Goal: Task Accomplishment & Management: Complete application form

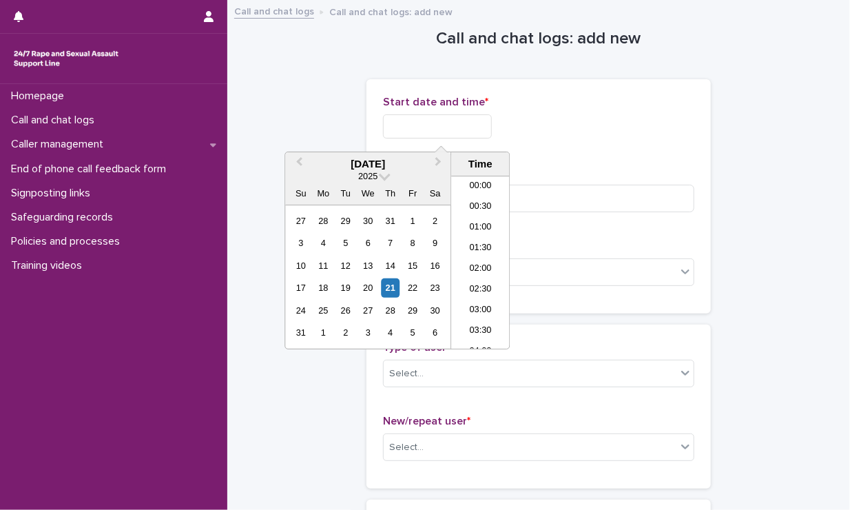
scroll to position [772, 0]
click at [415, 127] on input "text" at bounding box center [437, 126] width 109 height 24
click at [477, 260] on li "20:30" at bounding box center [480, 262] width 59 height 21
type input "**********"
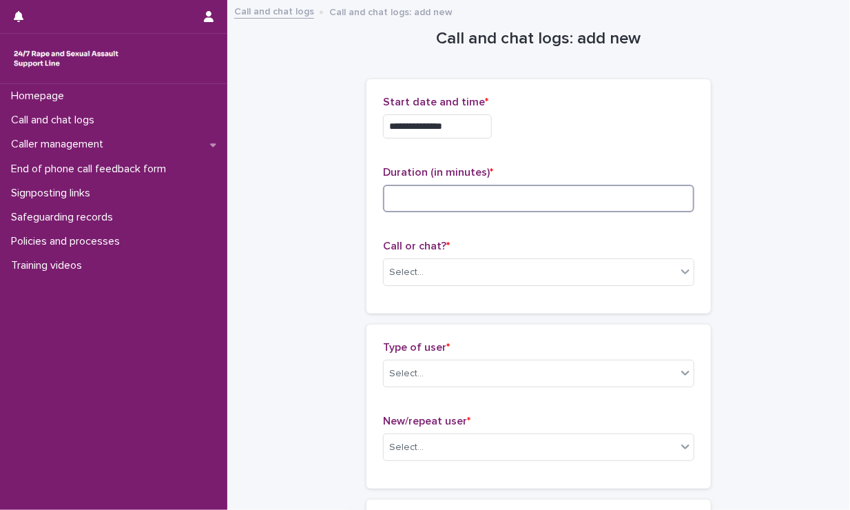
click at [461, 205] on input at bounding box center [538, 199] width 311 height 28
type input "****"
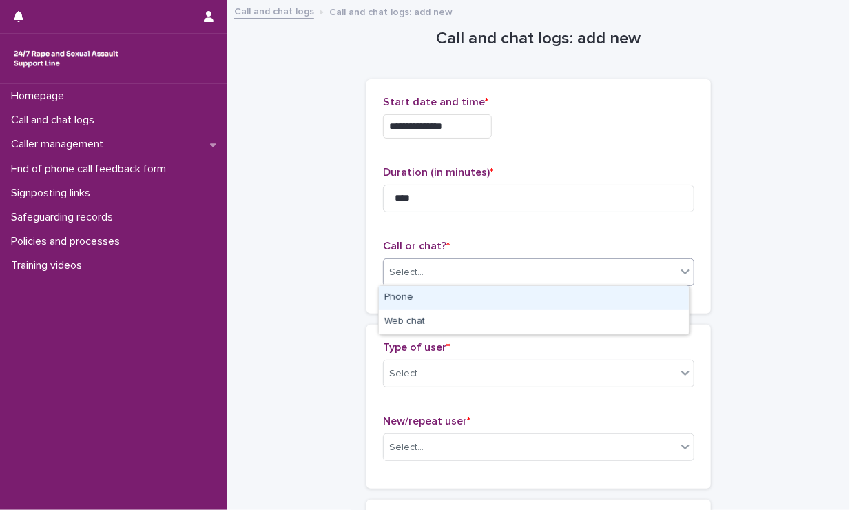
click at [437, 271] on div "Select..." at bounding box center [530, 272] width 293 height 23
click at [420, 294] on div "Phone" at bounding box center [534, 298] width 310 height 24
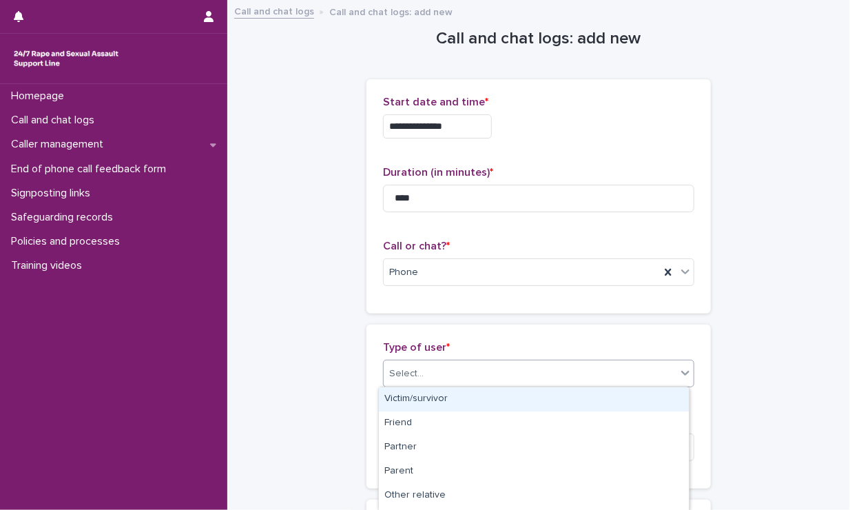
click at [428, 369] on div "Select..." at bounding box center [530, 373] width 293 height 23
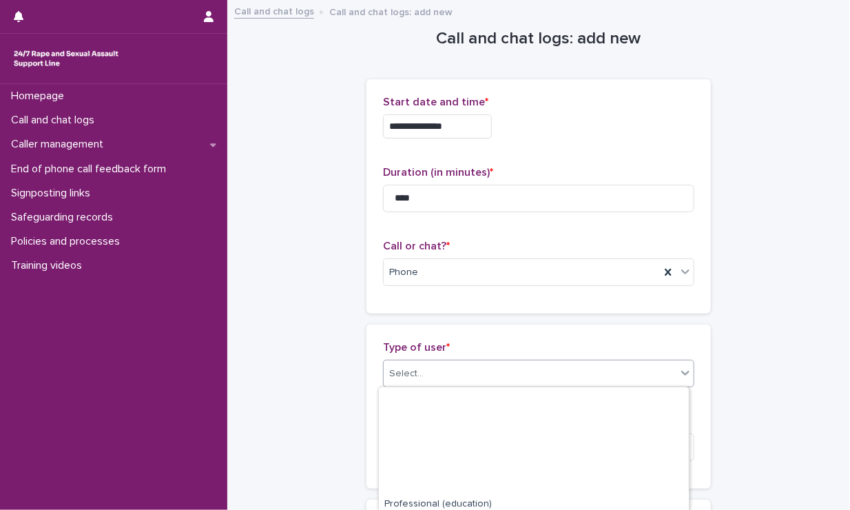
scroll to position [238, 0]
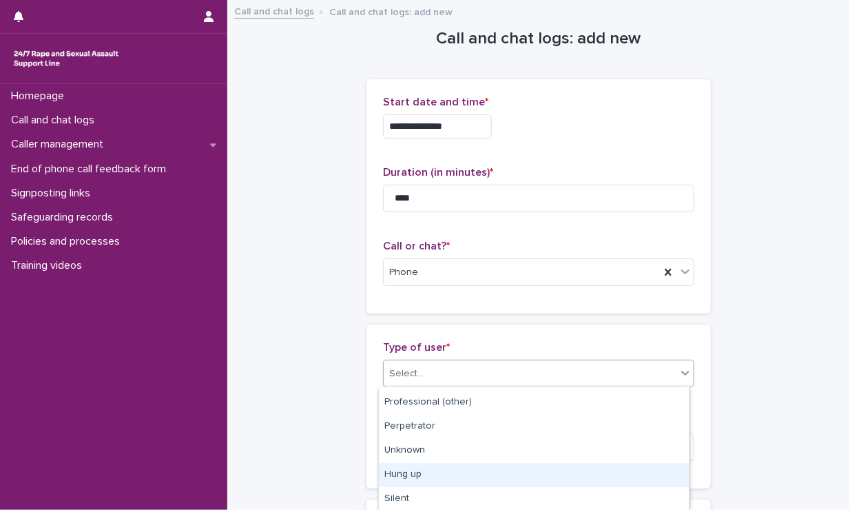
click at [419, 471] on div "Hung up" at bounding box center [534, 475] width 310 height 24
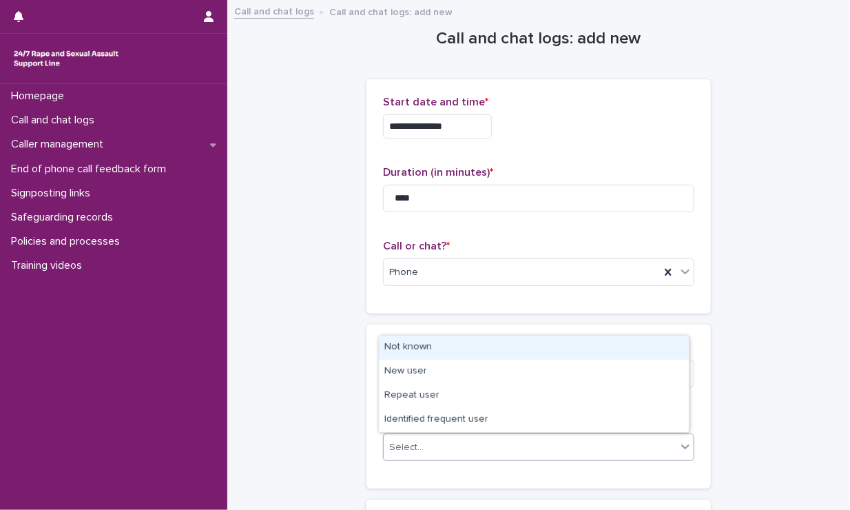
click at [442, 451] on div "Select..." at bounding box center [530, 447] width 293 height 23
drag, startPoint x: 451, startPoint y: 362, endPoint x: 452, endPoint y: 355, distance: 6.9
click at [452, 355] on div "Not known" at bounding box center [534, 348] width 310 height 24
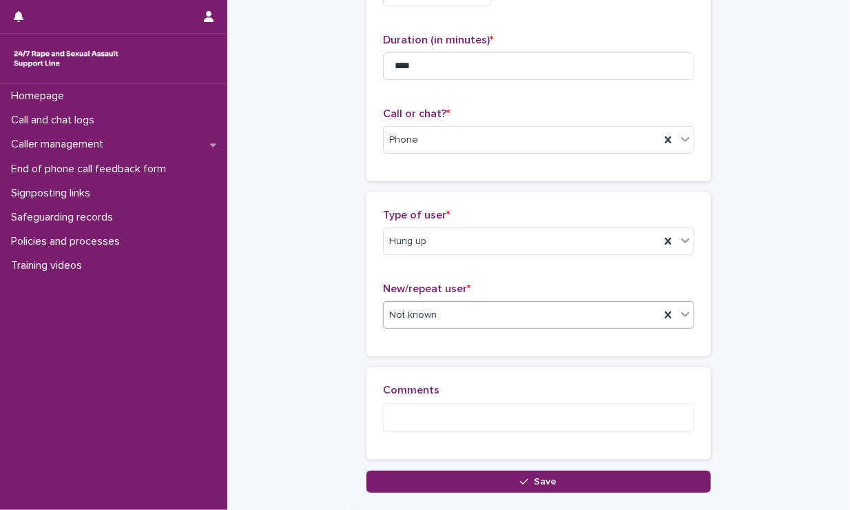
scroll to position [222, 0]
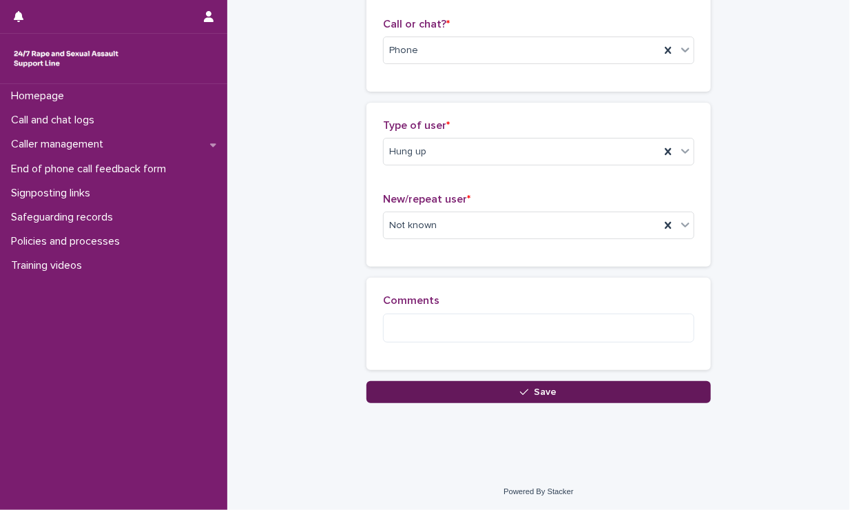
click at [448, 385] on button "Save" at bounding box center [539, 392] width 344 height 22
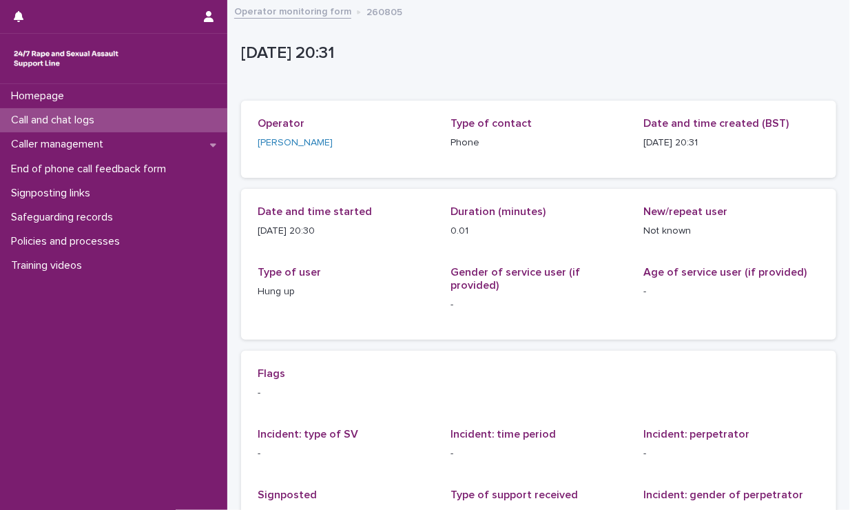
click at [123, 119] on div "Call and chat logs" at bounding box center [113, 120] width 227 height 24
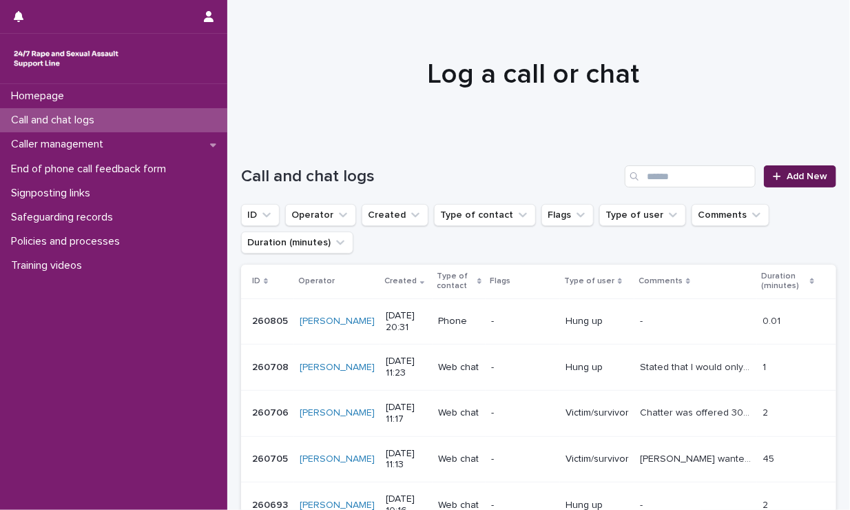
click at [742, 176] on div at bounding box center [780, 177] width 14 height 10
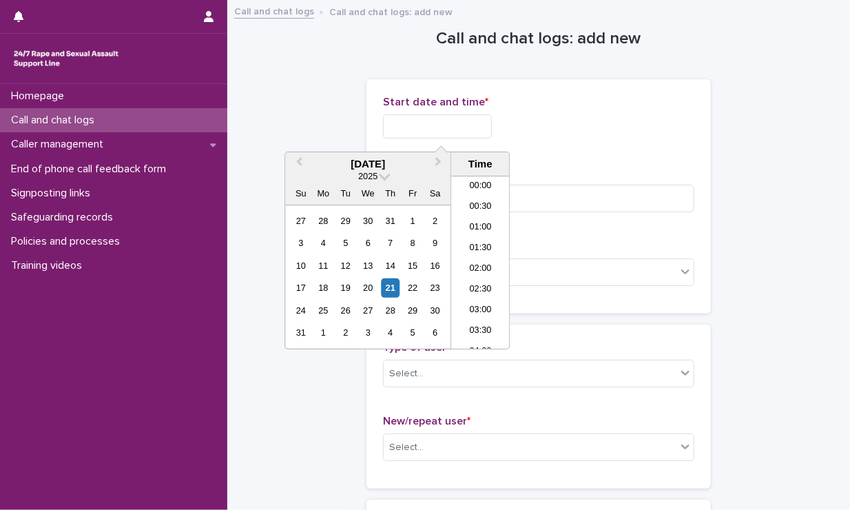
scroll to position [772, 0]
click at [471, 127] on input "text" at bounding box center [437, 126] width 109 height 24
click at [488, 256] on li "20:30" at bounding box center [480, 262] width 59 height 21
click at [467, 129] on input "**********" at bounding box center [437, 126] width 109 height 24
type input "**********"
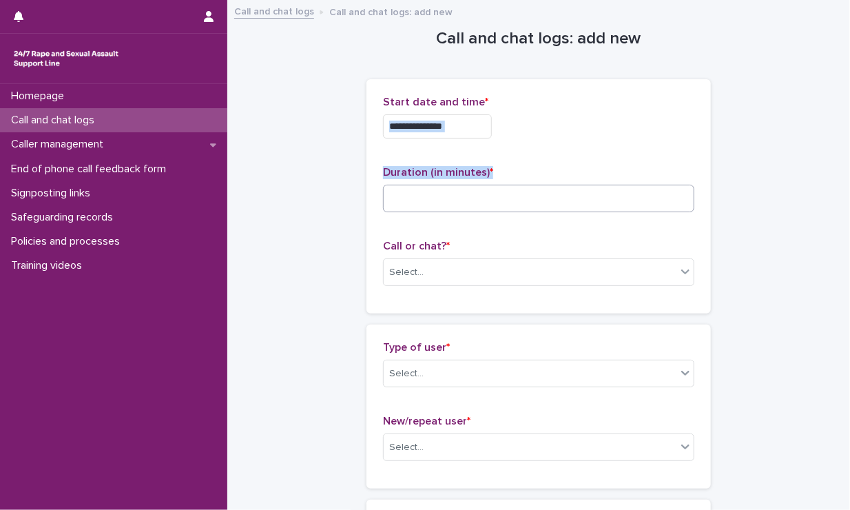
drag, startPoint x: 537, startPoint y: 141, endPoint x: 531, endPoint y: 198, distance: 56.9
click at [531, 198] on div "**********" at bounding box center [538, 196] width 311 height 201
click at [531, 198] on input at bounding box center [538, 199] width 311 height 28
type input "****"
click at [526, 289] on div "Call or chat? * Select..." at bounding box center [538, 268] width 311 height 57
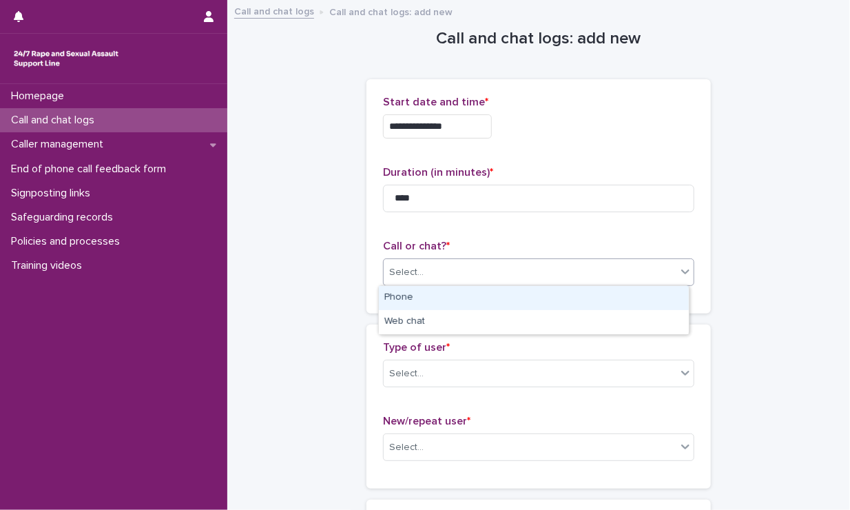
click at [535, 276] on div "Select..." at bounding box center [530, 272] width 293 height 23
click at [485, 309] on div "Phone" at bounding box center [534, 298] width 310 height 24
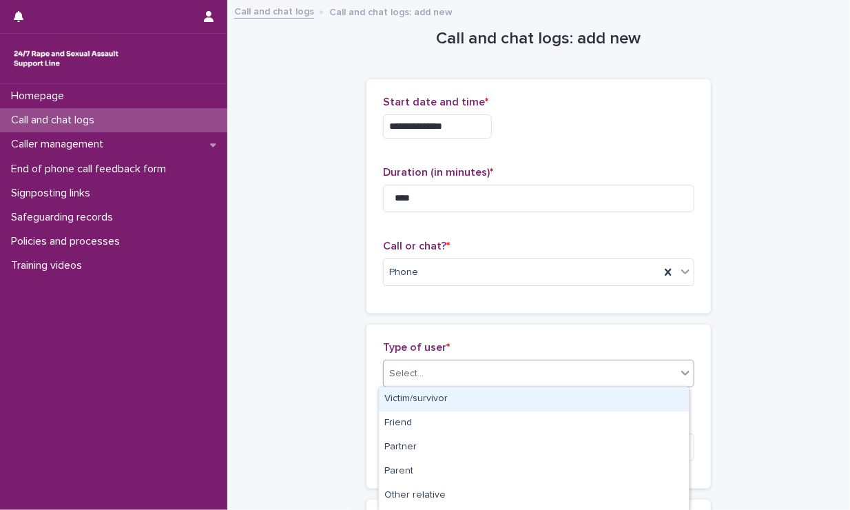
click at [476, 360] on div "Select..." at bounding box center [538, 374] width 311 height 28
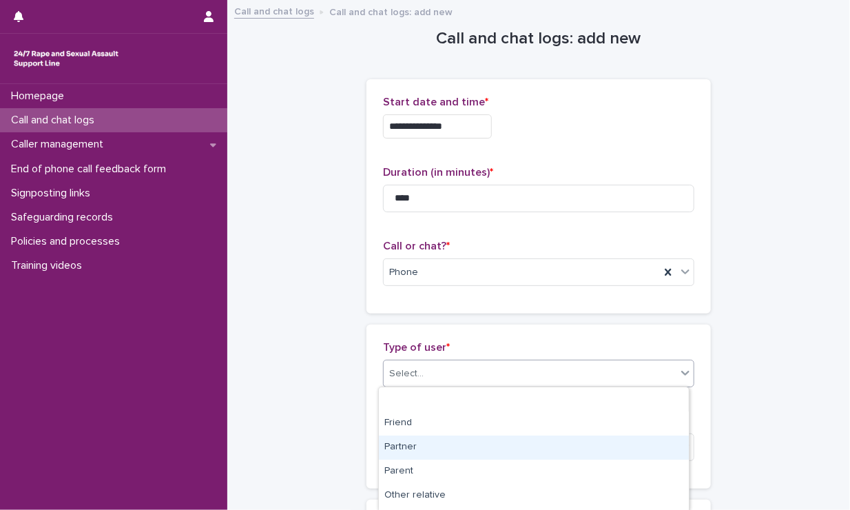
scroll to position [238, 0]
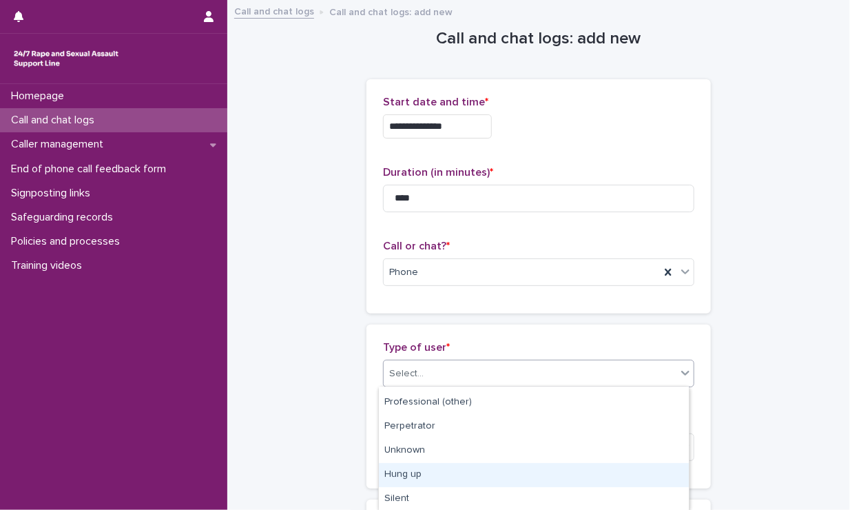
click at [443, 469] on div "Hung up" at bounding box center [534, 475] width 310 height 24
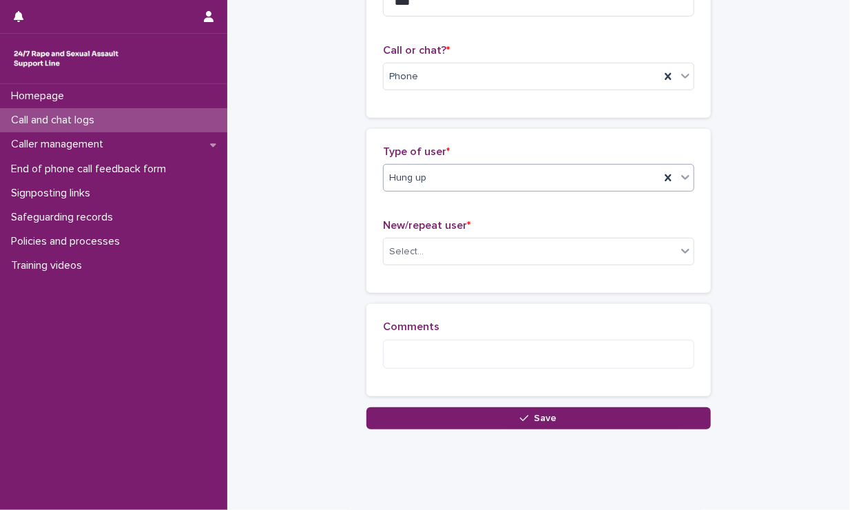
scroll to position [222, 0]
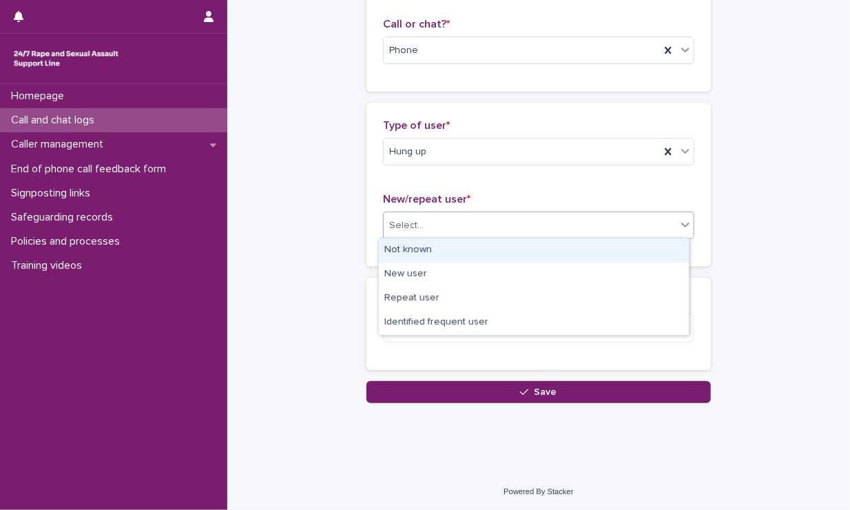
click at [466, 226] on div "Select..." at bounding box center [530, 225] width 293 height 23
click at [450, 247] on div "Not known" at bounding box center [534, 250] width 310 height 24
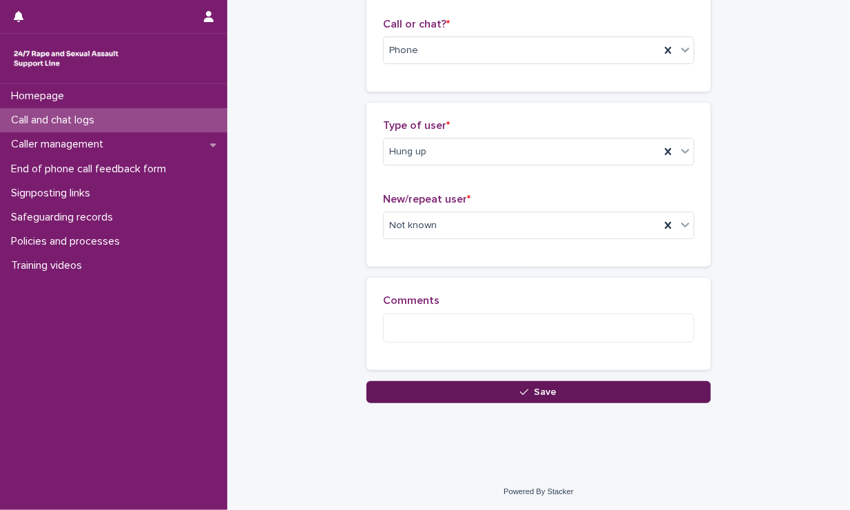
click at [459, 393] on button "Save" at bounding box center [539, 392] width 344 height 22
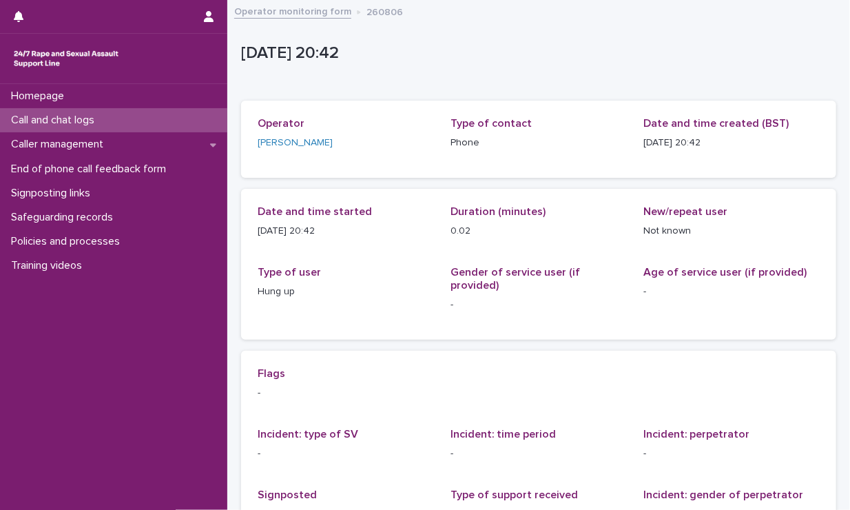
click at [111, 122] on div "Call and chat logs" at bounding box center [113, 120] width 227 height 24
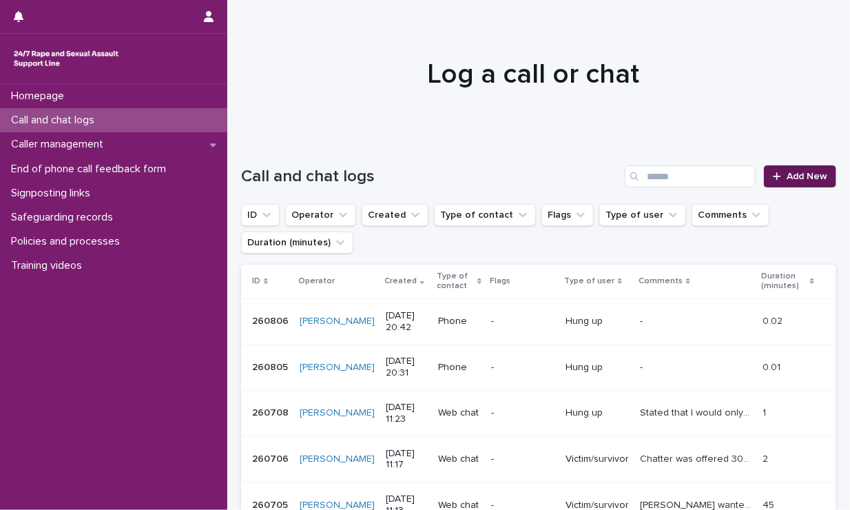
click at [742, 181] on link "Add New" at bounding box center [800, 176] width 72 height 22
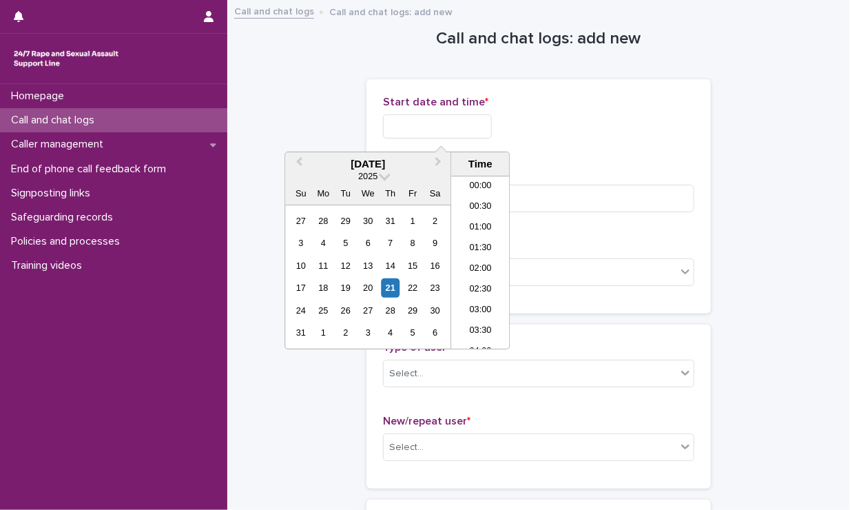
scroll to position [772, 0]
click at [426, 135] on input "text" at bounding box center [437, 126] width 109 height 24
click at [480, 261] on li "20:30" at bounding box center [480, 262] width 59 height 21
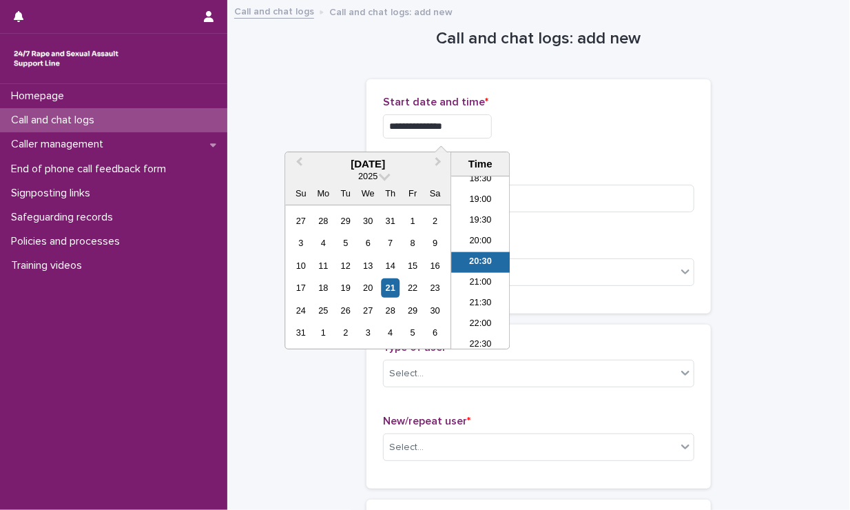
click at [471, 118] on input "**********" at bounding box center [437, 126] width 109 height 24
type input "**********"
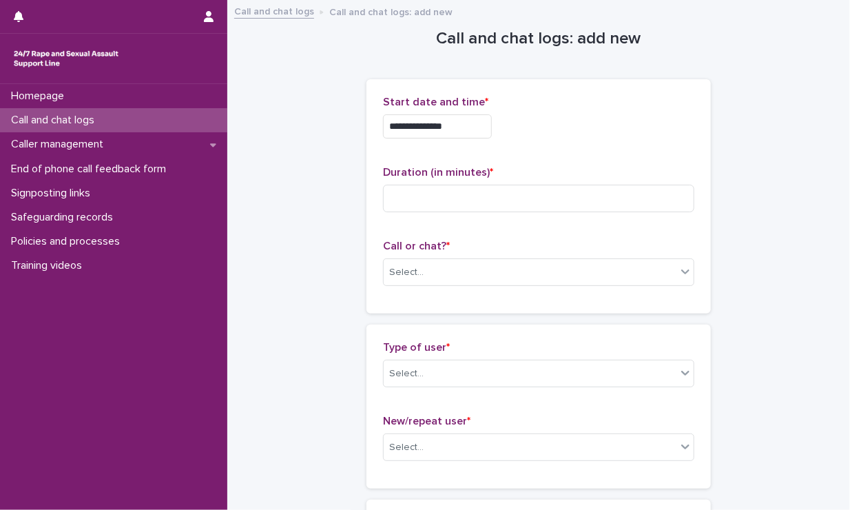
click at [546, 164] on div "**********" at bounding box center [538, 196] width 311 height 201
click at [522, 201] on input at bounding box center [538, 199] width 311 height 28
type input "****"
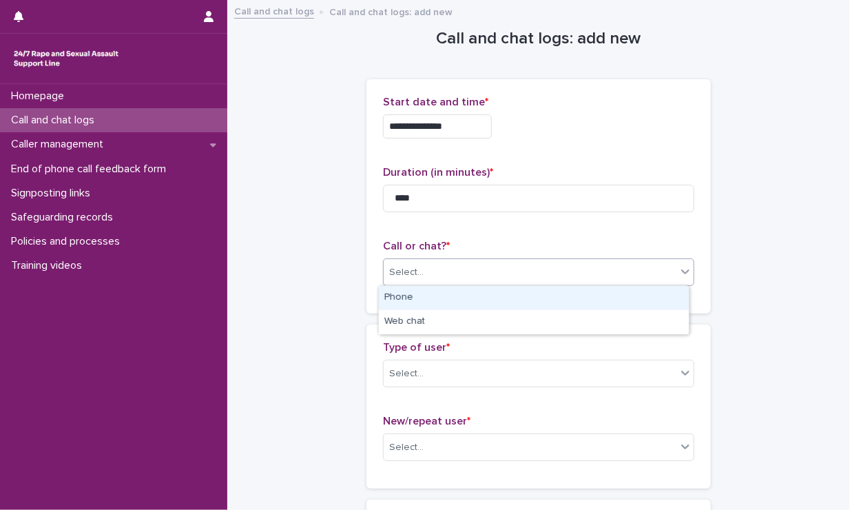
click at [491, 263] on div "Select..." at bounding box center [530, 272] width 293 height 23
click at [448, 304] on div "Phone" at bounding box center [534, 298] width 310 height 24
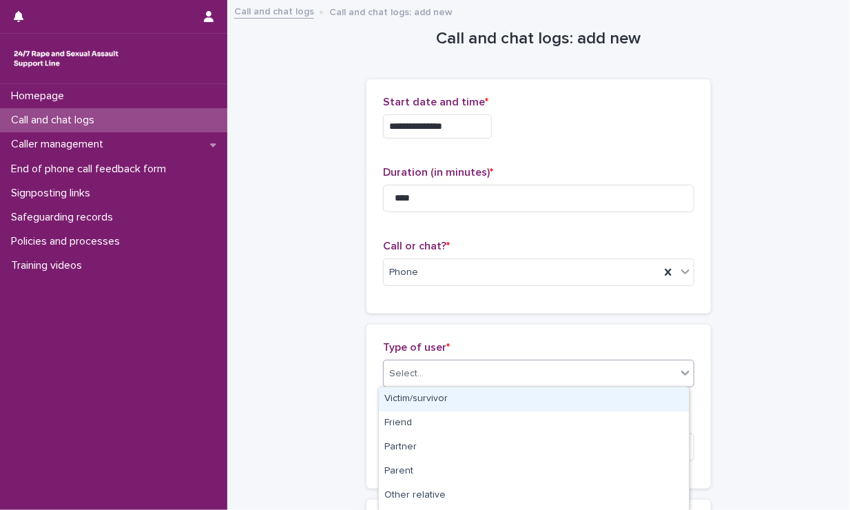
click at [453, 371] on div "Select..." at bounding box center [530, 373] width 293 height 23
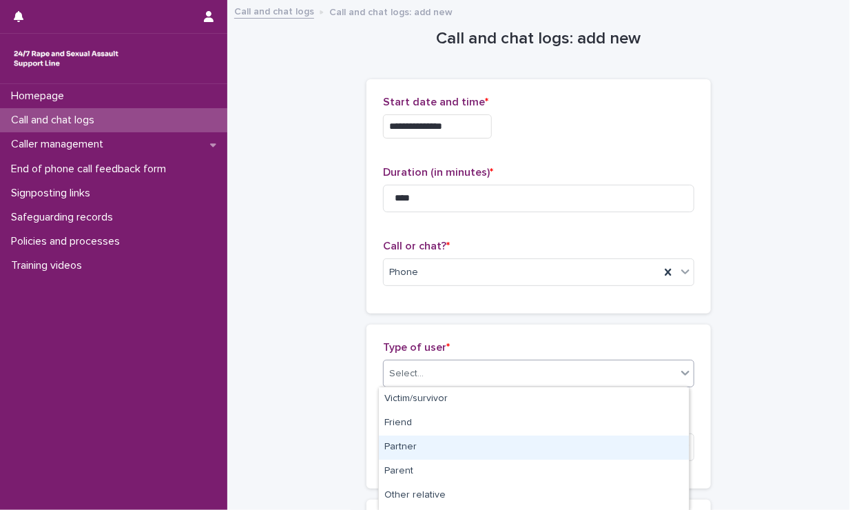
scroll to position [238, 0]
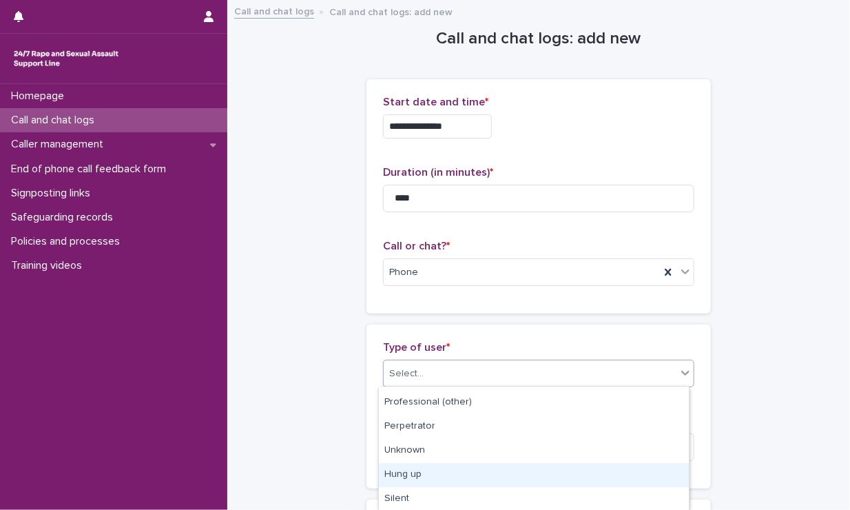
click at [438, 468] on div "Hung up" at bounding box center [534, 475] width 310 height 24
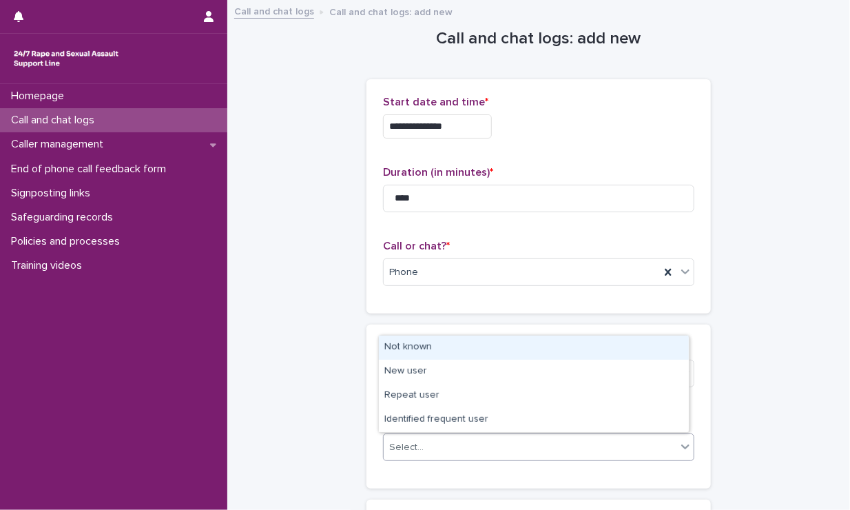
click at [455, 452] on div "Select..." at bounding box center [530, 447] width 293 height 23
click at [446, 345] on div "Not known" at bounding box center [534, 348] width 310 height 24
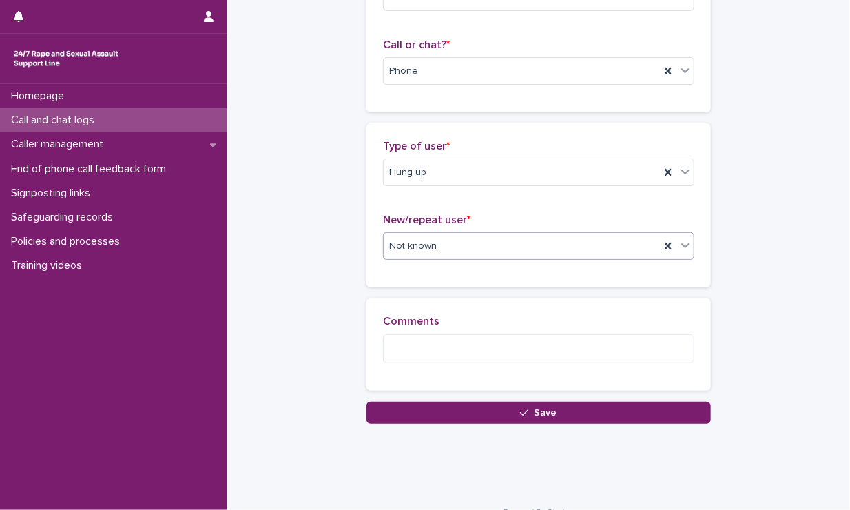
scroll to position [222, 0]
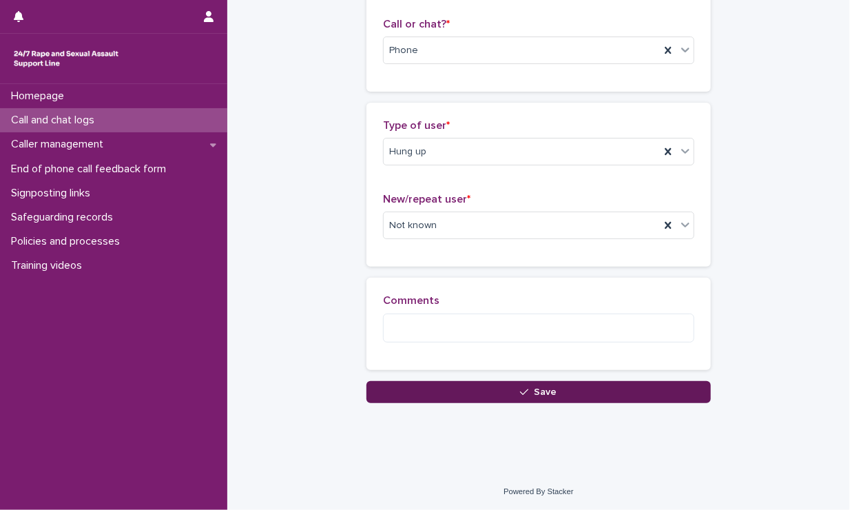
click at [446, 382] on button "Save" at bounding box center [539, 392] width 344 height 22
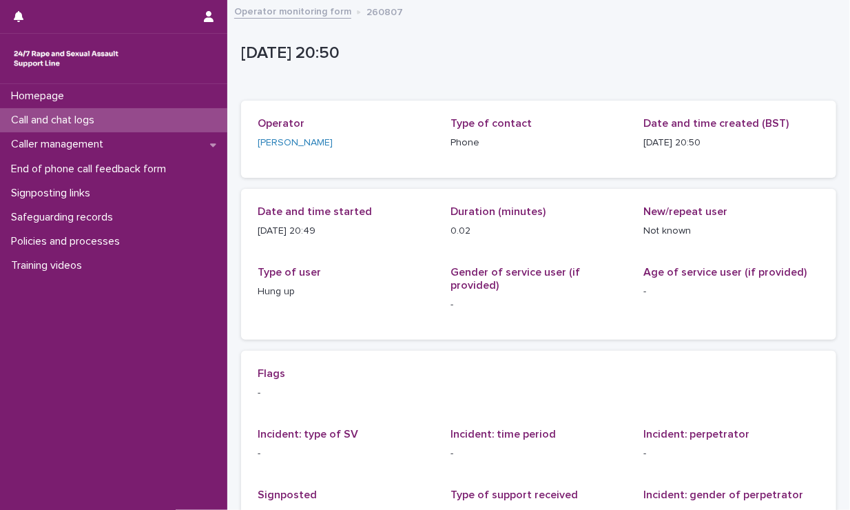
click at [152, 123] on div "Call and chat logs" at bounding box center [113, 120] width 227 height 24
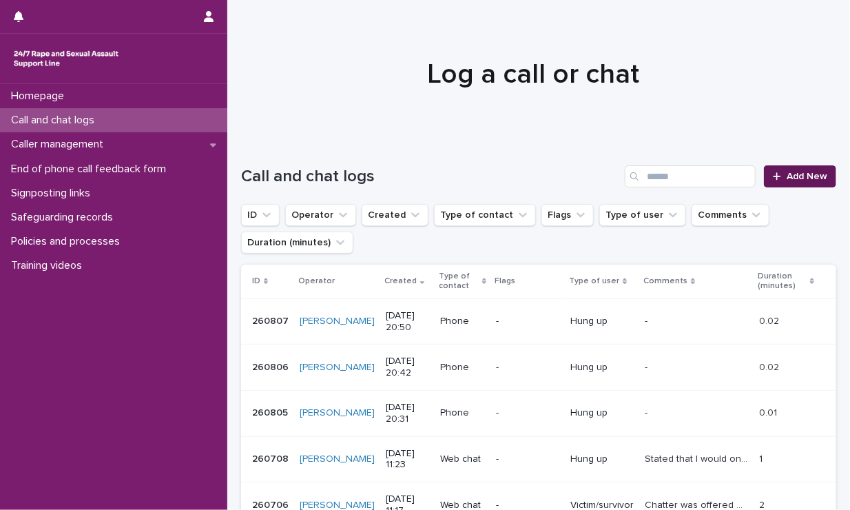
click at [742, 174] on span "Add New" at bounding box center [807, 177] width 41 height 10
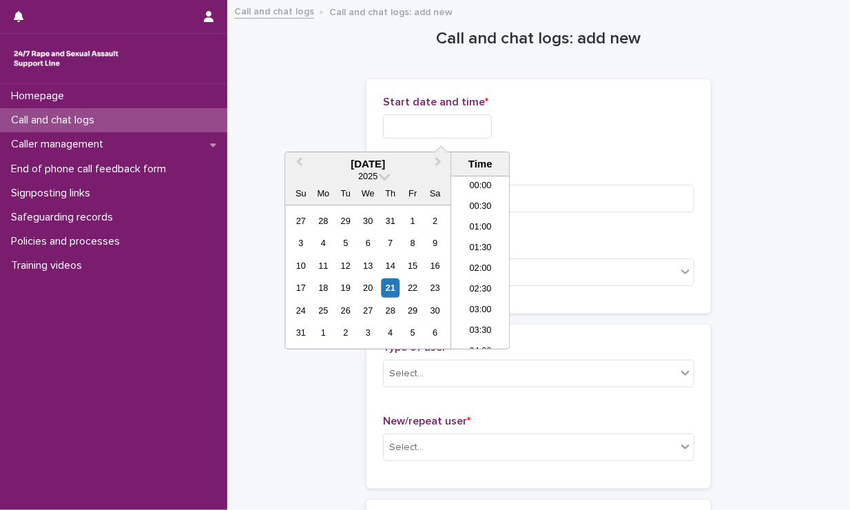
click at [473, 123] on input "text" at bounding box center [437, 126] width 109 height 24
click at [473, 269] on li "20:30" at bounding box center [480, 262] width 59 height 21
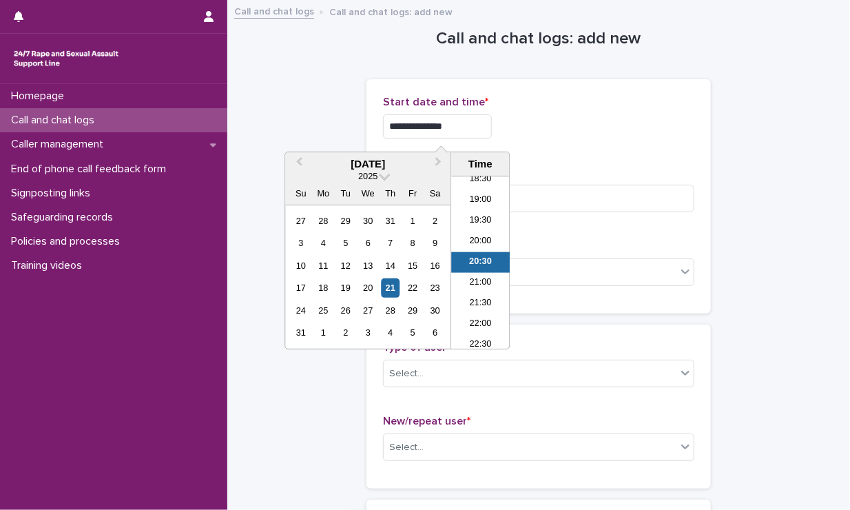
click at [477, 134] on input "**********" at bounding box center [437, 126] width 109 height 24
type input "**********"
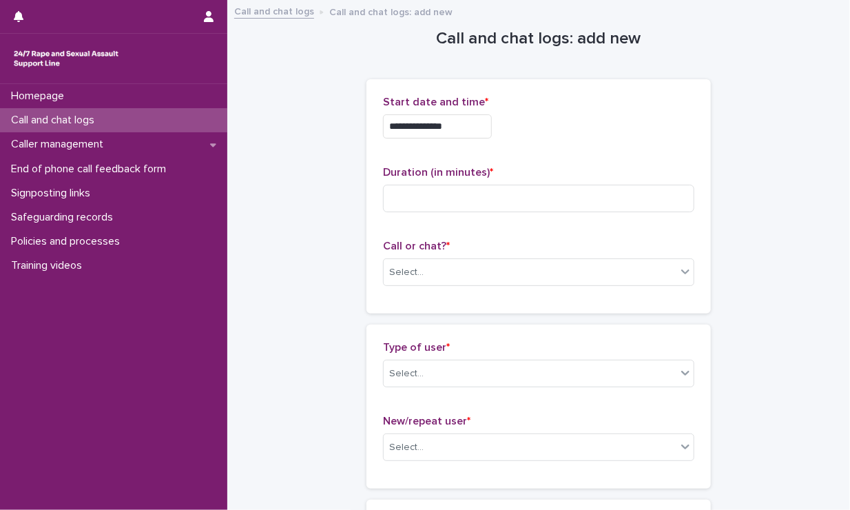
click at [535, 140] on div "**********" at bounding box center [538, 123] width 311 height 54
click at [485, 212] on input at bounding box center [538, 199] width 311 height 28
type input "****"
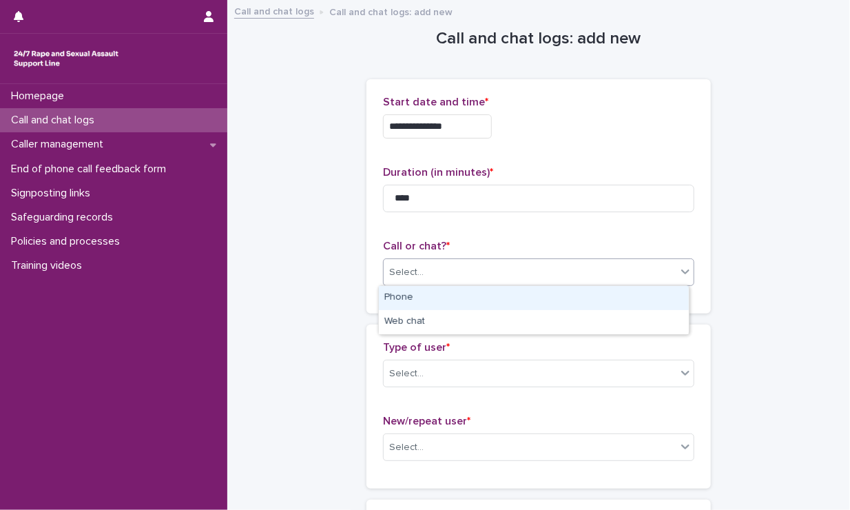
click at [478, 275] on div "Select..." at bounding box center [530, 272] width 293 height 23
click at [457, 300] on div "Phone" at bounding box center [534, 298] width 310 height 24
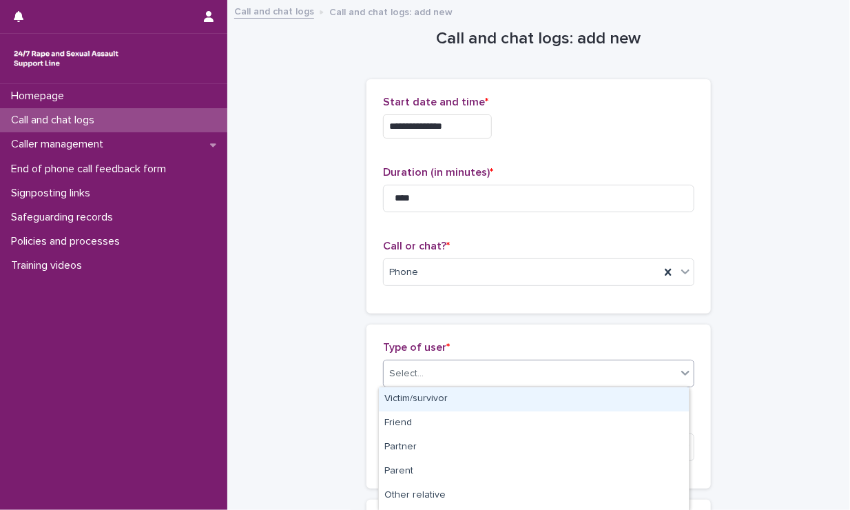
click at [460, 380] on div "Select..." at bounding box center [530, 373] width 293 height 23
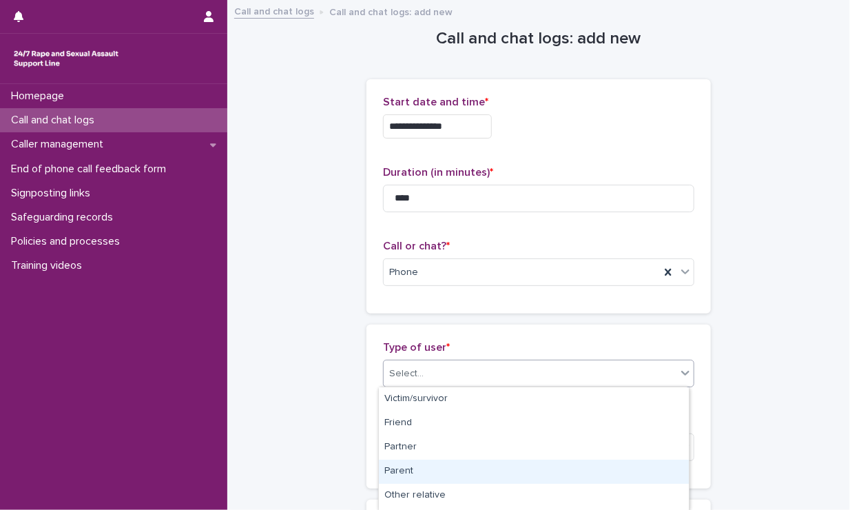
scroll to position [238, 0]
click at [427, 473] on div "Hung up" at bounding box center [534, 475] width 310 height 24
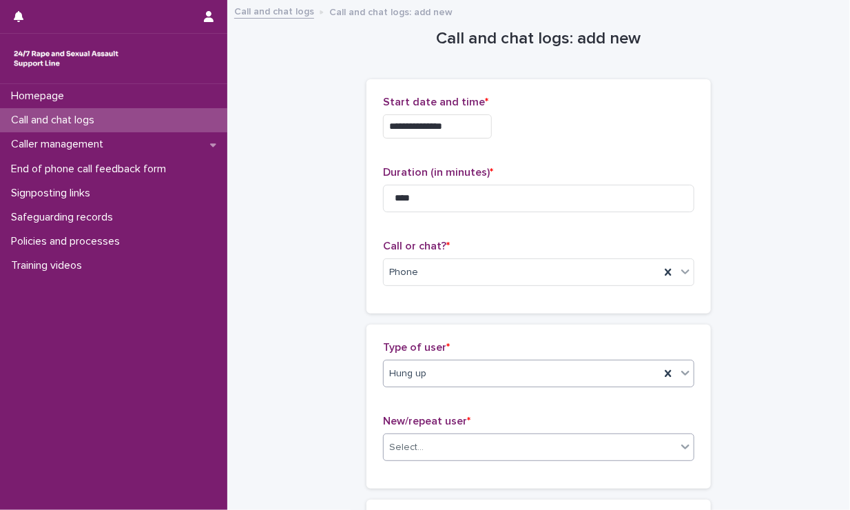
click at [445, 451] on div "Select..." at bounding box center [530, 447] width 293 height 23
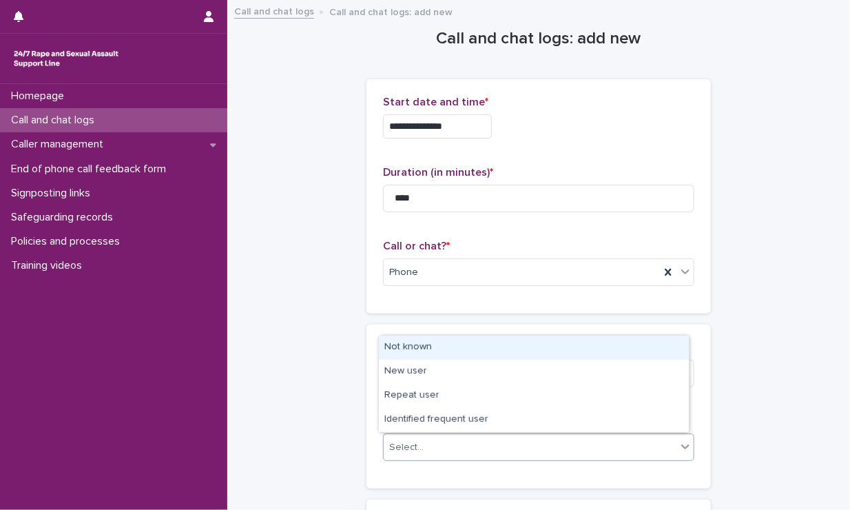
drag, startPoint x: 427, startPoint y: 391, endPoint x: 422, endPoint y: 341, distance: 50.6
click at [422, 341] on div "Not known" at bounding box center [534, 348] width 310 height 24
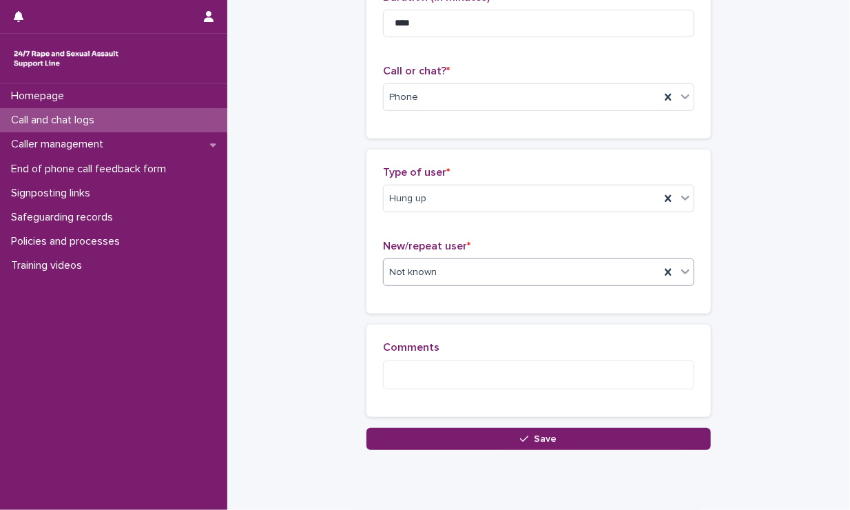
scroll to position [181, 0]
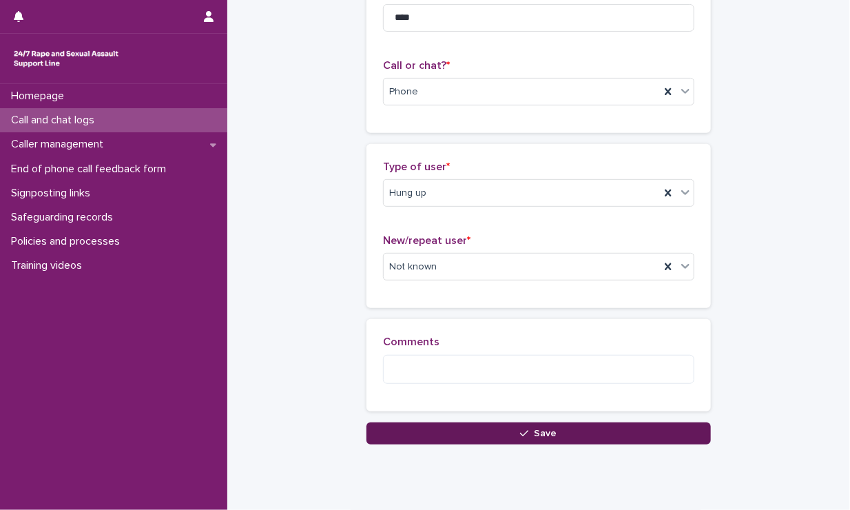
click at [446, 422] on button "Save" at bounding box center [539, 433] width 344 height 22
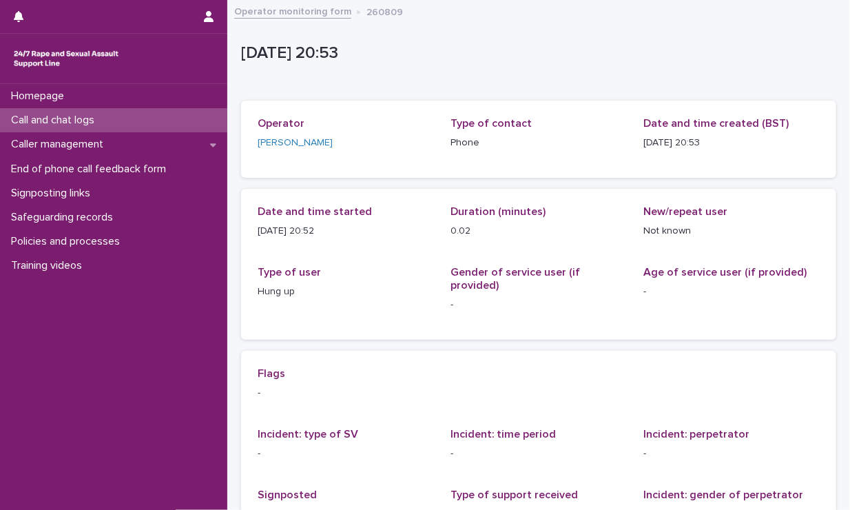
click at [61, 118] on p "Call and chat logs" at bounding box center [56, 120] width 100 height 13
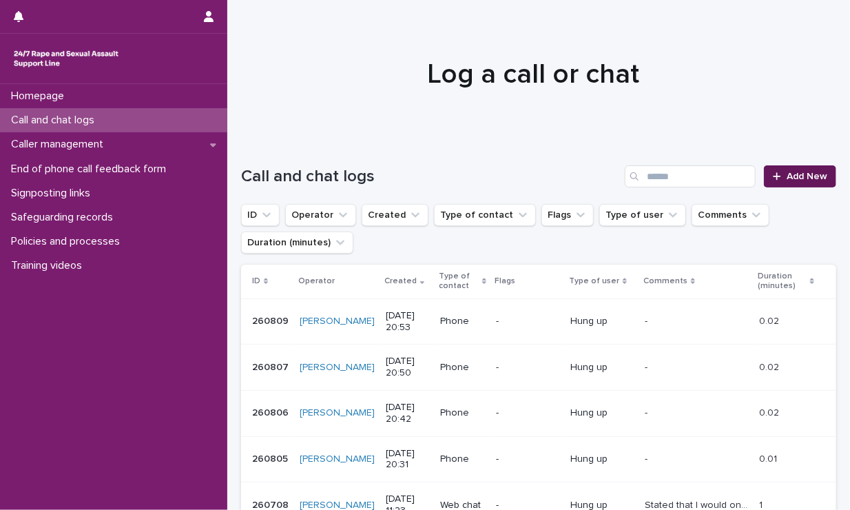
click at [742, 177] on span "Add New" at bounding box center [807, 177] width 41 height 10
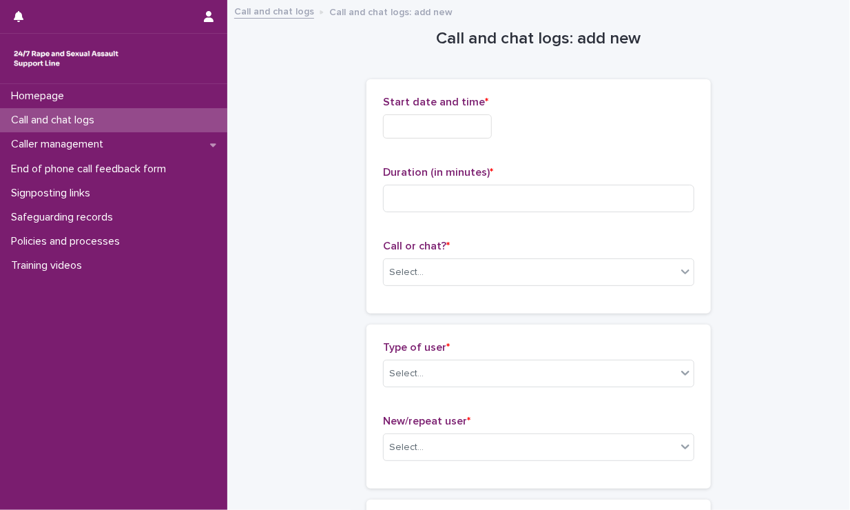
scroll to position [1, 0]
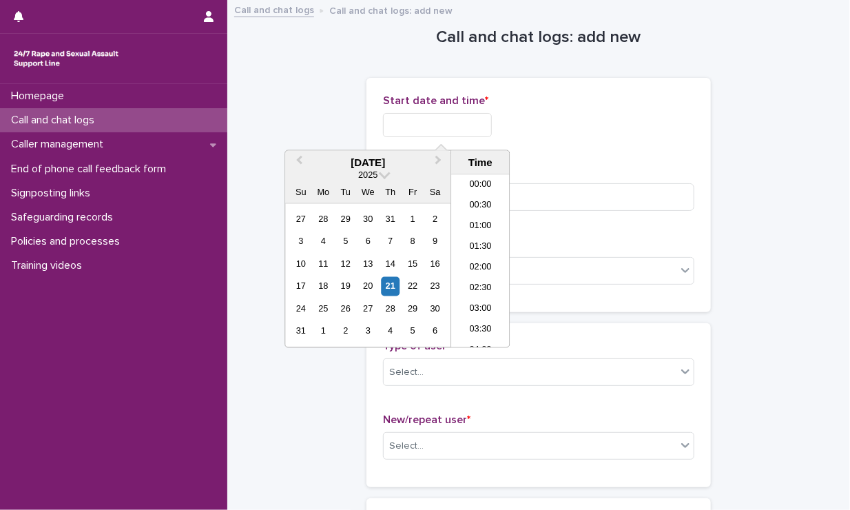
click at [491, 122] on input "text" at bounding box center [437, 125] width 109 height 24
click at [485, 260] on li "20:30" at bounding box center [480, 261] width 59 height 21
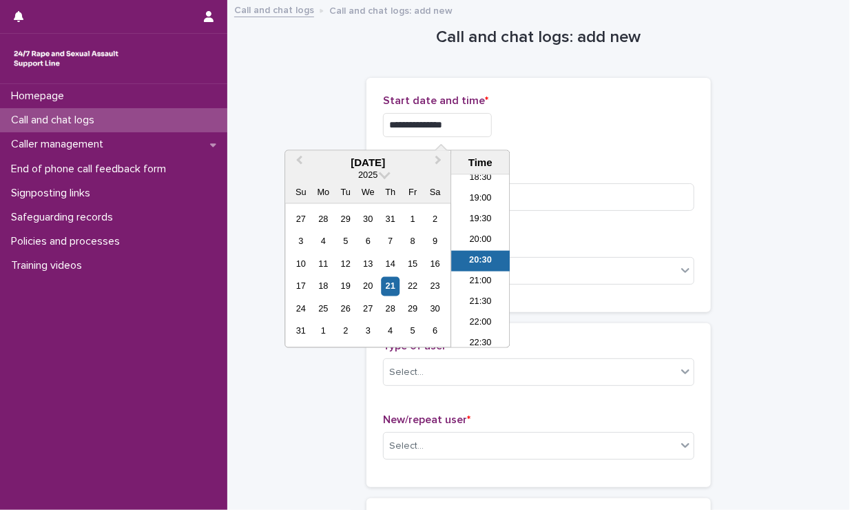
click at [475, 121] on input "**********" at bounding box center [437, 125] width 109 height 24
type input "**********"
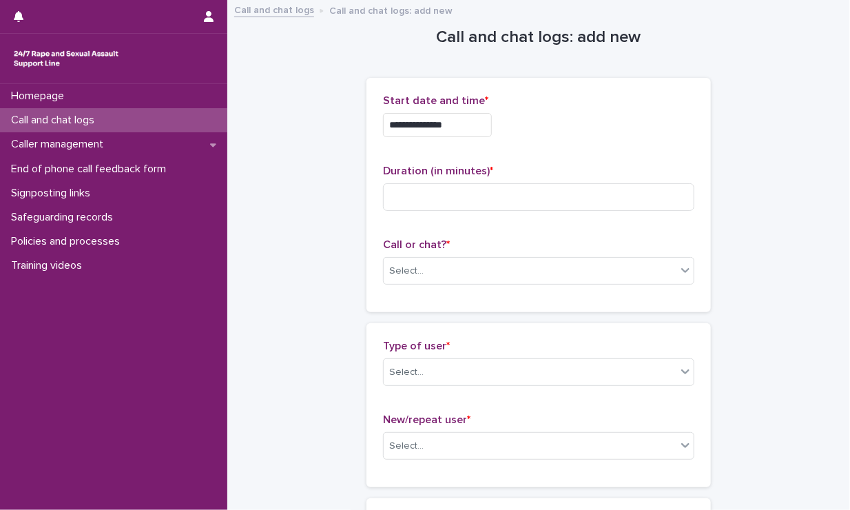
click at [539, 133] on div "**********" at bounding box center [538, 125] width 311 height 24
click at [522, 189] on input at bounding box center [538, 197] width 311 height 28
type input "****"
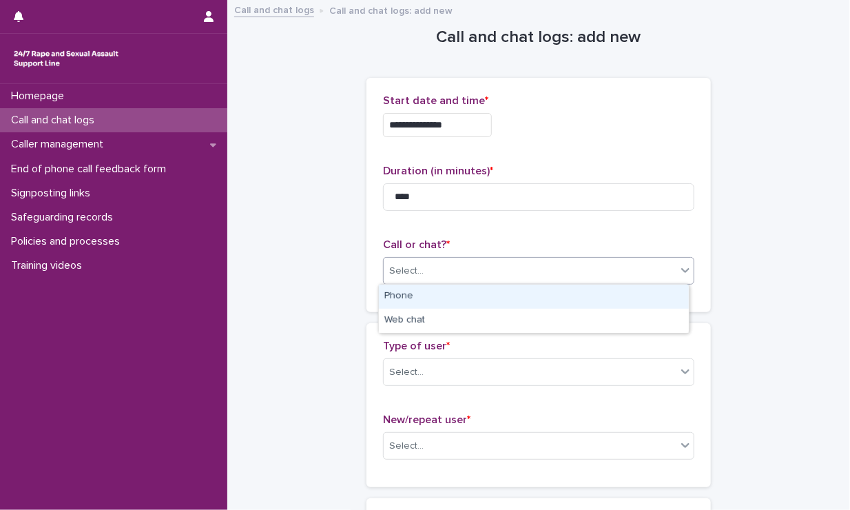
click at [524, 270] on div "Select..." at bounding box center [530, 271] width 293 height 23
click at [491, 301] on div "Phone" at bounding box center [534, 297] width 310 height 24
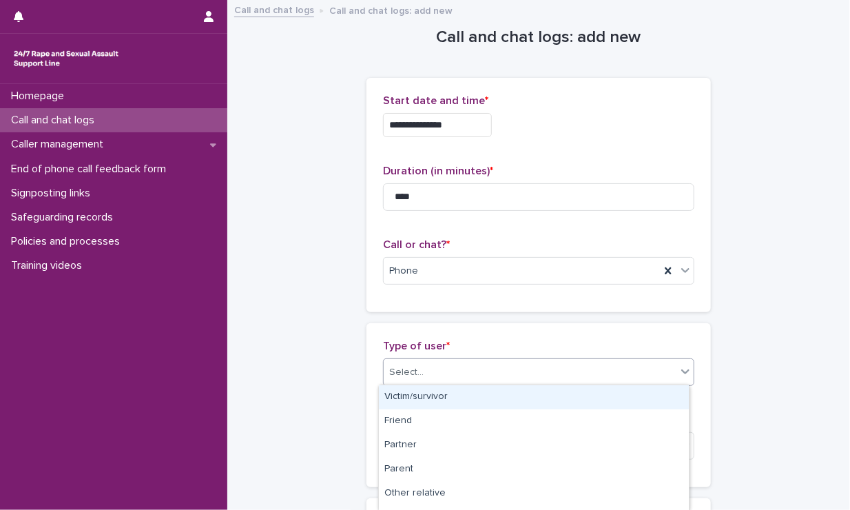
click at [477, 362] on div "Select..." at bounding box center [530, 372] width 293 height 23
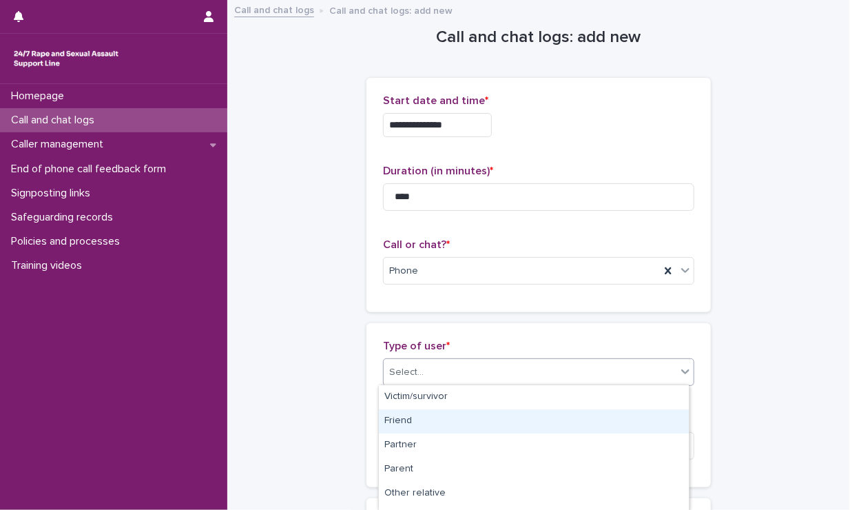
scroll to position [236, 0]
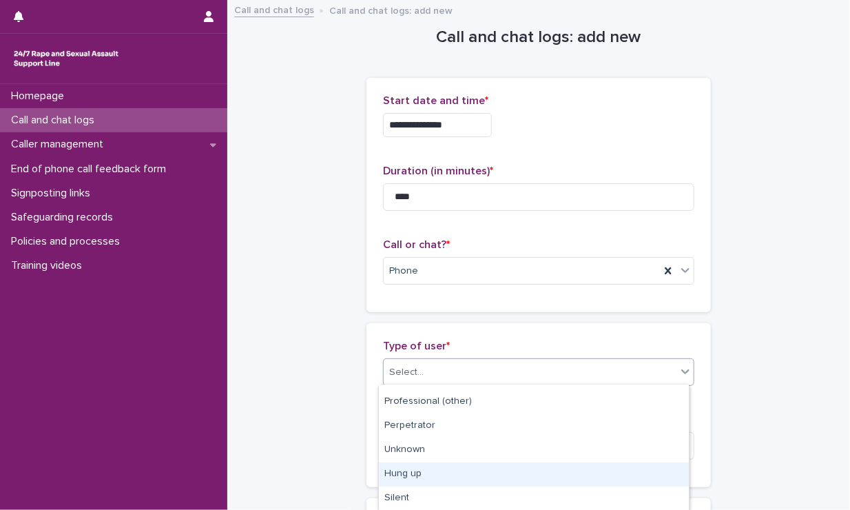
click at [428, 473] on div "Hung up" at bounding box center [534, 474] width 310 height 24
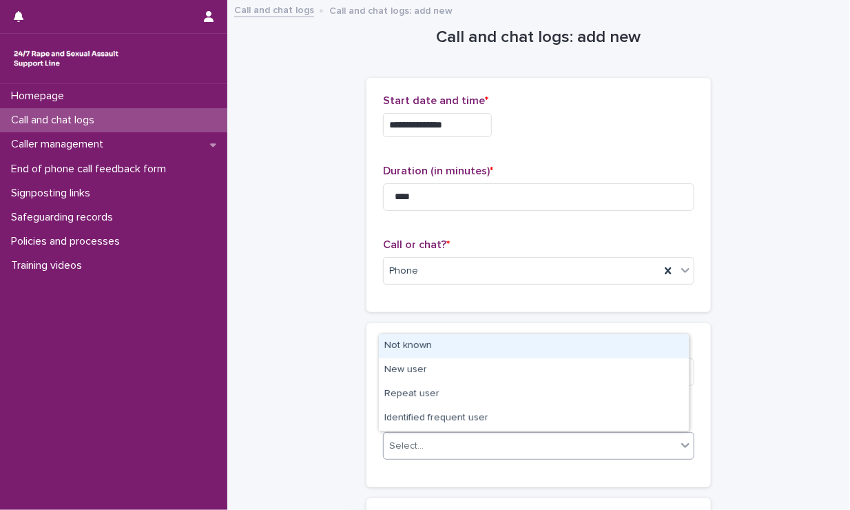
click at [461, 443] on div "Select..." at bounding box center [530, 446] width 293 height 23
click at [454, 355] on div "Not known" at bounding box center [534, 346] width 310 height 24
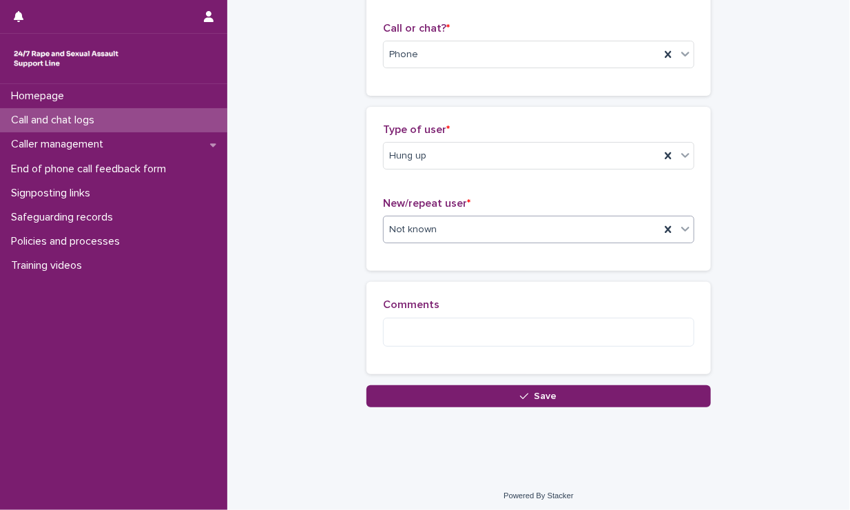
scroll to position [222, 0]
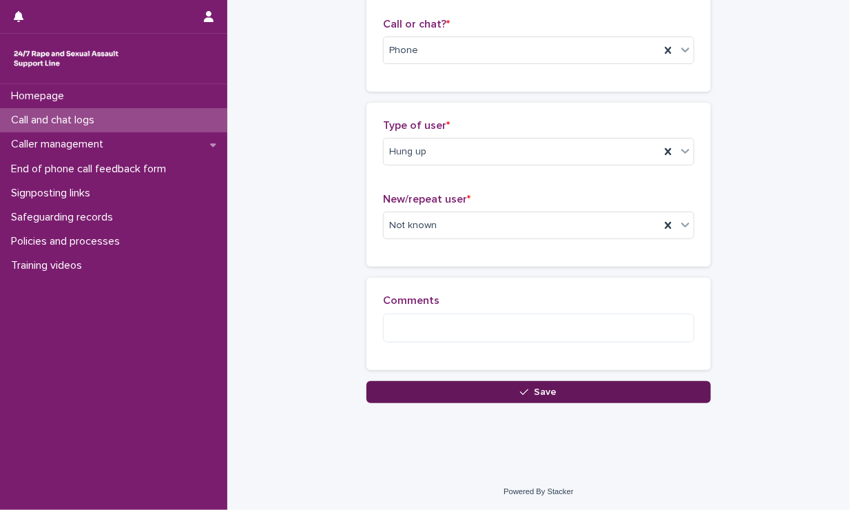
click at [460, 393] on button "Save" at bounding box center [539, 392] width 344 height 22
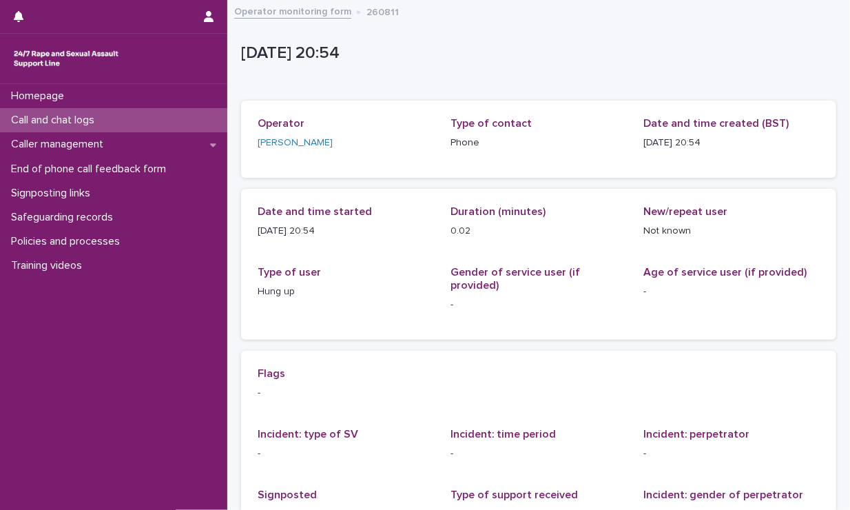
click at [182, 118] on div "Call and chat logs" at bounding box center [113, 120] width 227 height 24
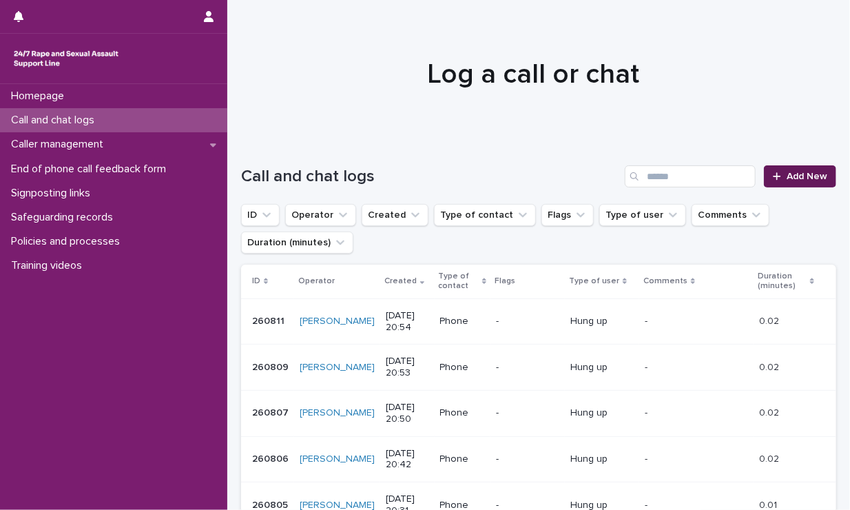
click at [742, 172] on span "Add New" at bounding box center [807, 177] width 41 height 10
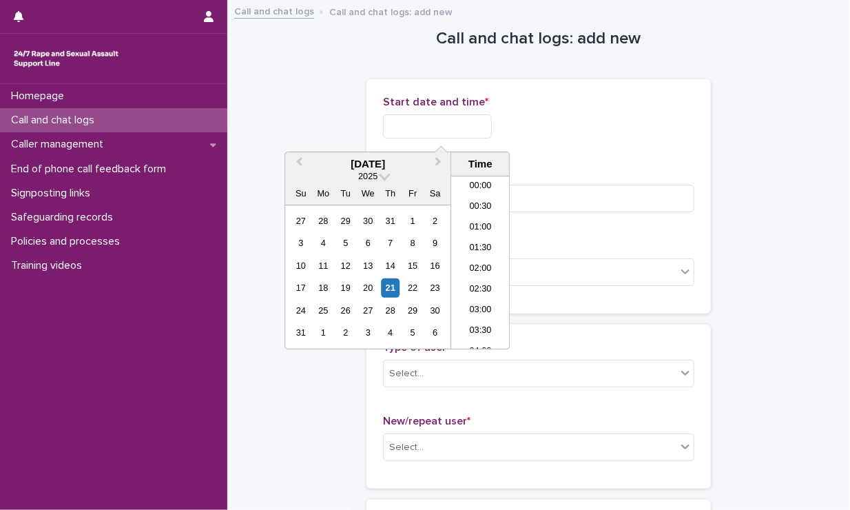
click at [491, 132] on input "text" at bounding box center [437, 126] width 109 height 24
click at [479, 244] on li "20:30" at bounding box center [480, 242] width 59 height 21
click at [462, 119] on input "**********" at bounding box center [437, 126] width 109 height 24
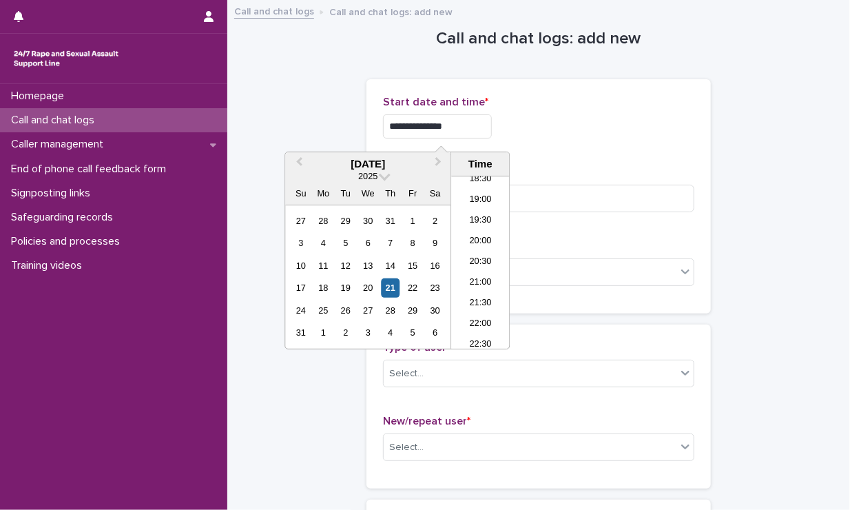
type input "**********"
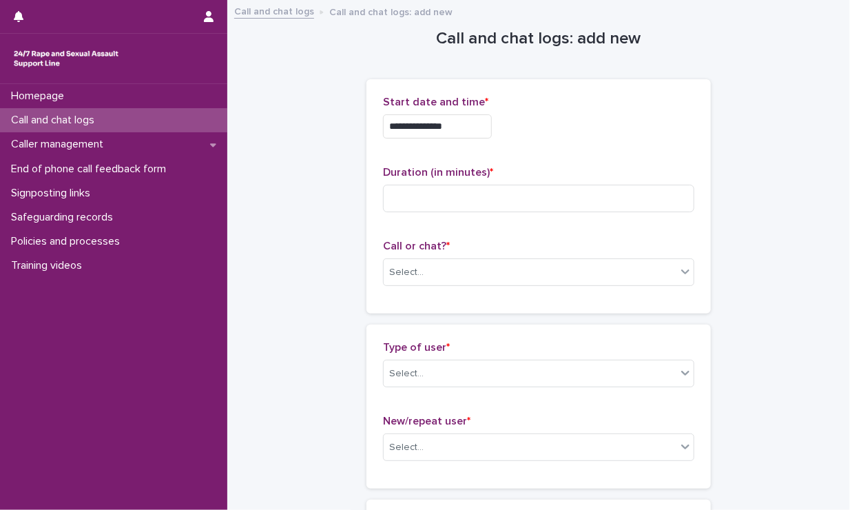
click at [554, 149] on div "**********" at bounding box center [538, 196] width 311 height 201
click at [535, 197] on input at bounding box center [538, 199] width 311 height 28
type input "****"
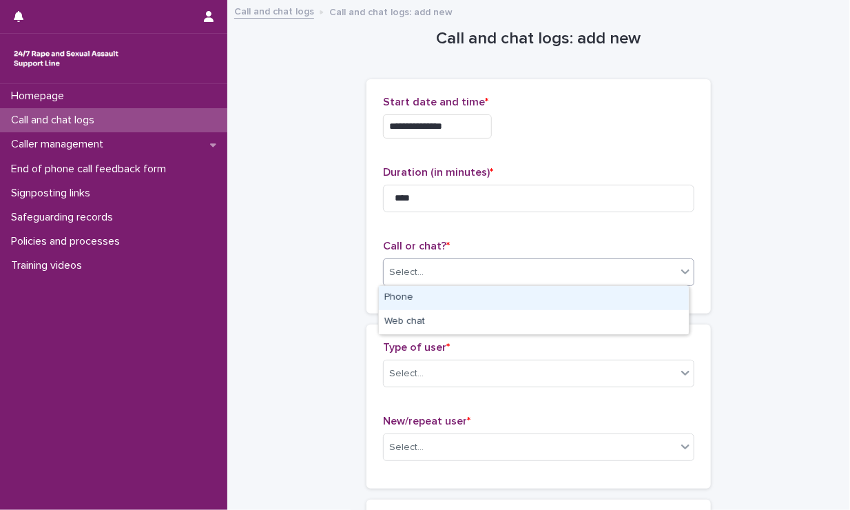
click at [537, 274] on div "Select..." at bounding box center [530, 272] width 293 height 23
click at [493, 300] on div "Phone" at bounding box center [534, 298] width 310 height 24
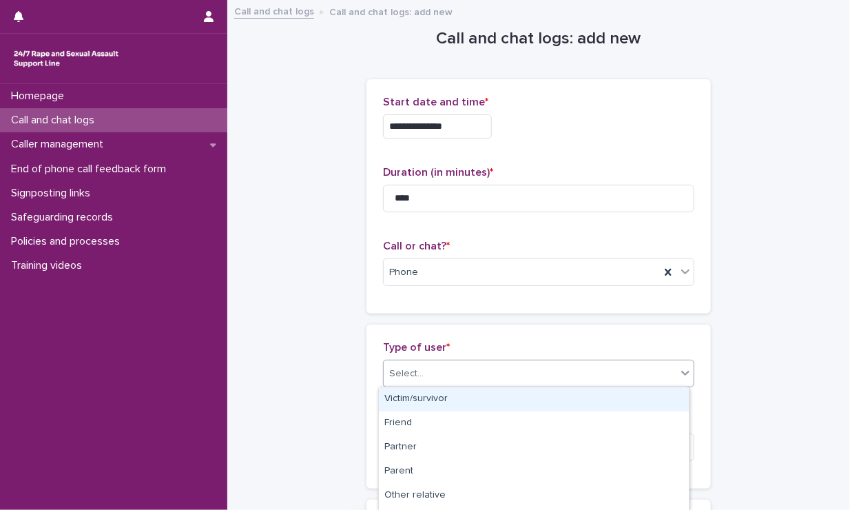
click at [455, 376] on div "Select..." at bounding box center [530, 373] width 293 height 23
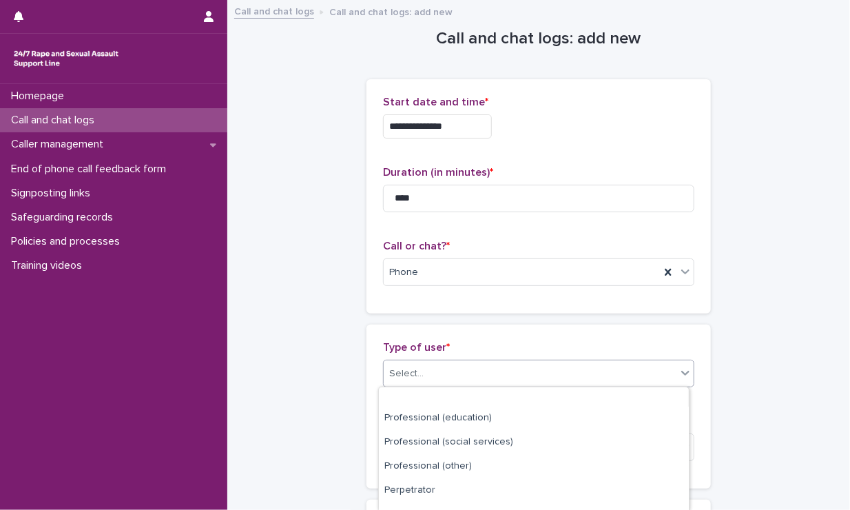
scroll to position [238, 0]
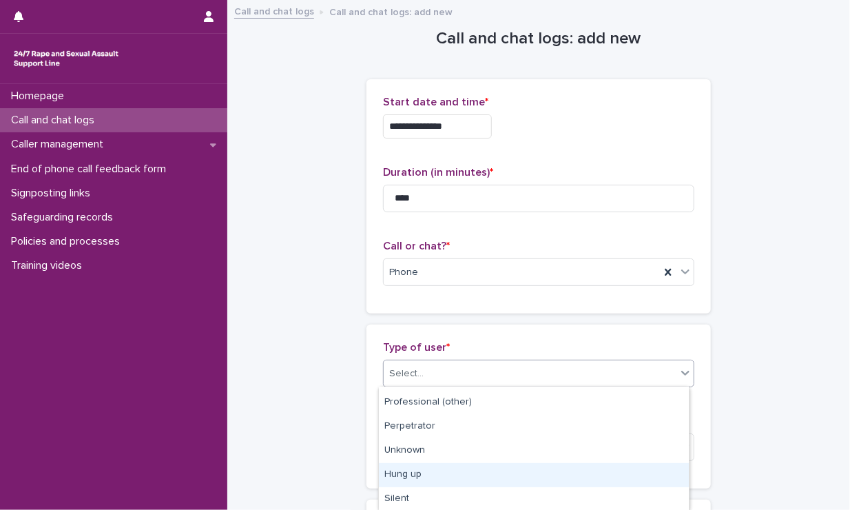
click at [424, 477] on div "Hung up" at bounding box center [534, 475] width 310 height 24
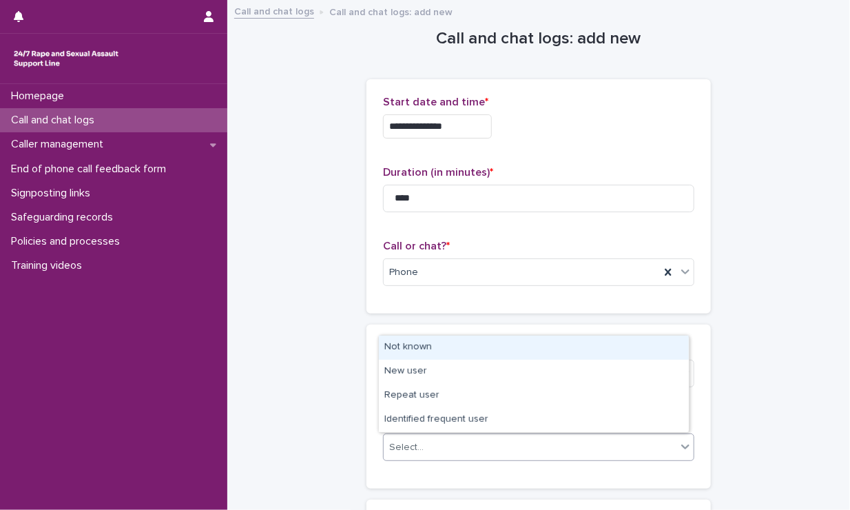
click at [448, 451] on div "Select..." at bounding box center [530, 447] width 293 height 23
click at [449, 351] on div "Not known" at bounding box center [534, 348] width 310 height 24
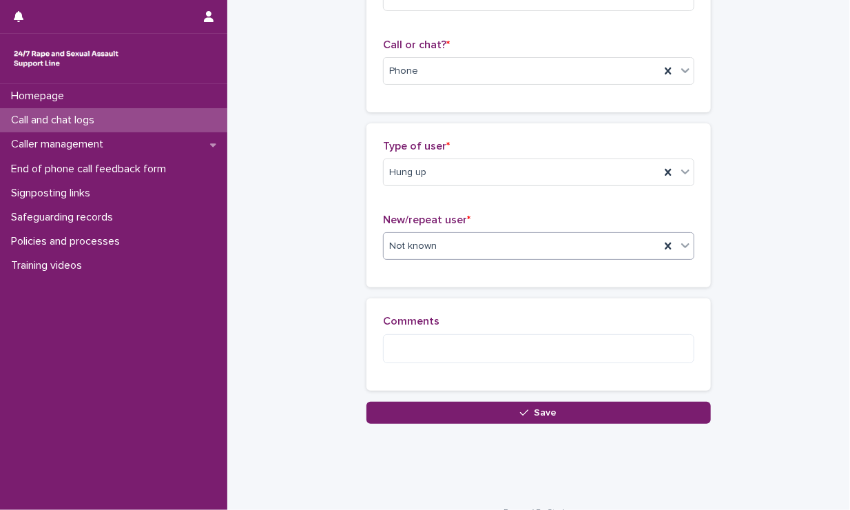
scroll to position [222, 0]
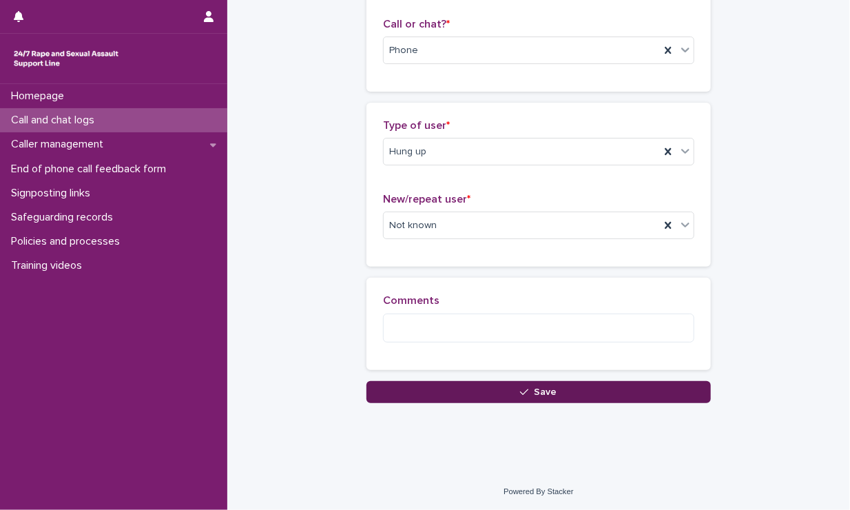
click at [436, 392] on button "Save" at bounding box center [539, 392] width 344 height 22
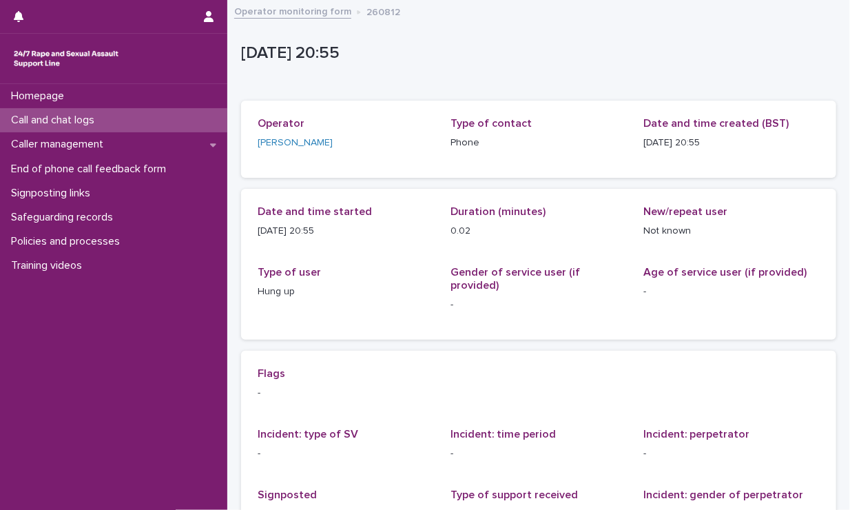
click at [123, 123] on div "Call and chat logs" at bounding box center [113, 120] width 227 height 24
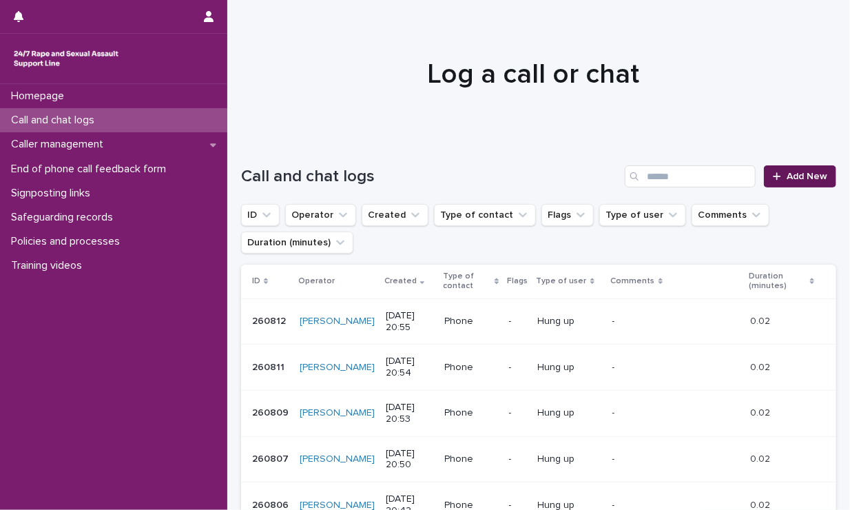
click at [742, 178] on icon at bounding box center [777, 177] width 8 height 10
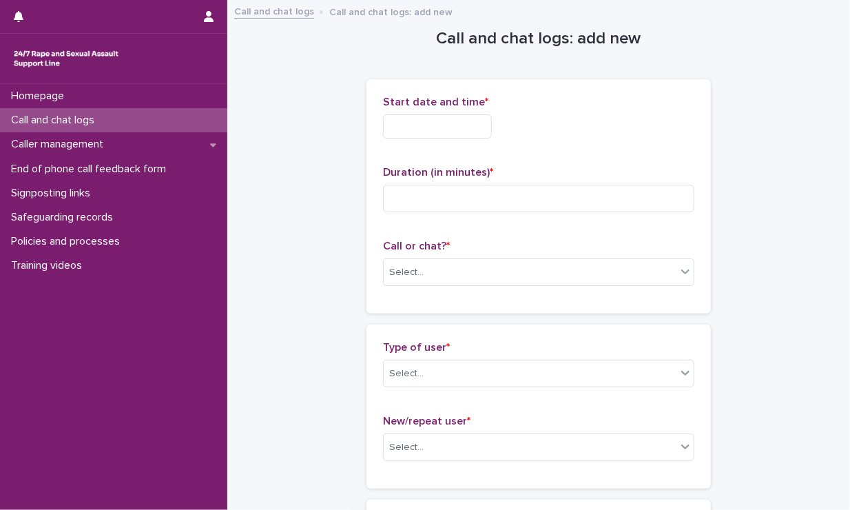
click at [469, 130] on input "text" at bounding box center [437, 126] width 109 height 24
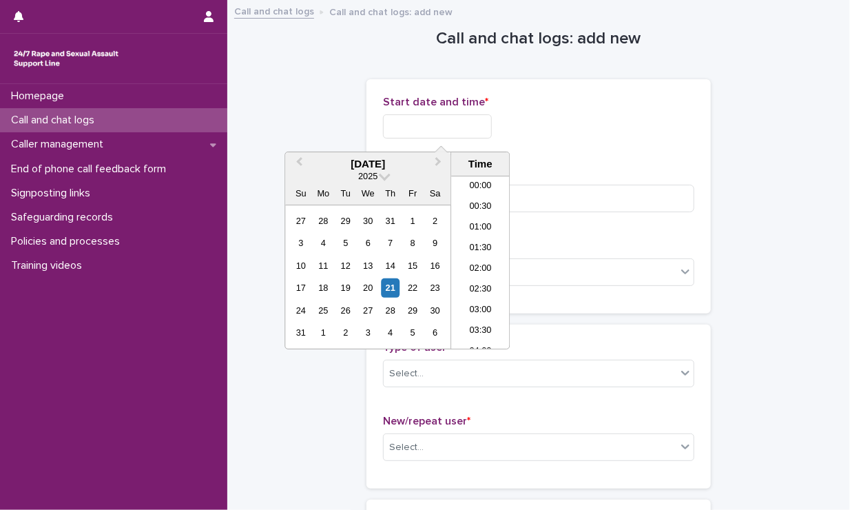
scroll to position [792, 0]
click at [484, 245] on li "20:30" at bounding box center [480, 242] width 59 height 21
click at [466, 117] on input "**********" at bounding box center [437, 126] width 109 height 24
type input "**********"
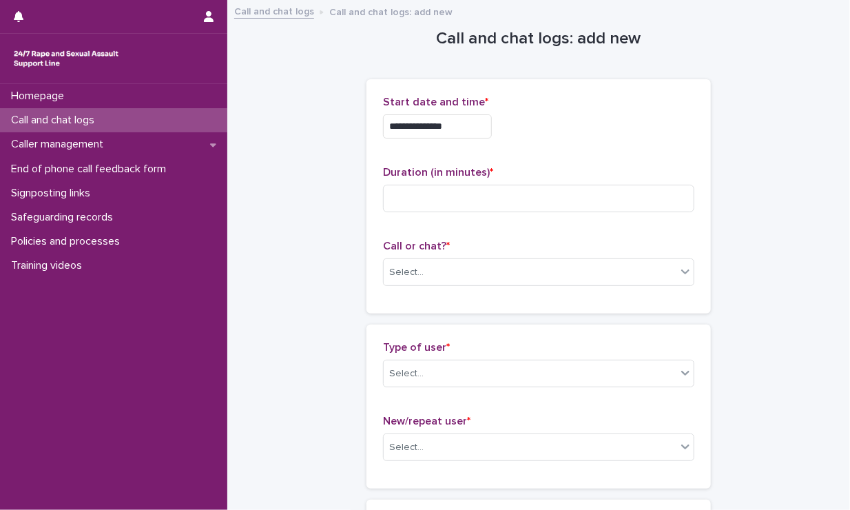
click at [541, 136] on div "**********" at bounding box center [538, 126] width 311 height 24
click at [505, 191] on input at bounding box center [538, 199] width 311 height 28
type input "****"
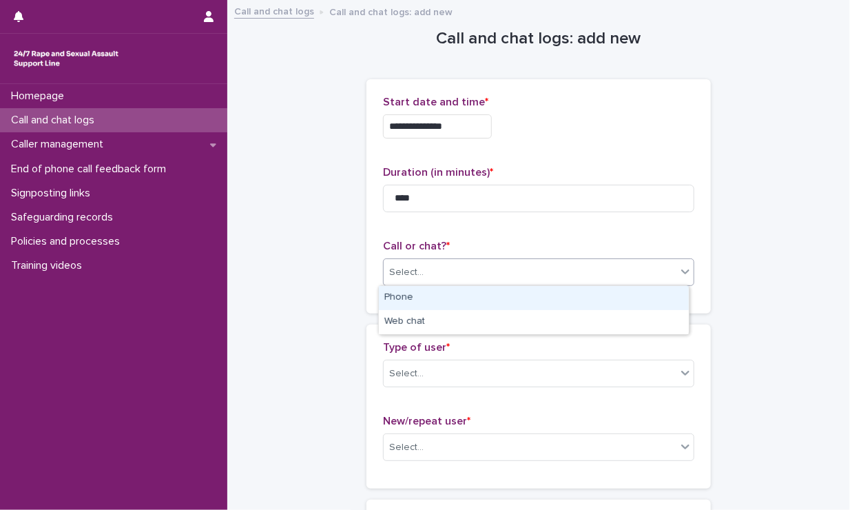
click at [500, 276] on div "Select..." at bounding box center [530, 272] width 293 height 23
click at [476, 289] on div "Phone" at bounding box center [534, 298] width 310 height 24
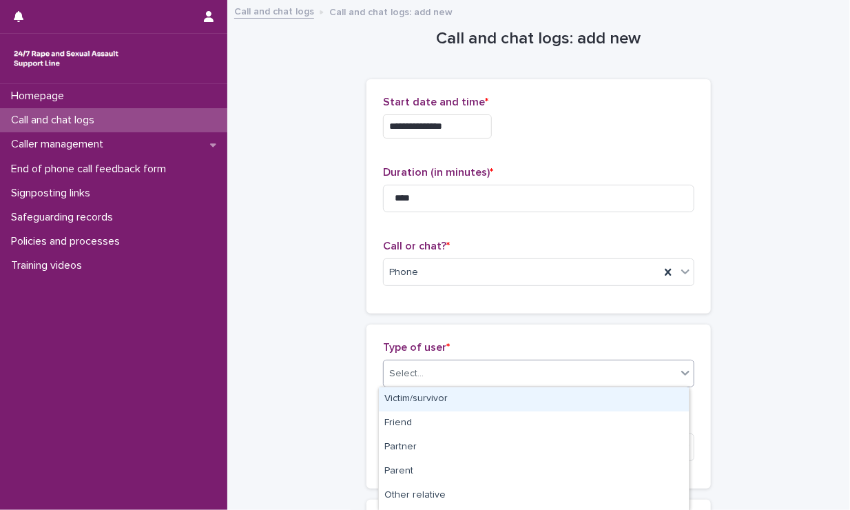
click at [463, 369] on div "Select..." at bounding box center [530, 373] width 293 height 23
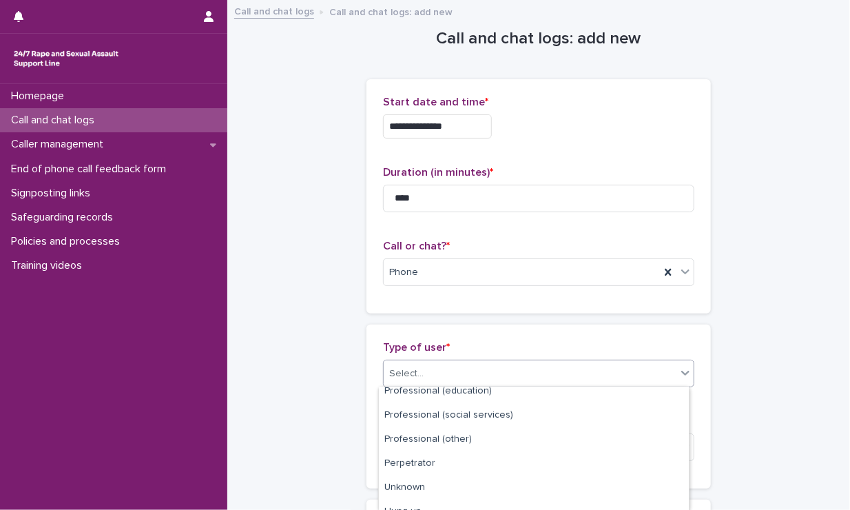
scroll to position [215, 0]
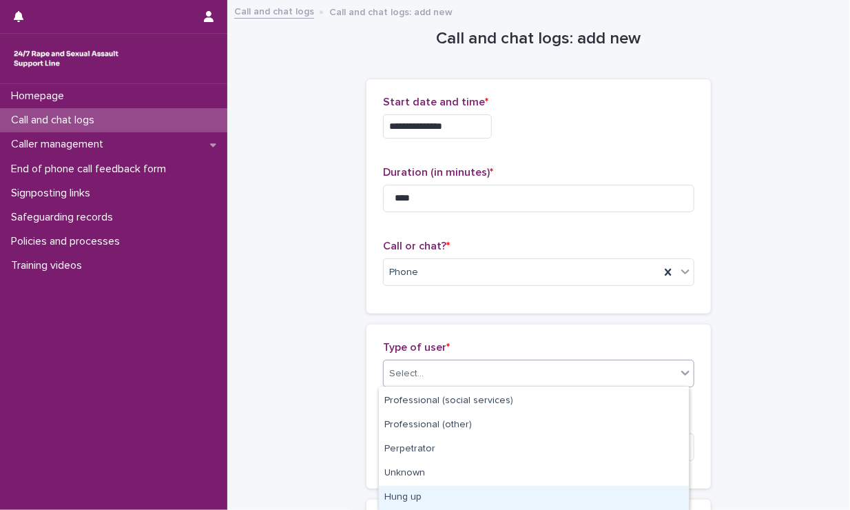
click at [420, 497] on div "Hung up" at bounding box center [534, 498] width 310 height 24
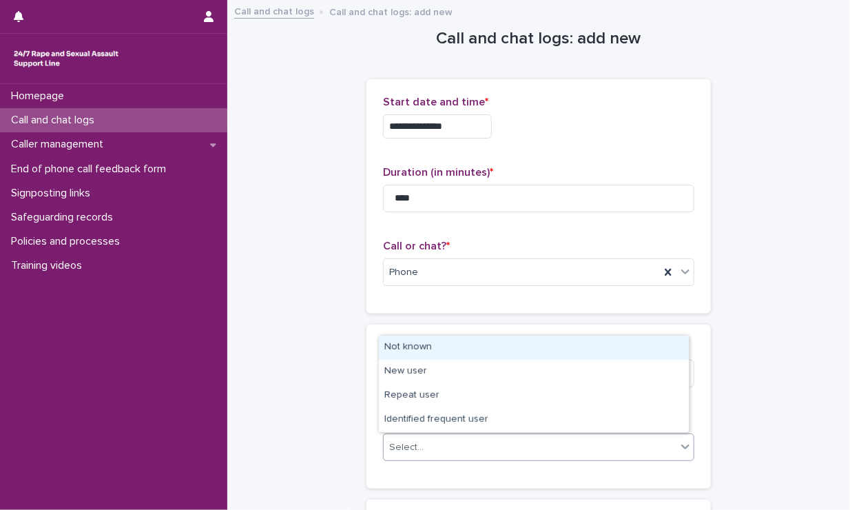
click at [420, 446] on div "Select..." at bounding box center [530, 447] width 293 height 23
click at [424, 353] on div "Not known" at bounding box center [534, 348] width 310 height 24
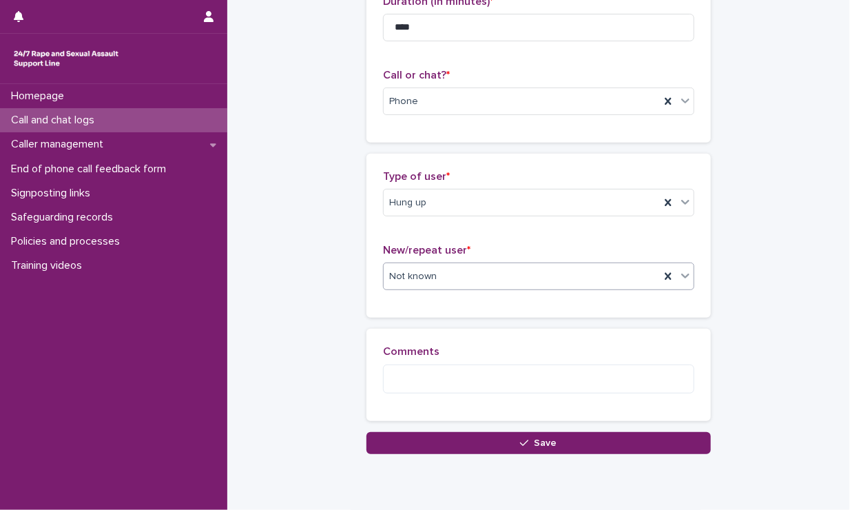
scroll to position [181, 0]
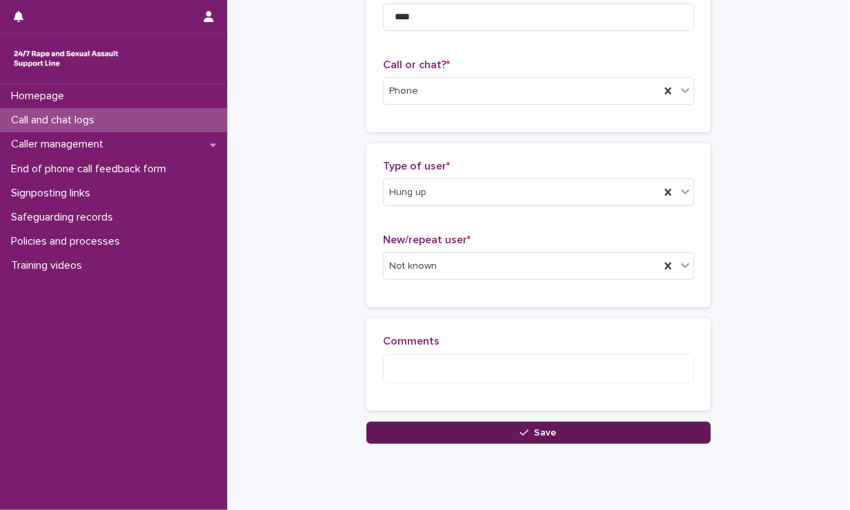
click at [413, 431] on button "Save" at bounding box center [539, 433] width 344 height 22
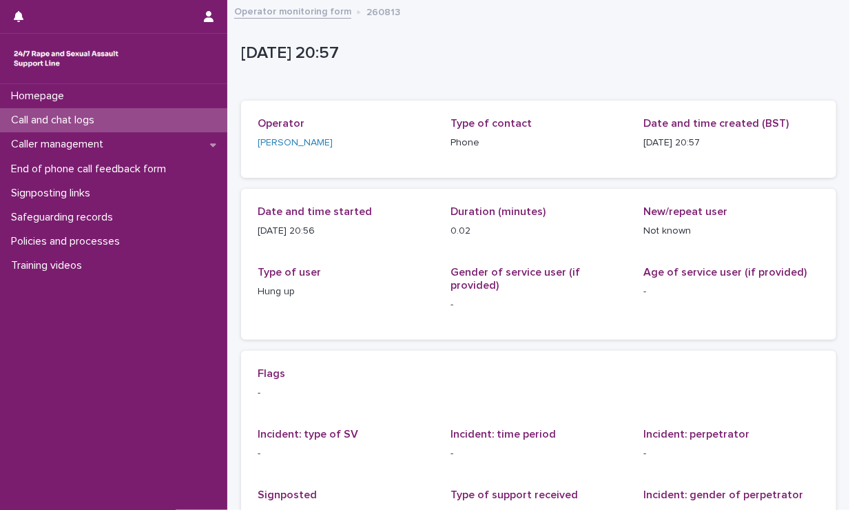
click at [110, 125] on div "Call and chat logs" at bounding box center [113, 120] width 227 height 24
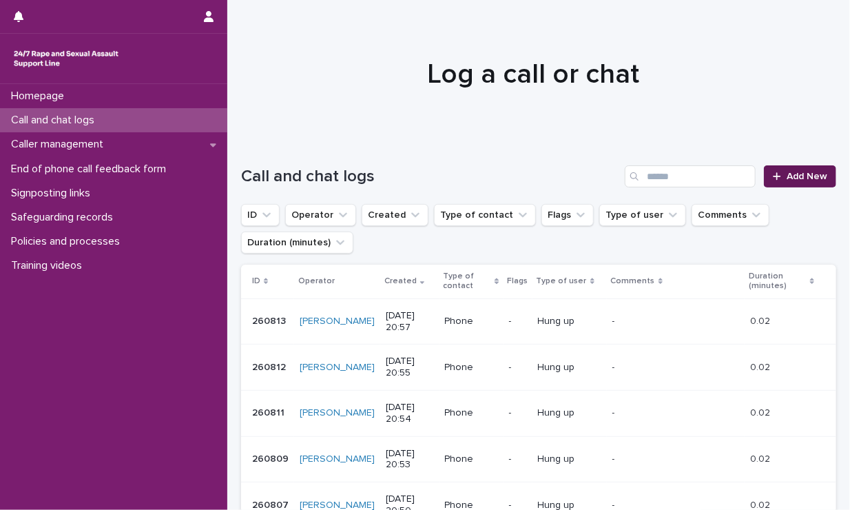
click at [742, 176] on span "Add New" at bounding box center [807, 177] width 41 height 10
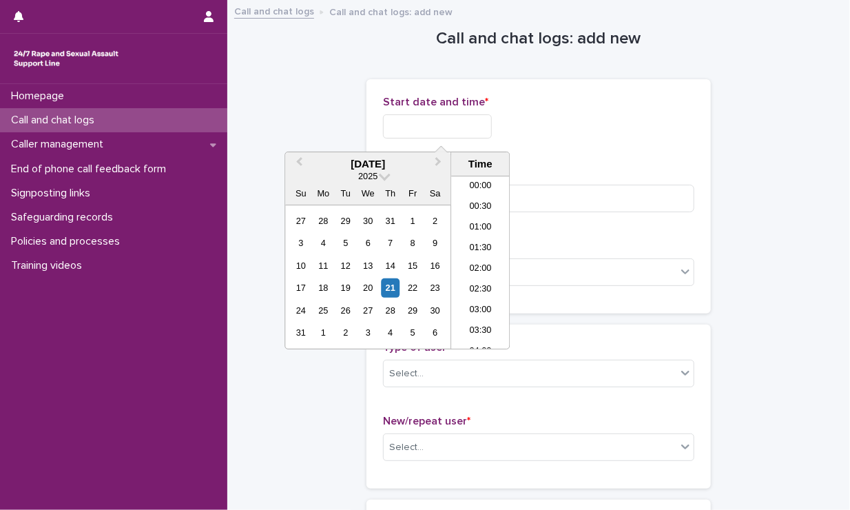
scroll to position [792, 0]
click at [408, 132] on input "text" at bounding box center [437, 126] width 109 height 24
click at [480, 261] on li "21:00" at bounding box center [480, 262] width 59 height 21
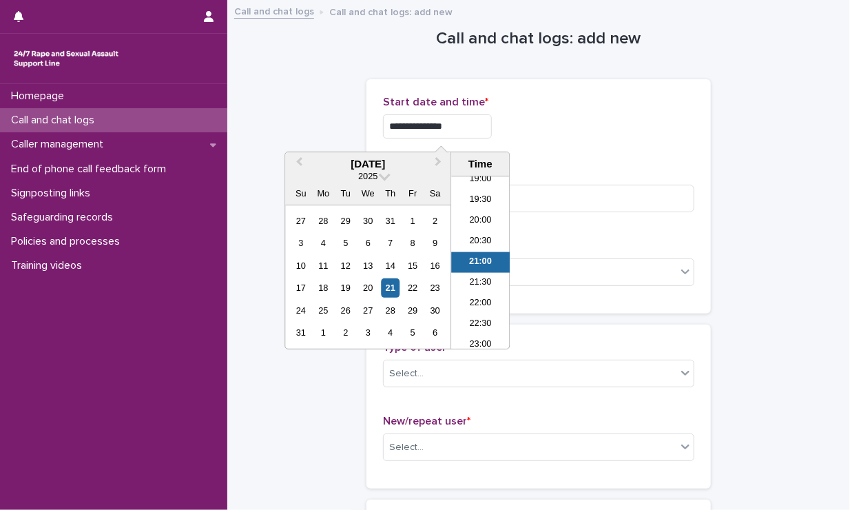
click at [484, 134] on input "**********" at bounding box center [437, 126] width 109 height 24
type input "**********"
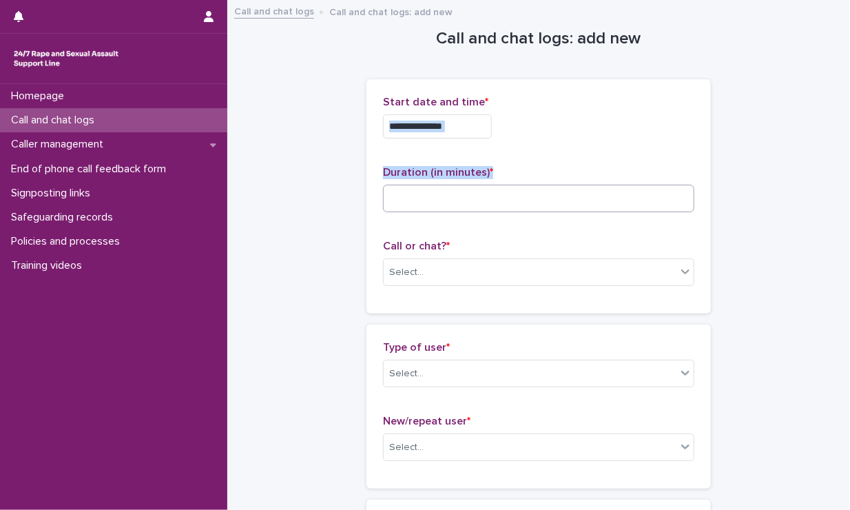
drag, startPoint x: 537, startPoint y: 137, endPoint x: 514, endPoint y: 198, distance: 64.8
click at [514, 198] on div "**********" at bounding box center [538, 196] width 311 height 201
click at [514, 198] on input at bounding box center [538, 199] width 311 height 28
type input "****"
click at [513, 288] on div "Call or chat? * Select..." at bounding box center [538, 268] width 311 height 57
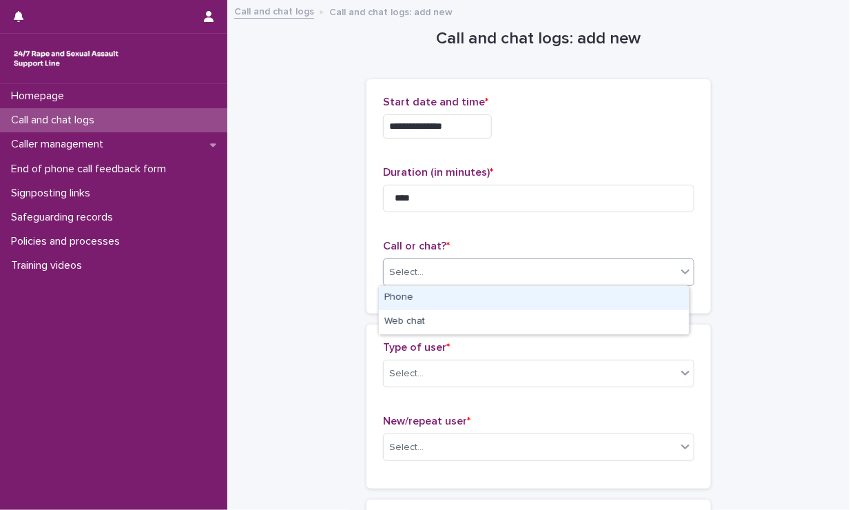
click at [519, 279] on div "Select..." at bounding box center [530, 272] width 293 height 23
click at [501, 309] on div "Phone" at bounding box center [534, 298] width 310 height 24
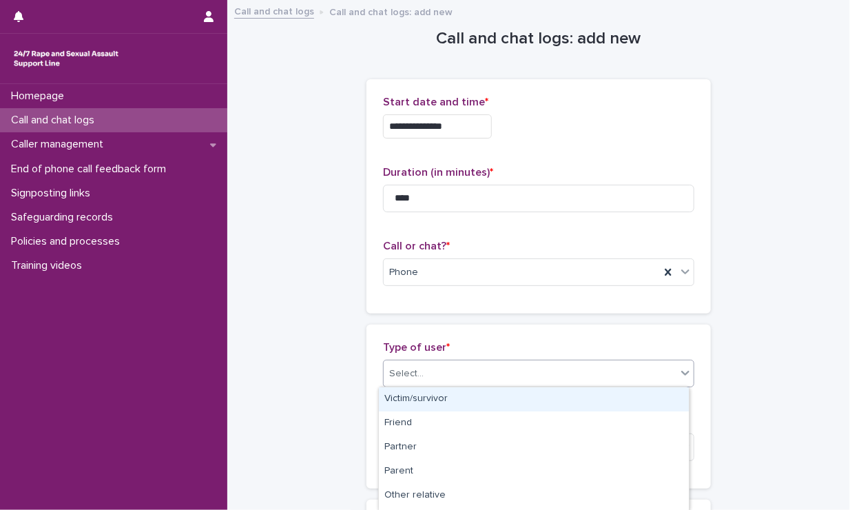
click at [491, 369] on div "Select..." at bounding box center [530, 373] width 293 height 23
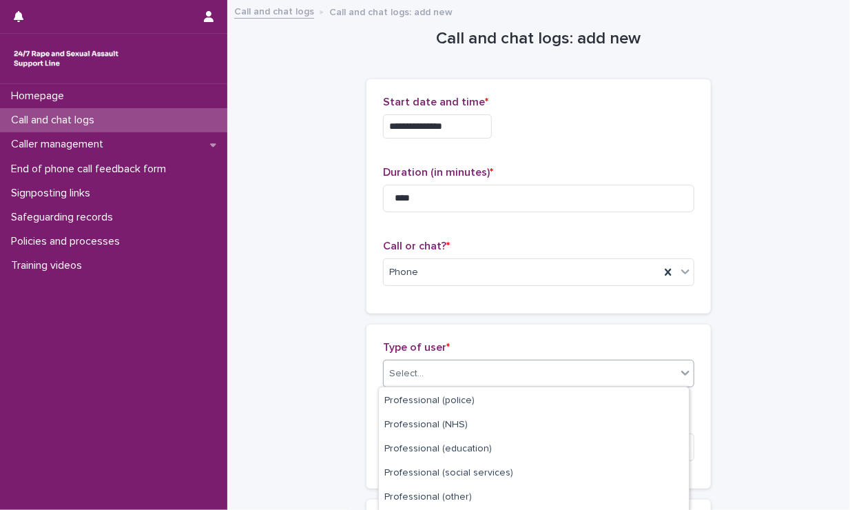
scroll to position [238, 0]
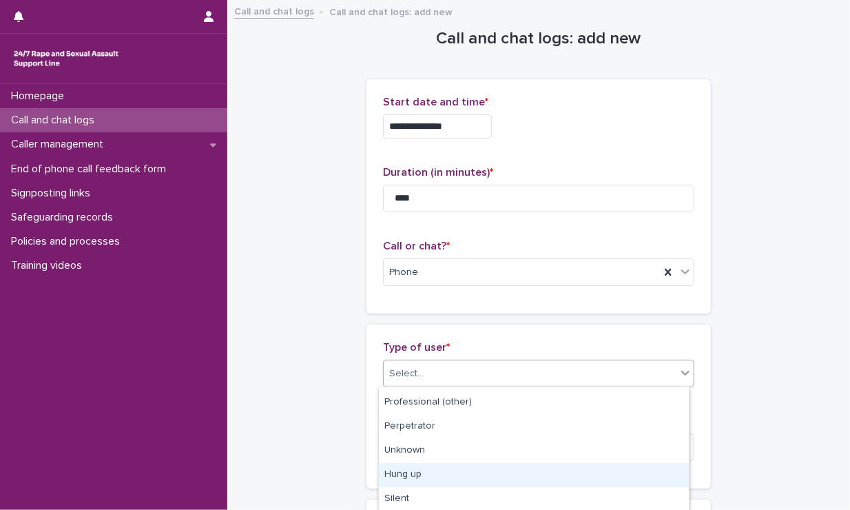
drag, startPoint x: 439, startPoint y: 460, endPoint x: 427, endPoint y: 481, distance: 24.4
click at [427, 481] on div "Hung up" at bounding box center [534, 475] width 310 height 24
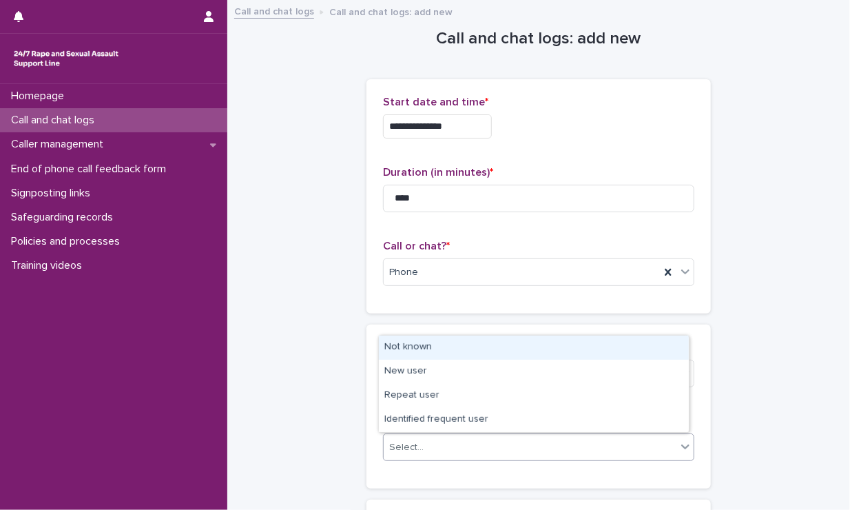
click at [441, 460] on div "Select..." at bounding box center [538, 447] width 311 height 28
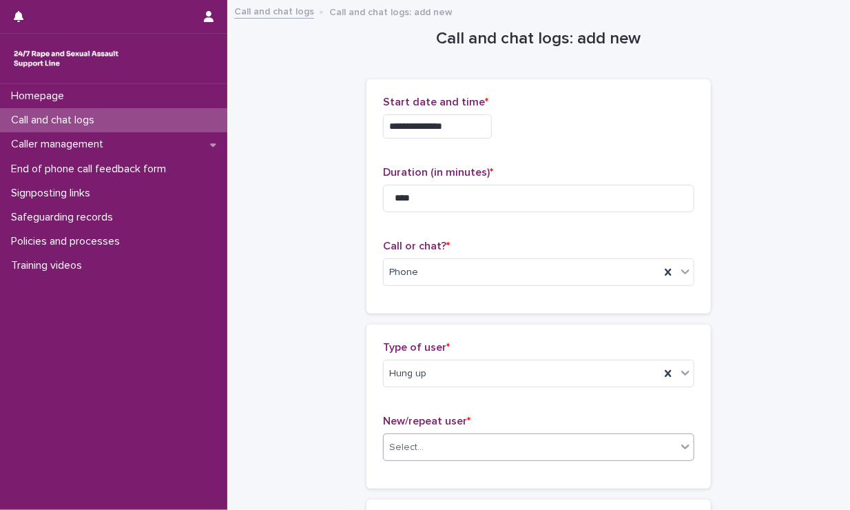
click at [449, 447] on div "Select..." at bounding box center [530, 447] width 293 height 23
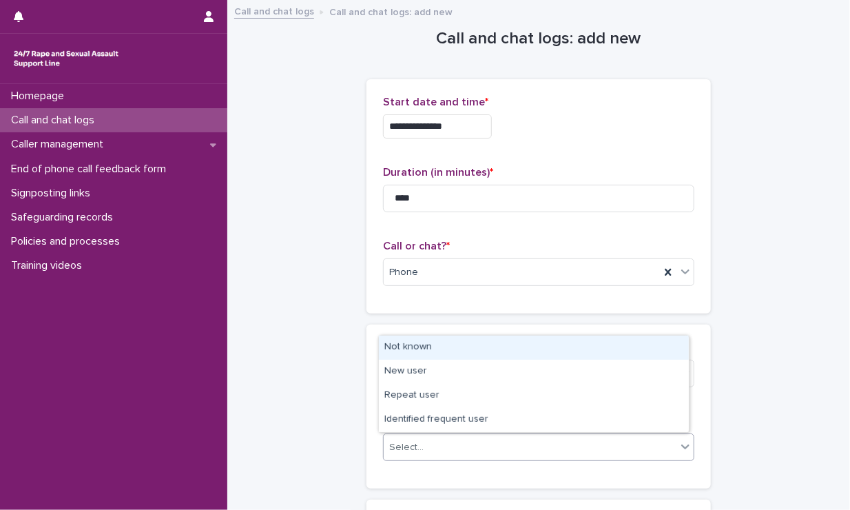
click at [449, 447] on div "Select..." at bounding box center [530, 447] width 293 height 23
click at [433, 344] on div "Not known" at bounding box center [534, 348] width 310 height 24
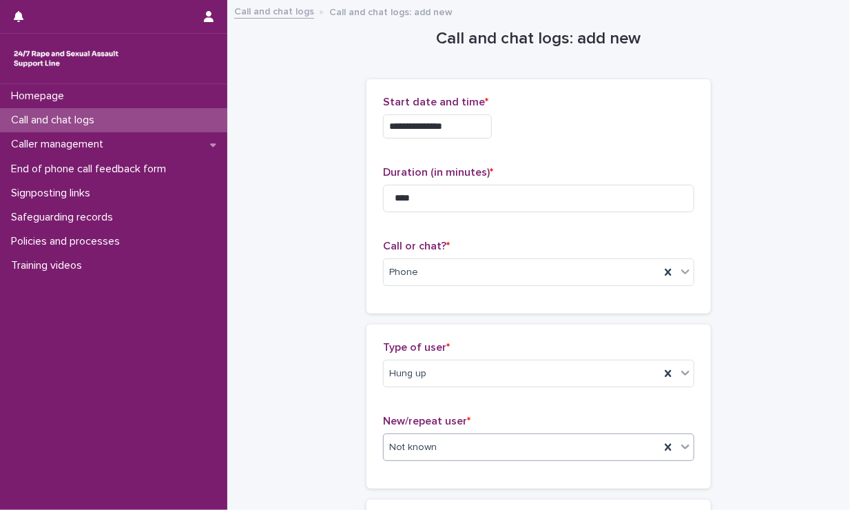
scroll to position [222, 0]
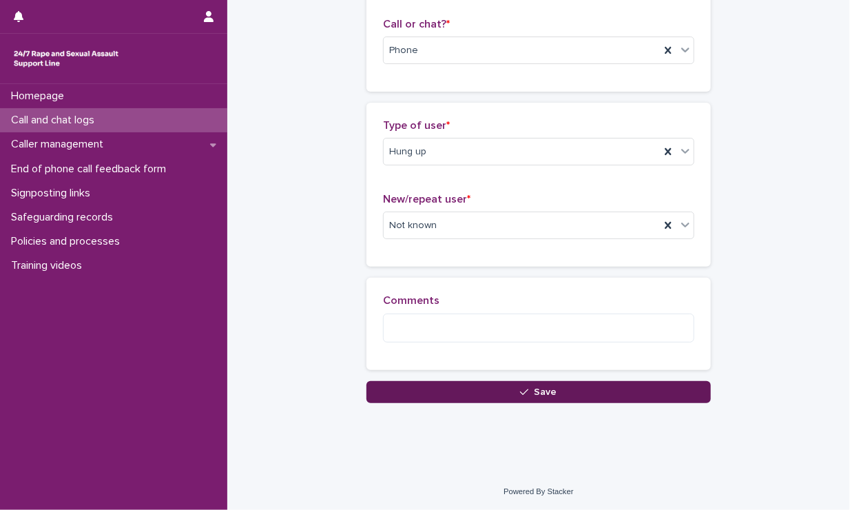
click at [441, 387] on button "Save" at bounding box center [539, 392] width 344 height 22
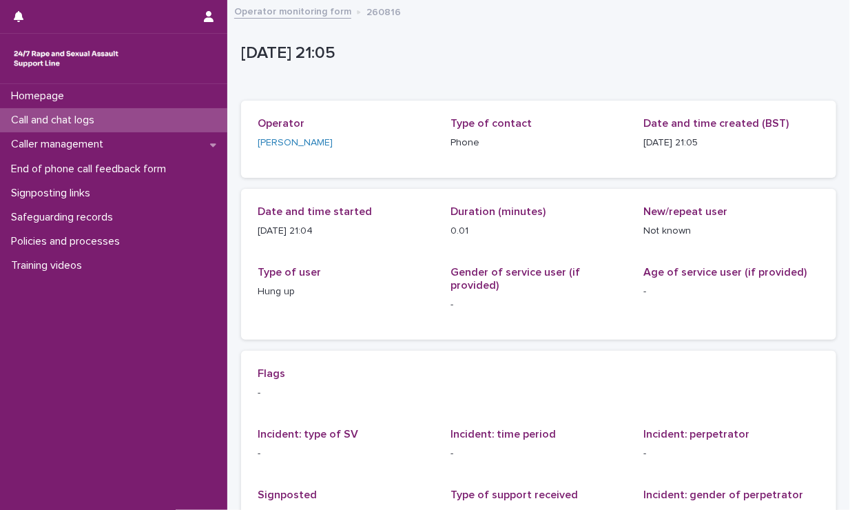
click at [96, 121] on p "Call and chat logs" at bounding box center [56, 120] width 100 height 13
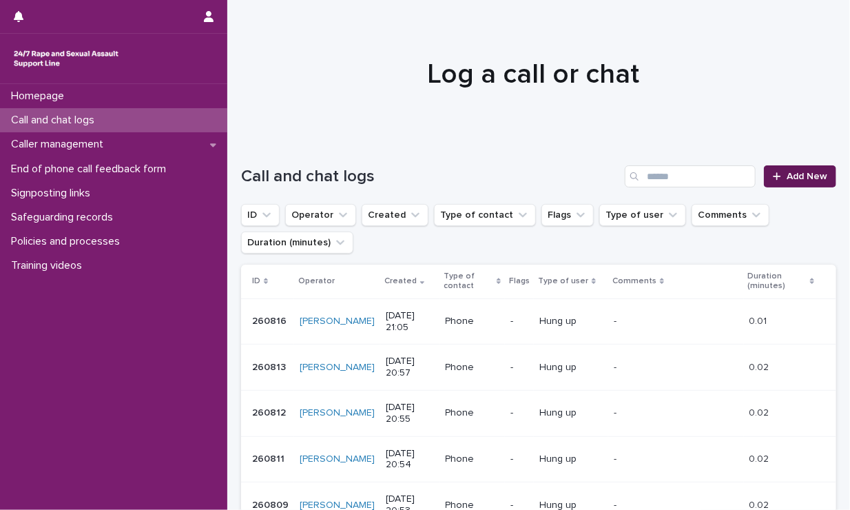
click at [742, 181] on link "Add New" at bounding box center [800, 176] width 72 height 22
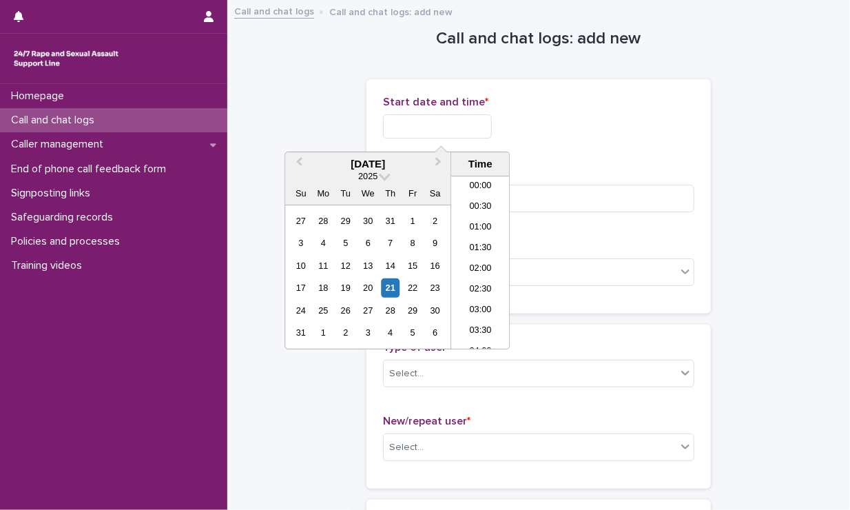
click at [470, 128] on input "text" at bounding box center [437, 126] width 109 height 24
click at [491, 252] on li "21:00" at bounding box center [480, 262] width 59 height 21
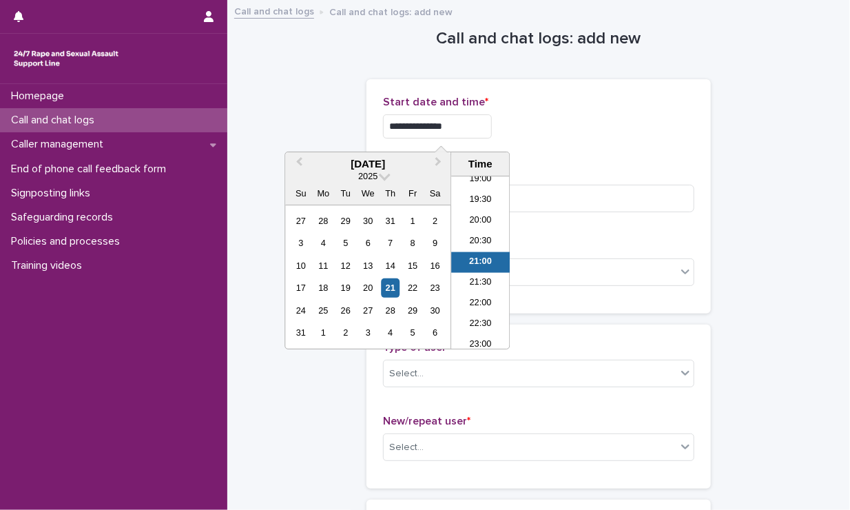
click at [478, 126] on input "**********" at bounding box center [437, 126] width 109 height 24
type input "**********"
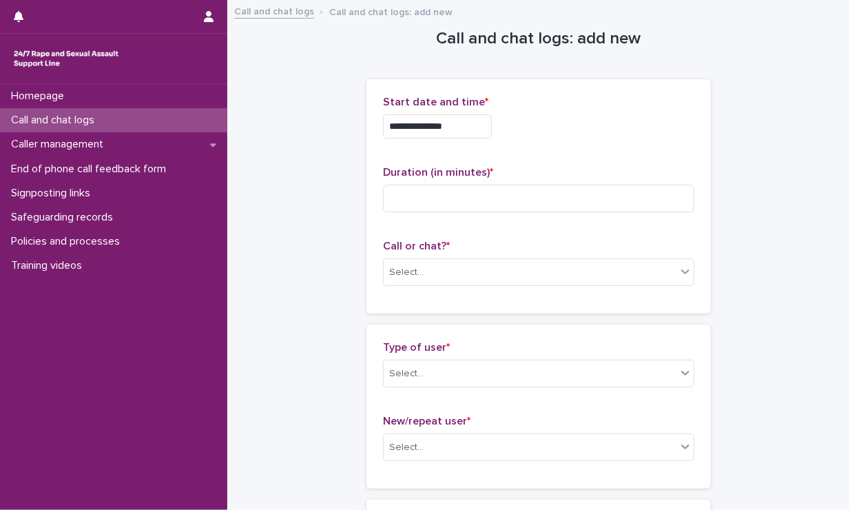
click at [648, 167] on p "Duration (in minutes) *" at bounding box center [538, 172] width 311 height 13
click at [590, 198] on input at bounding box center [538, 199] width 311 height 28
type input "****"
click at [582, 280] on div "Select..." at bounding box center [530, 272] width 293 height 23
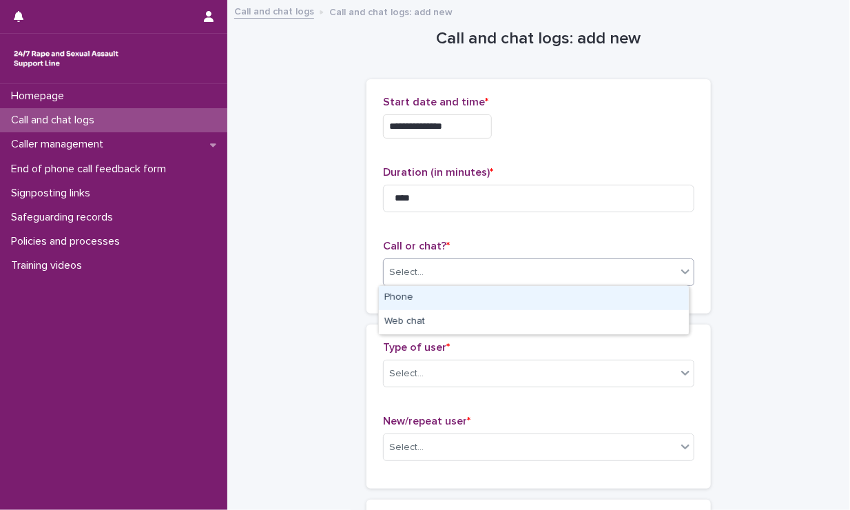
click at [541, 302] on div "Phone" at bounding box center [534, 298] width 310 height 24
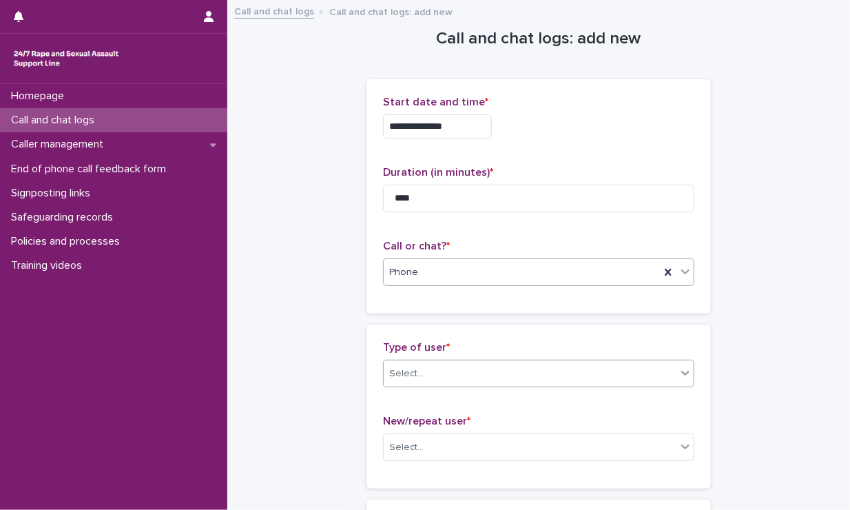
click at [535, 369] on div "Select..." at bounding box center [530, 373] width 293 height 23
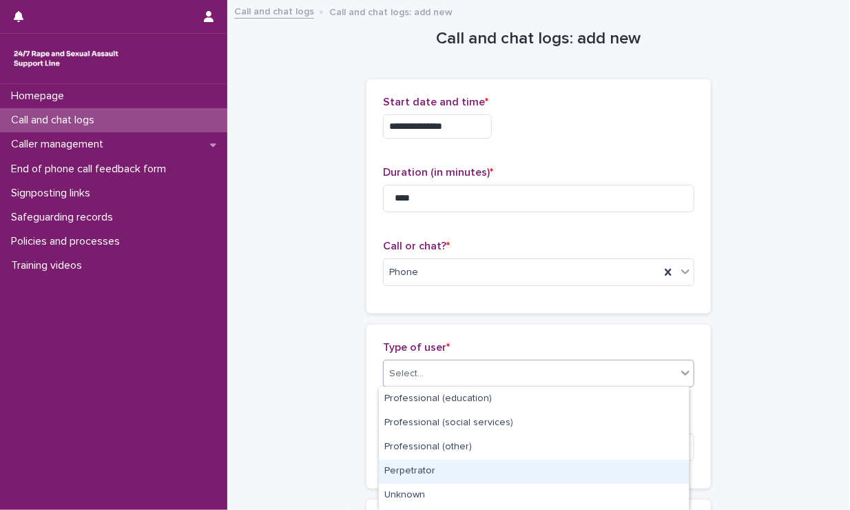
scroll to position [238, 0]
click at [482, 477] on div "Hung up" at bounding box center [534, 475] width 310 height 24
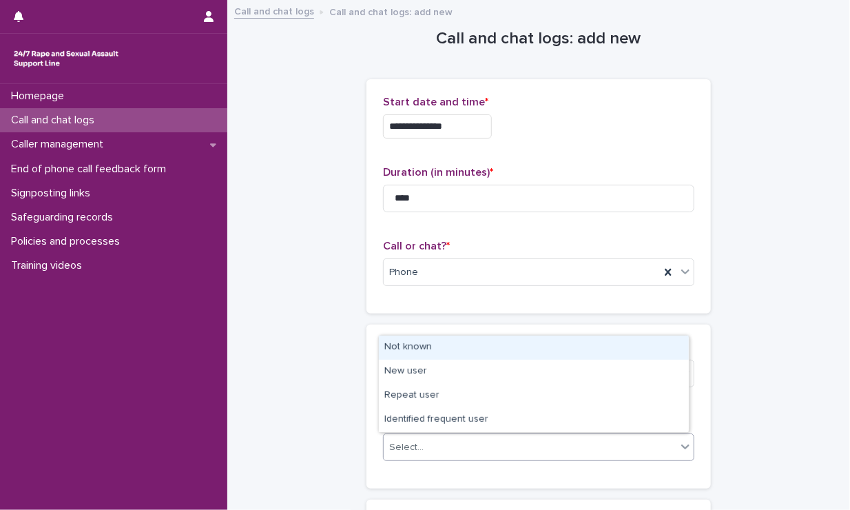
click at [502, 440] on div "Select..." at bounding box center [530, 447] width 293 height 23
drag, startPoint x: 469, startPoint y: 360, endPoint x: 466, endPoint y: 346, distance: 13.9
click at [466, 346] on div "Not known" at bounding box center [534, 348] width 310 height 24
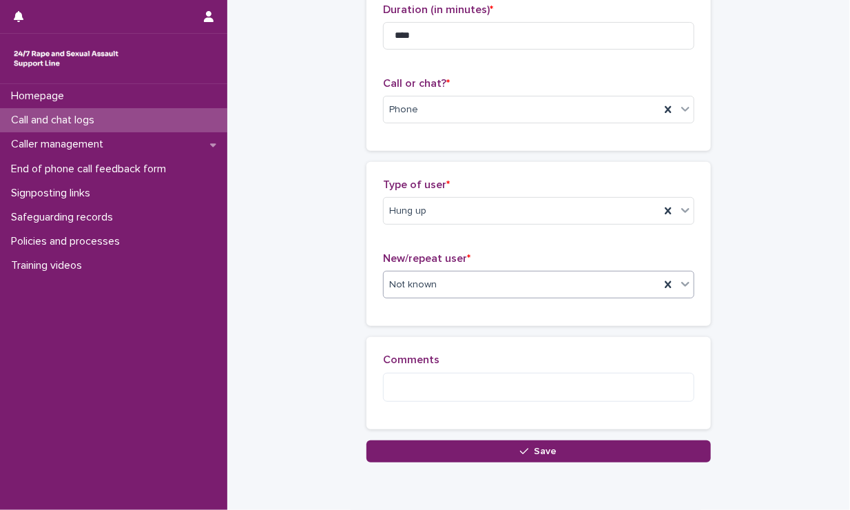
scroll to position [222, 0]
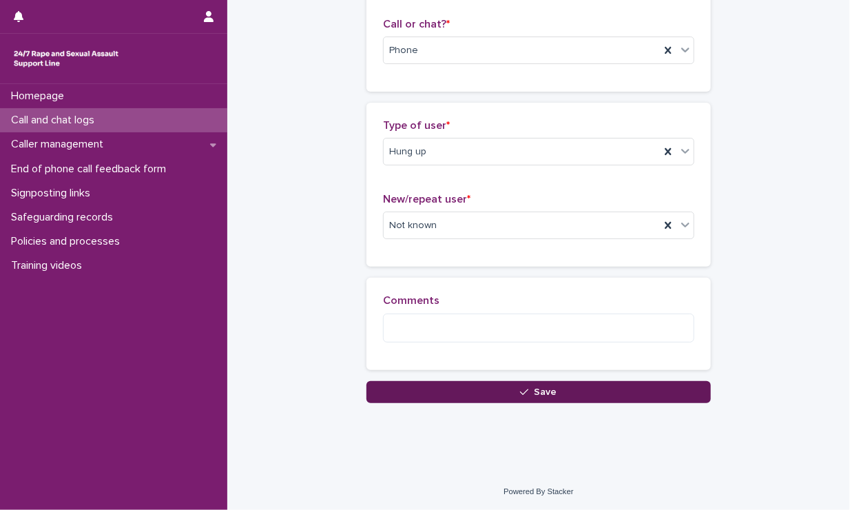
click at [463, 387] on button "Save" at bounding box center [539, 392] width 344 height 22
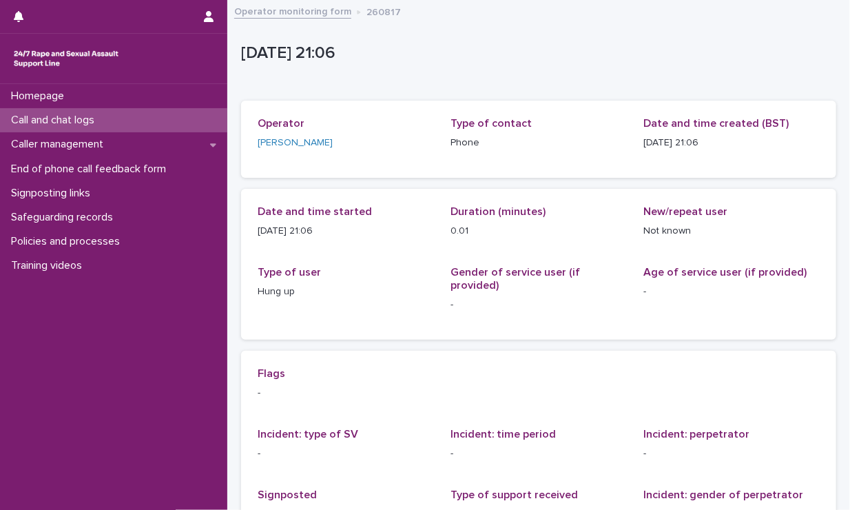
click at [82, 126] on p "Call and chat logs" at bounding box center [56, 120] width 100 height 13
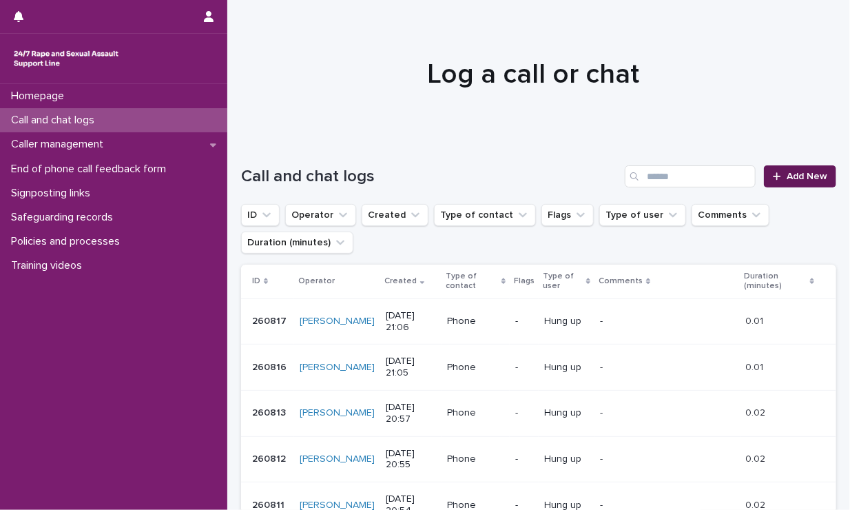
click at [742, 178] on icon at bounding box center [777, 177] width 8 height 10
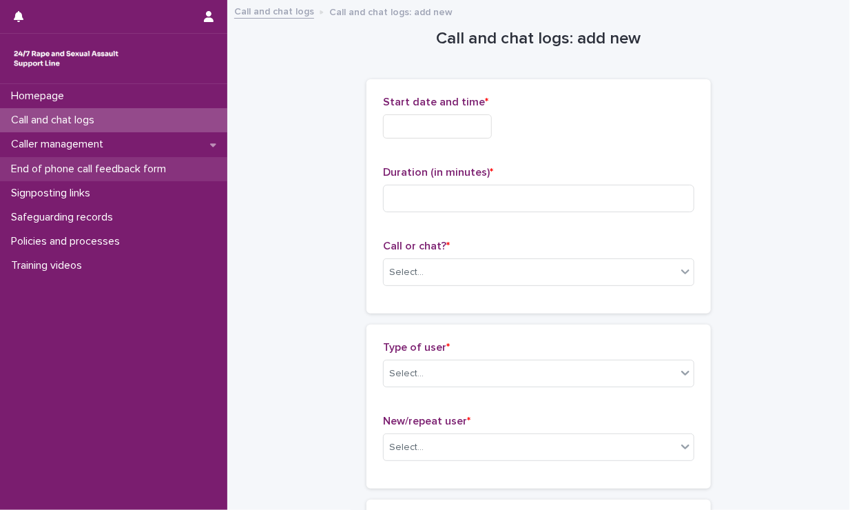
click at [143, 163] on p "End of phone call feedback form" at bounding box center [92, 169] width 172 height 13
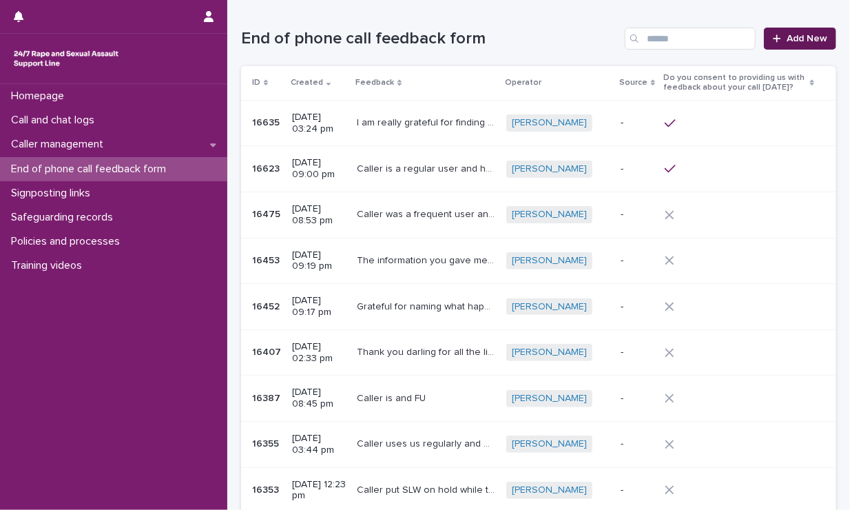
click at [742, 34] on div at bounding box center [780, 39] width 14 height 10
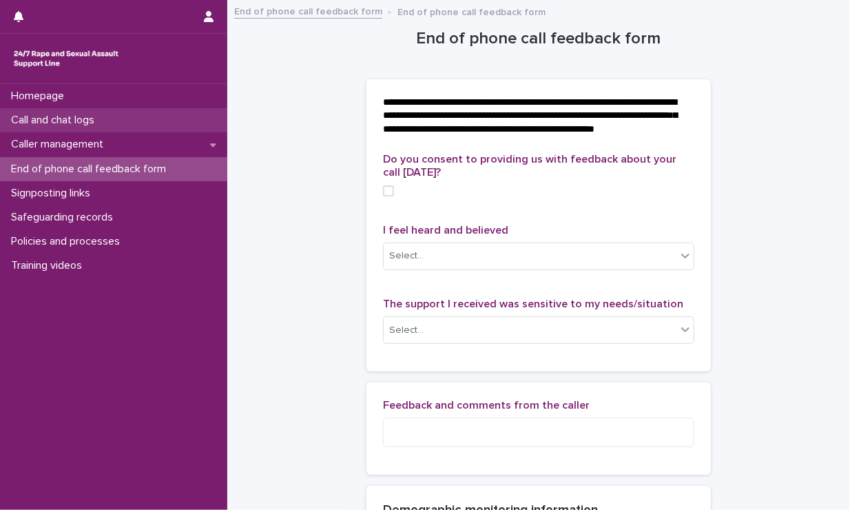
click at [86, 123] on p "Call and chat logs" at bounding box center [56, 120] width 100 height 13
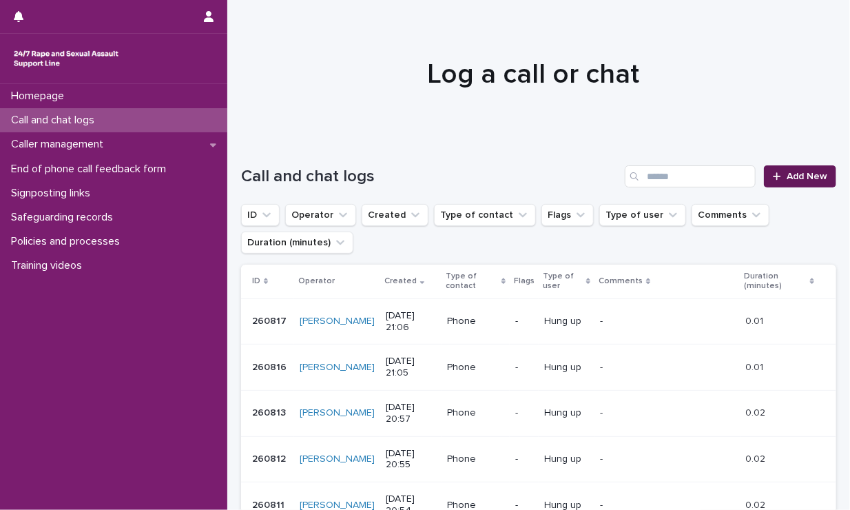
click at [742, 167] on link "Add New" at bounding box center [800, 176] width 72 height 22
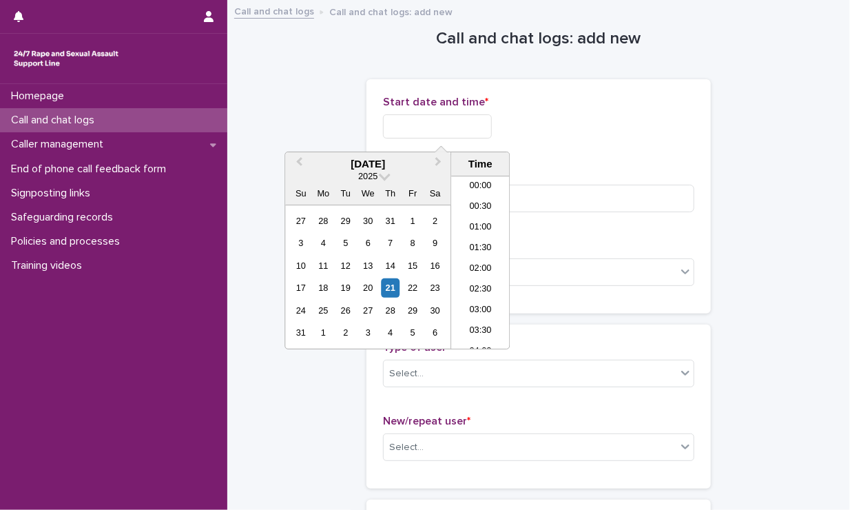
scroll to position [813, 0]
click at [445, 124] on input "text" at bounding box center [437, 126] width 109 height 24
click at [472, 258] on li "21:30" at bounding box center [480, 262] width 59 height 21
click at [462, 137] on input "**********" at bounding box center [437, 126] width 109 height 24
click at [472, 245] on li "21:00" at bounding box center [480, 242] width 59 height 21
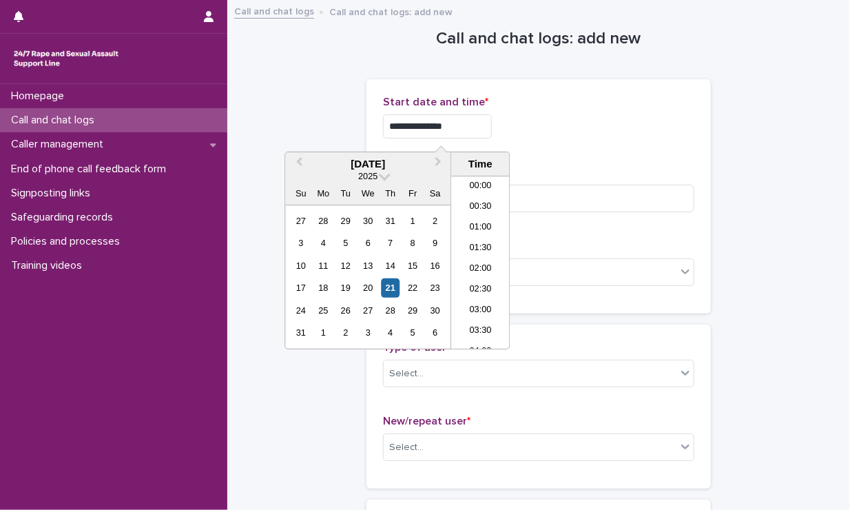
click at [462, 127] on input "**********" at bounding box center [437, 126] width 109 height 24
type input "**********"
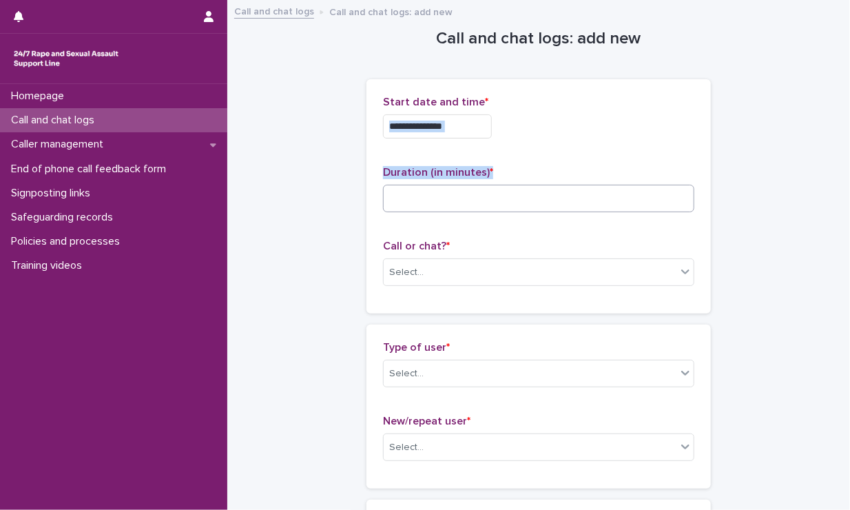
drag, startPoint x: 518, startPoint y: 154, endPoint x: 504, endPoint y: 187, distance: 35.8
click at [504, 187] on div "**********" at bounding box center [538, 196] width 311 height 201
click at [504, 187] on input at bounding box center [538, 199] width 311 height 28
type input "**"
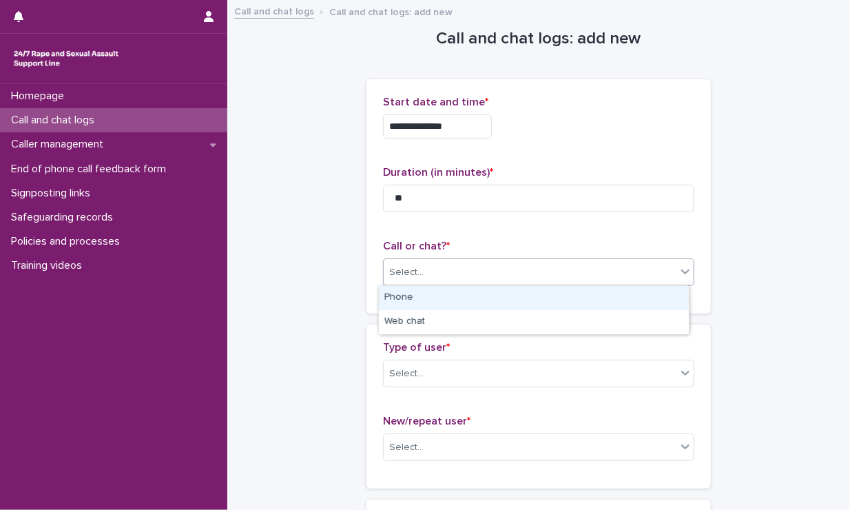
click at [504, 272] on div "Select..." at bounding box center [530, 272] width 293 height 23
click at [474, 295] on div "Phone" at bounding box center [534, 298] width 310 height 24
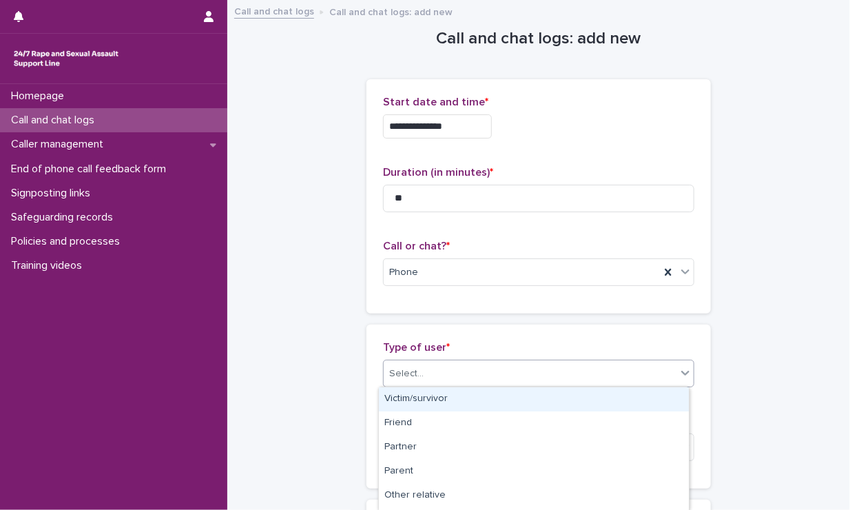
click at [449, 372] on div "Select..." at bounding box center [530, 373] width 293 height 23
click at [452, 397] on div "Victim/survivor" at bounding box center [534, 399] width 310 height 24
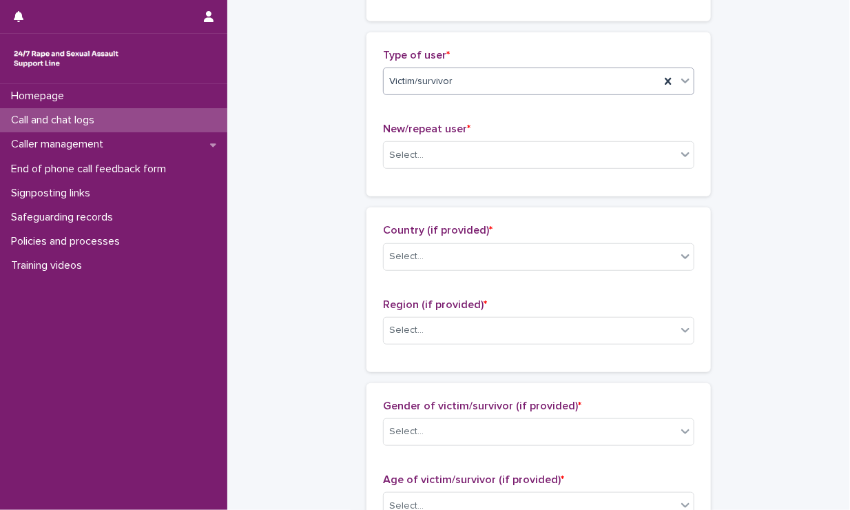
scroll to position [292, 0]
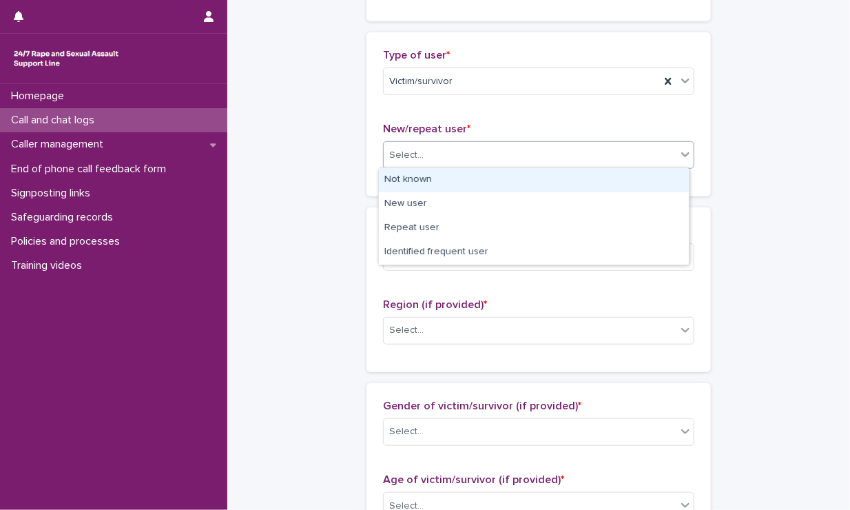
click at [433, 152] on div "Select..." at bounding box center [530, 155] width 293 height 23
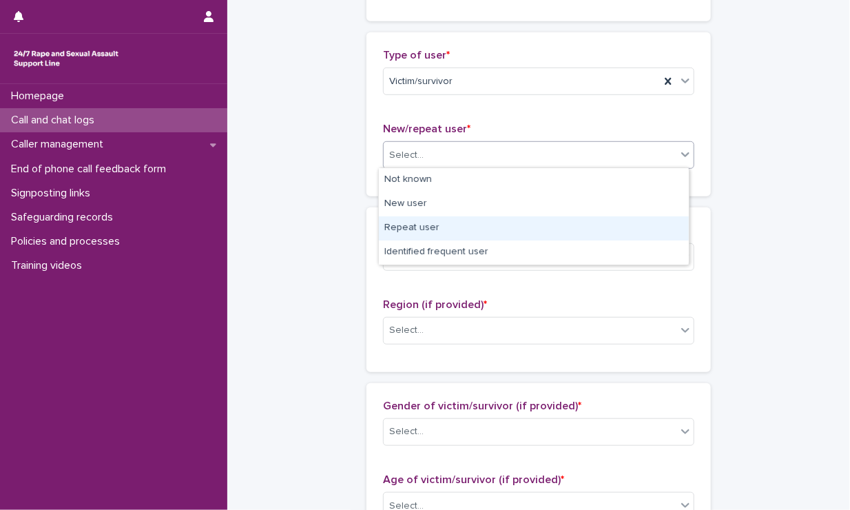
click at [416, 228] on div "Repeat user" at bounding box center [534, 228] width 310 height 24
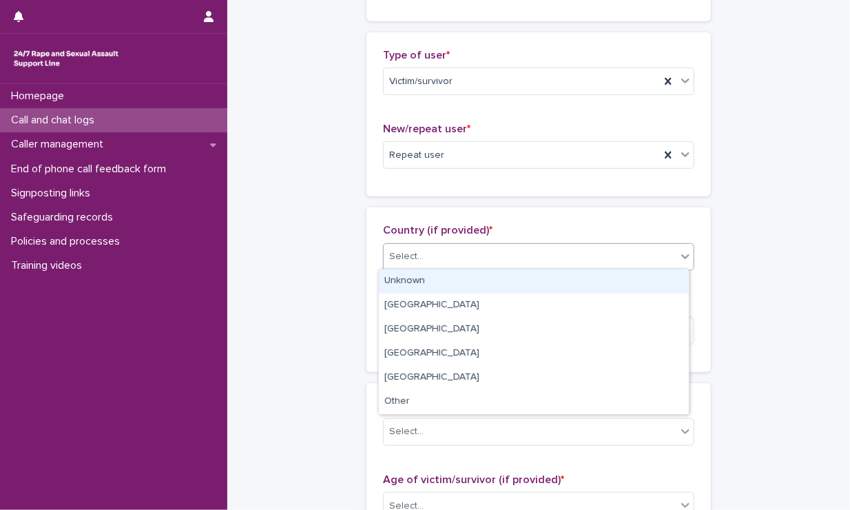
click at [431, 259] on div "Select..." at bounding box center [530, 256] width 293 height 23
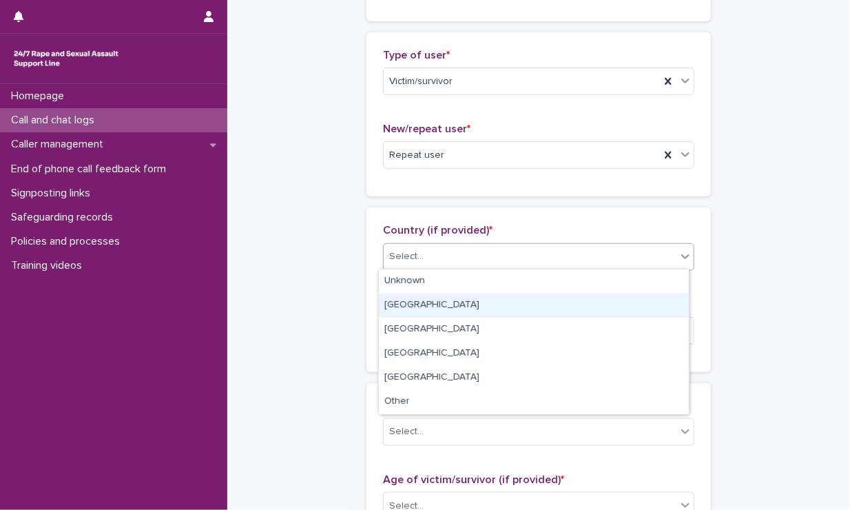
click at [421, 298] on div "England" at bounding box center [534, 306] width 310 height 24
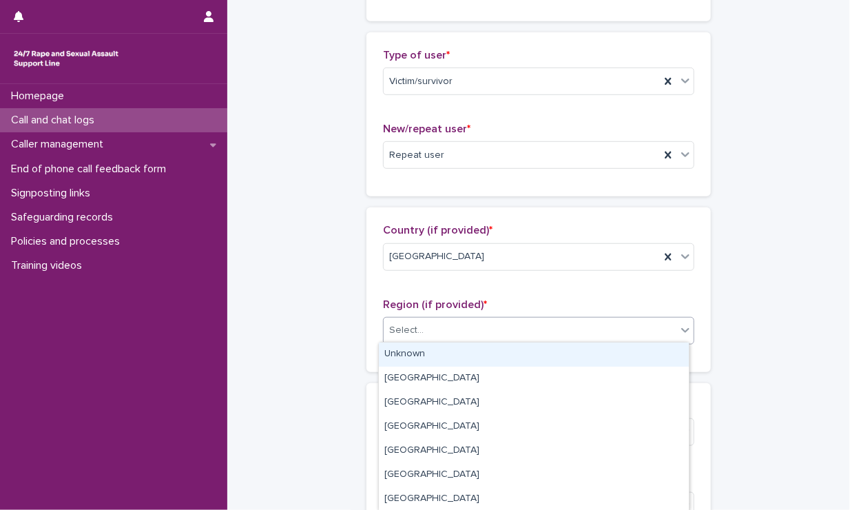
click at [433, 328] on div "Select..." at bounding box center [530, 330] width 293 height 23
click at [422, 352] on div "Unknown" at bounding box center [534, 354] width 310 height 24
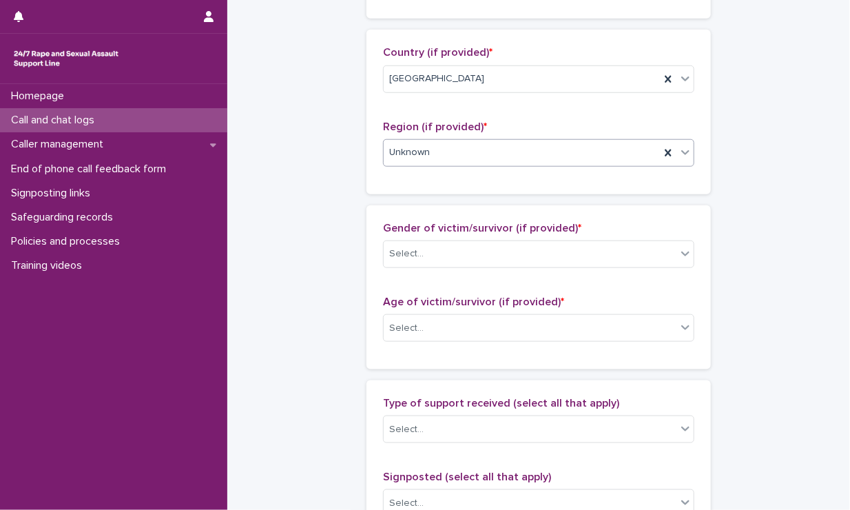
scroll to position [474, 0]
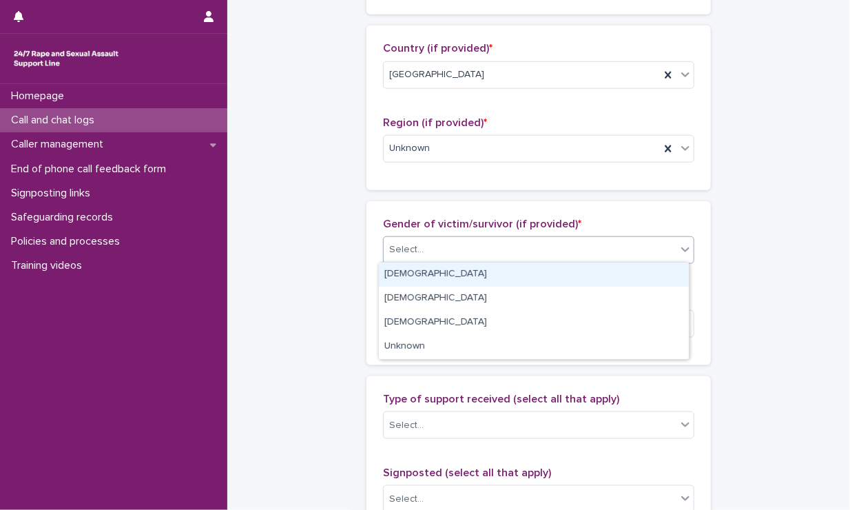
click at [425, 246] on div "Select..." at bounding box center [530, 249] width 293 height 23
click at [416, 271] on div "Female" at bounding box center [534, 275] width 310 height 24
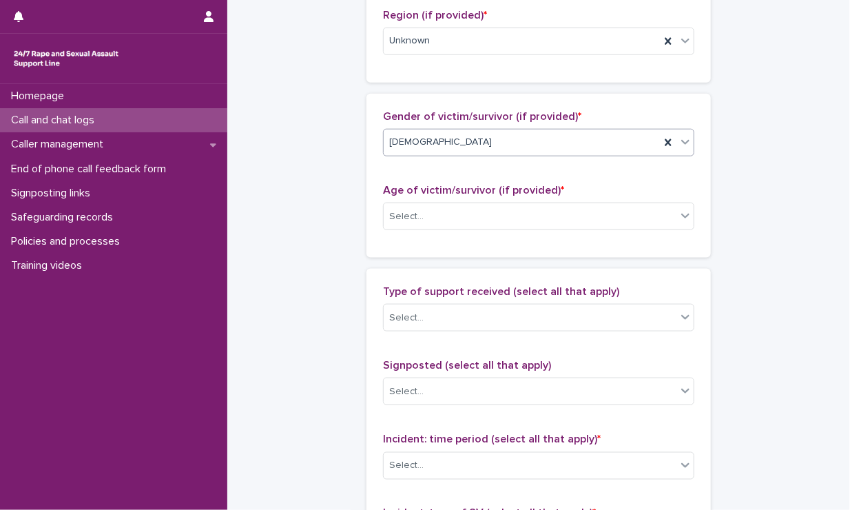
scroll to position [621, 0]
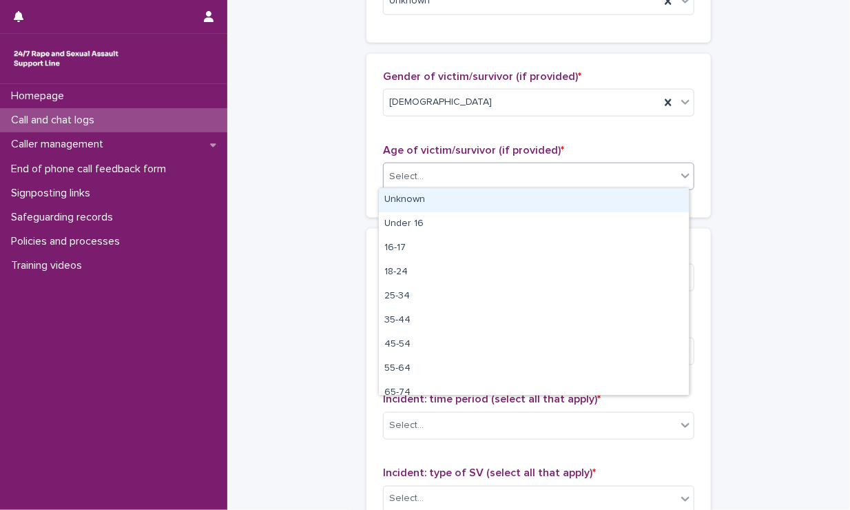
click at [422, 172] on div "Select..." at bounding box center [530, 176] width 293 height 23
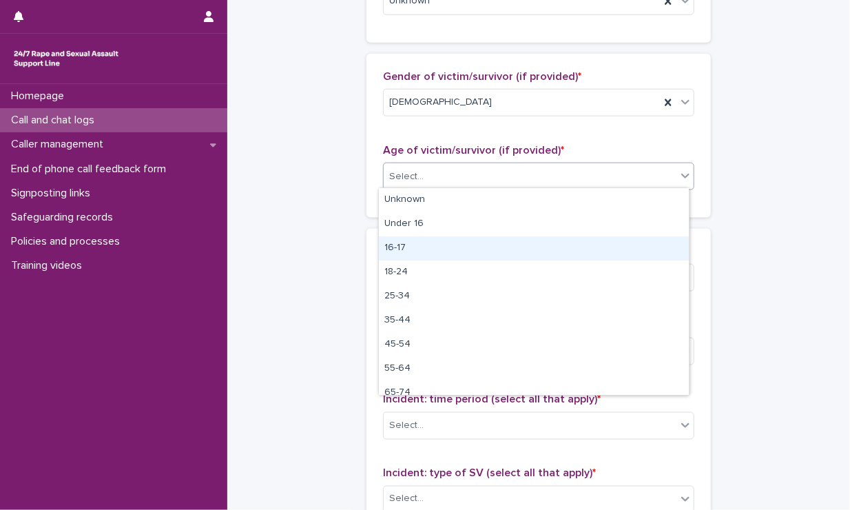
click at [427, 242] on div "16-17" at bounding box center [534, 248] width 310 height 24
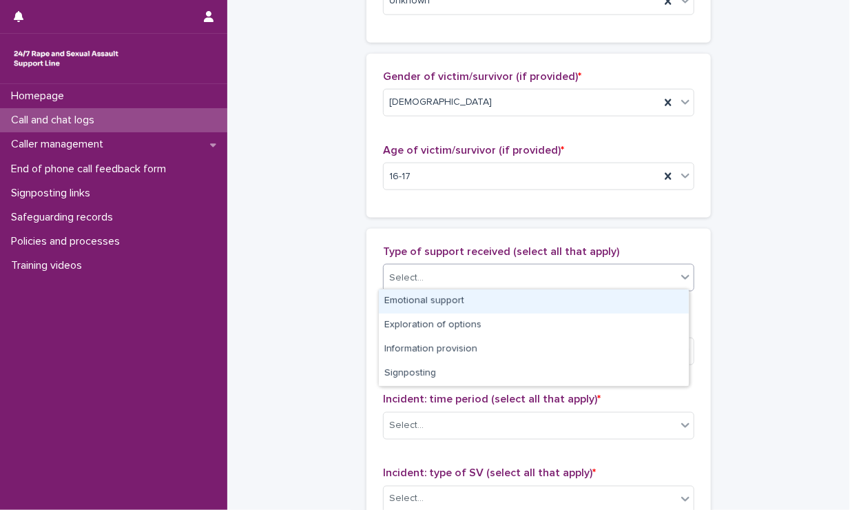
click at [444, 281] on div "Select..." at bounding box center [530, 278] width 293 height 23
click at [444, 302] on div "Emotional support" at bounding box center [534, 301] width 310 height 24
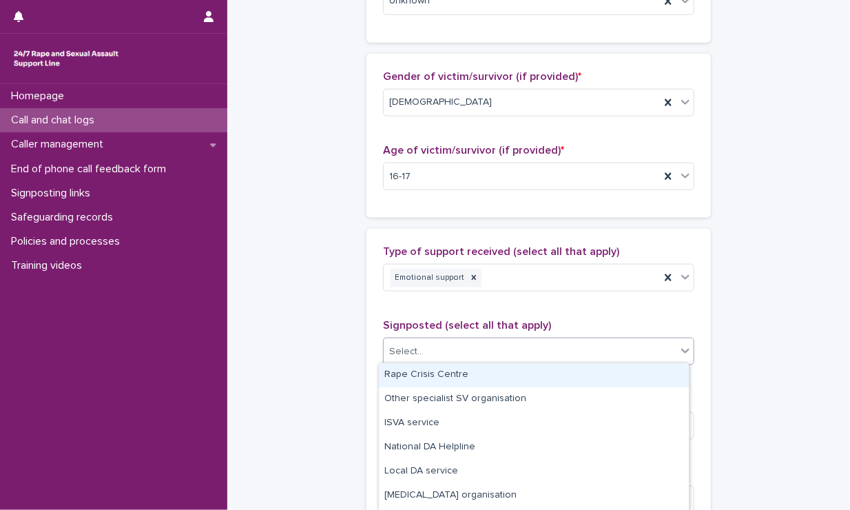
click at [438, 340] on div "Select..." at bounding box center [530, 351] width 293 height 23
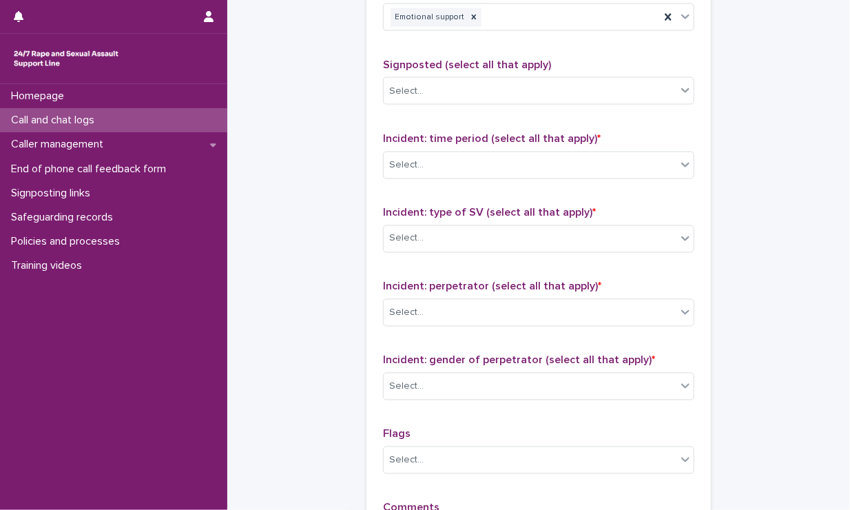
scroll to position [881, 0]
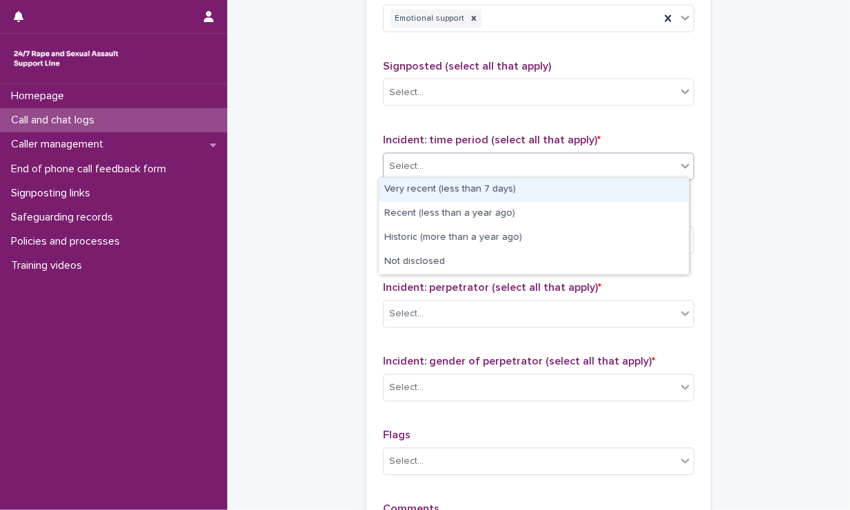
click at [435, 167] on div "Select..." at bounding box center [530, 166] width 293 height 23
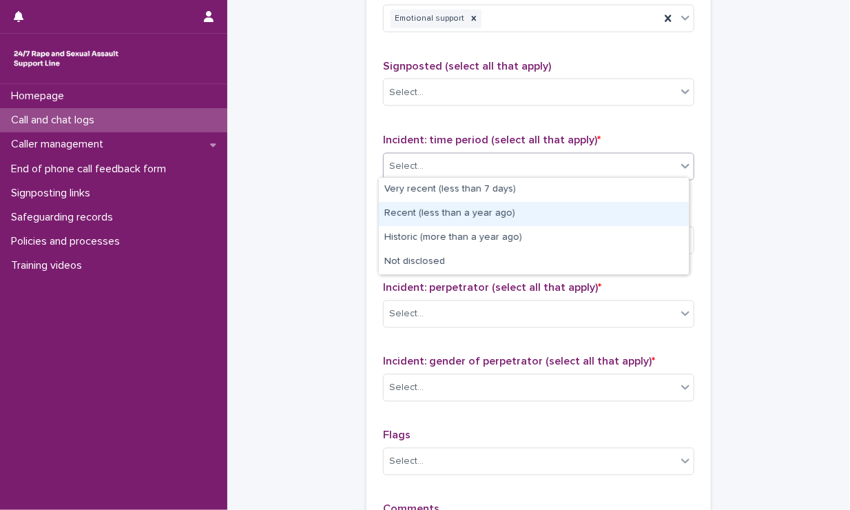
click at [429, 220] on div "Recent (less than a year ago)" at bounding box center [534, 214] width 310 height 24
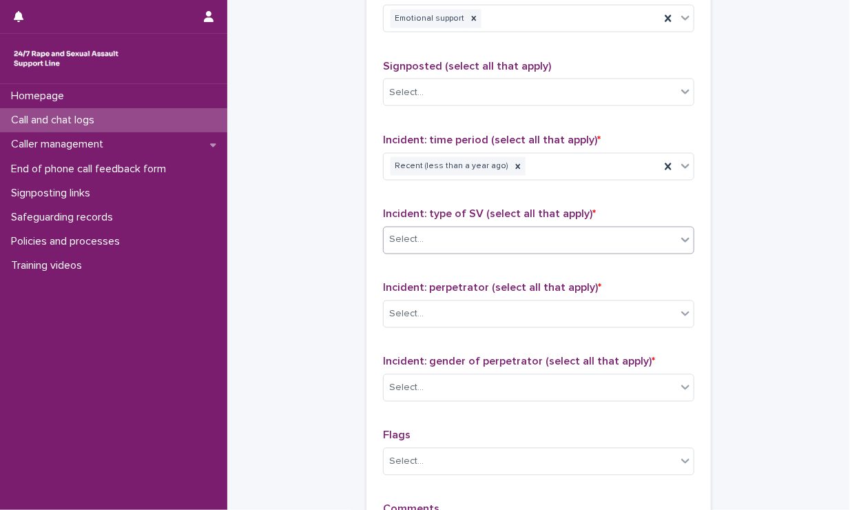
drag, startPoint x: 429, startPoint y: 251, endPoint x: 435, endPoint y: 236, distance: 17.0
click at [435, 236] on div "Incident: type of SV (select all that apply) * Select..." at bounding box center [538, 236] width 311 height 57
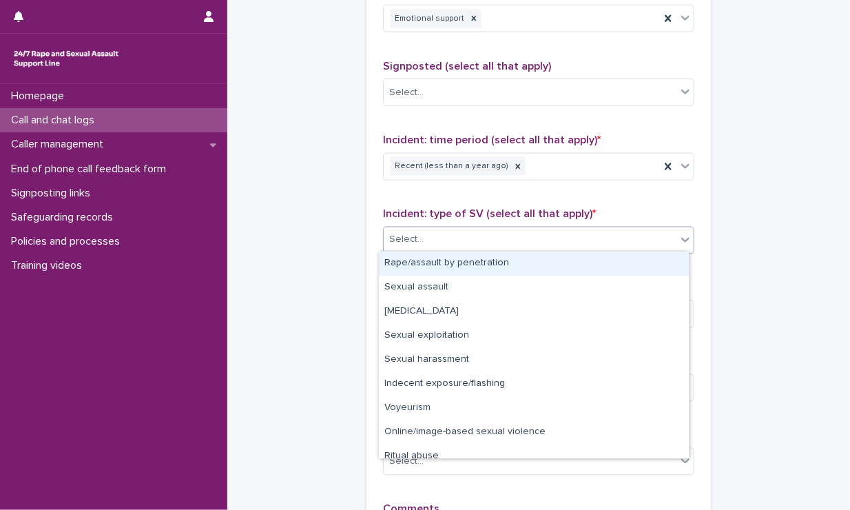
drag, startPoint x: 435, startPoint y: 236, endPoint x: 417, endPoint y: 265, distance: 34.0
click at [417, 265] on body "**********" at bounding box center [425, 255] width 850 height 510
click at [417, 265] on div "Rape/assault by penetration" at bounding box center [534, 263] width 310 height 24
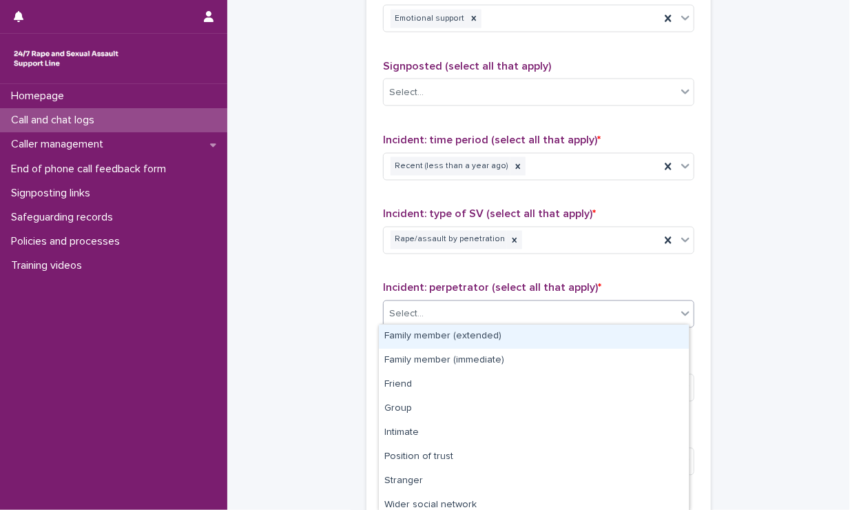
click at [422, 303] on div "Select..." at bounding box center [530, 314] width 293 height 23
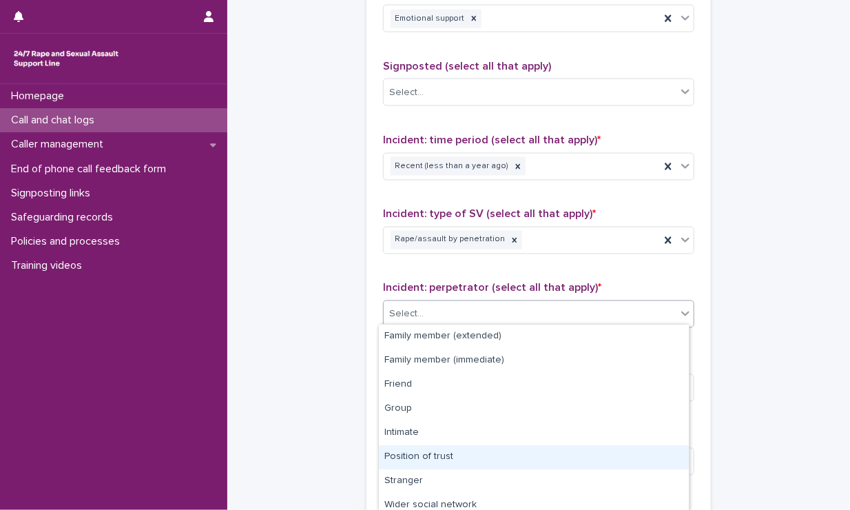
scroll to position [79, 0]
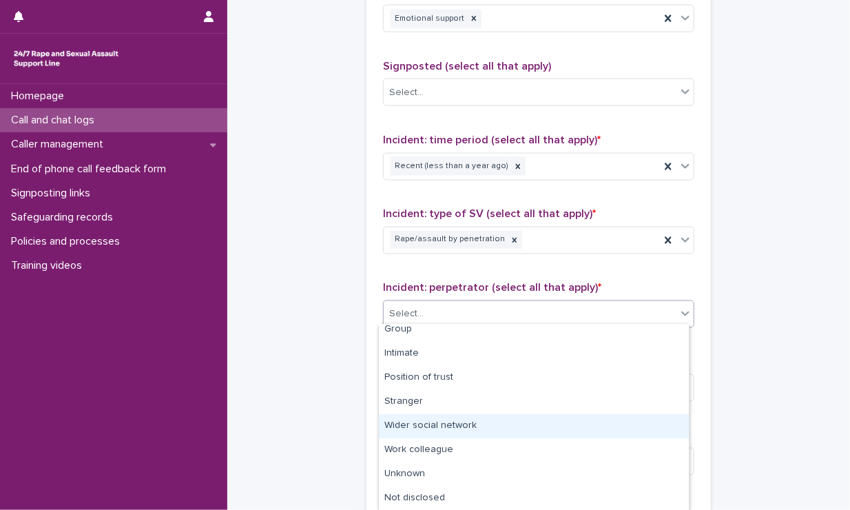
click at [432, 429] on div "Wider social network" at bounding box center [534, 426] width 310 height 24
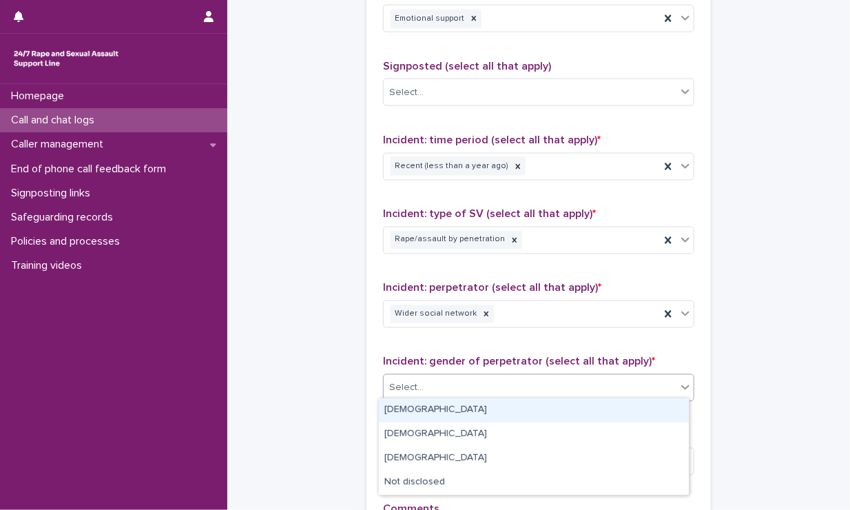
click at [438, 386] on div "Select..." at bounding box center [530, 388] width 293 height 23
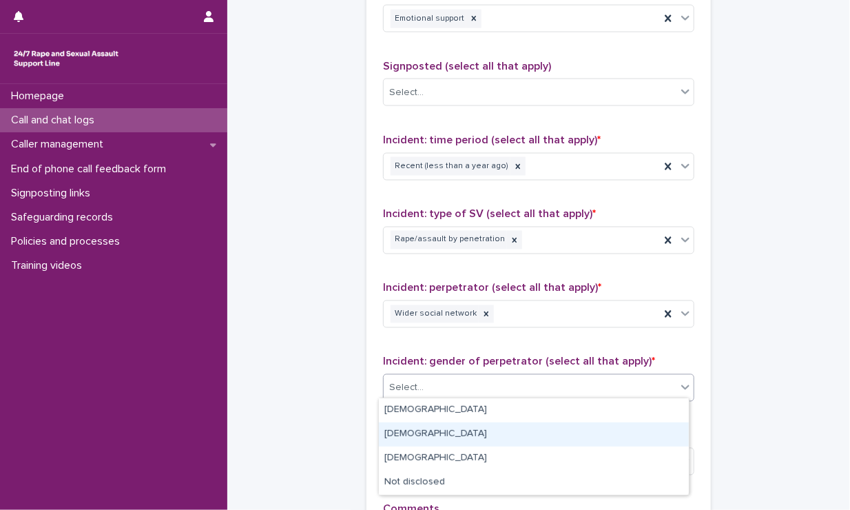
click at [421, 435] on div "Female" at bounding box center [534, 434] width 310 height 24
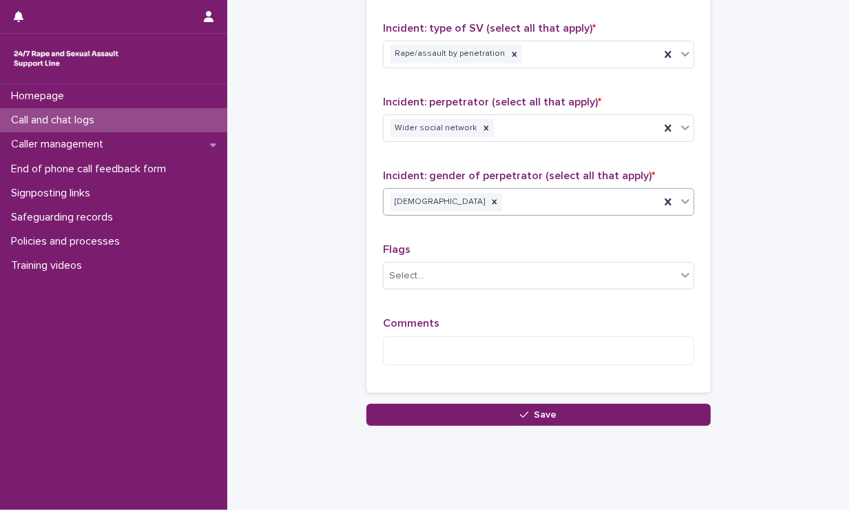
scroll to position [1073, 0]
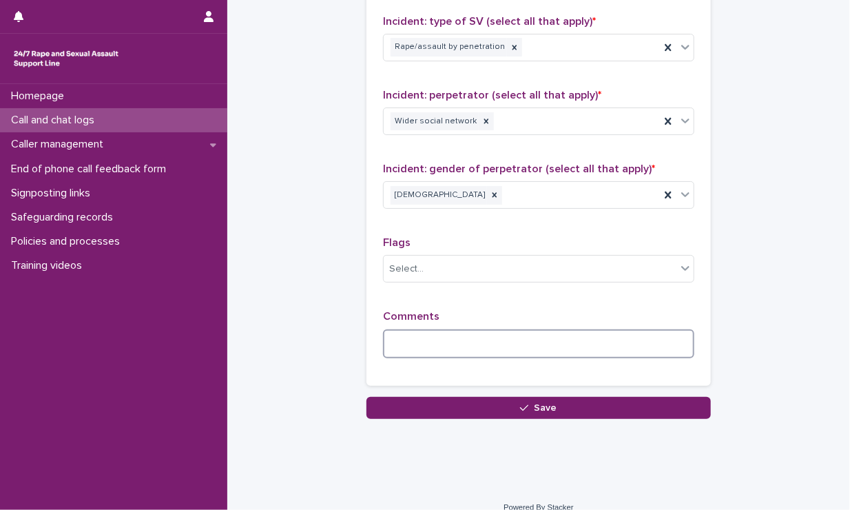
click at [427, 329] on textarea at bounding box center [538, 344] width 311 height 30
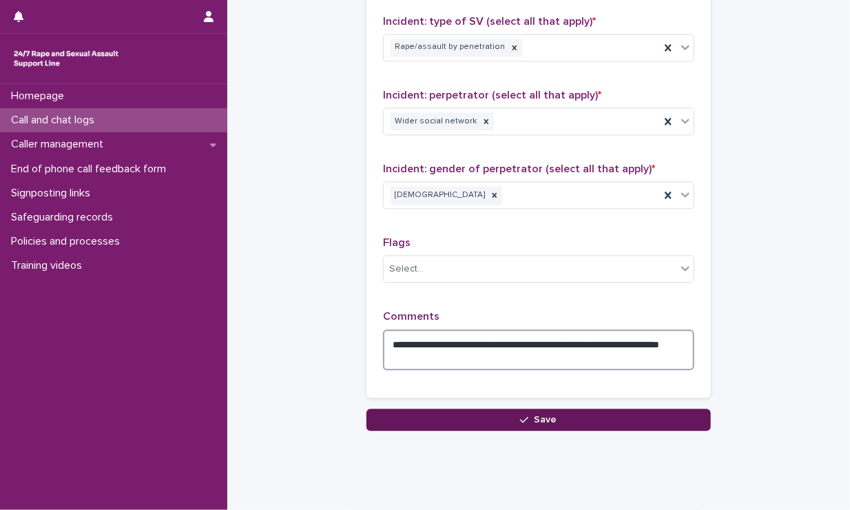
type textarea "**********"
click at [453, 409] on button "Save" at bounding box center [539, 420] width 344 height 22
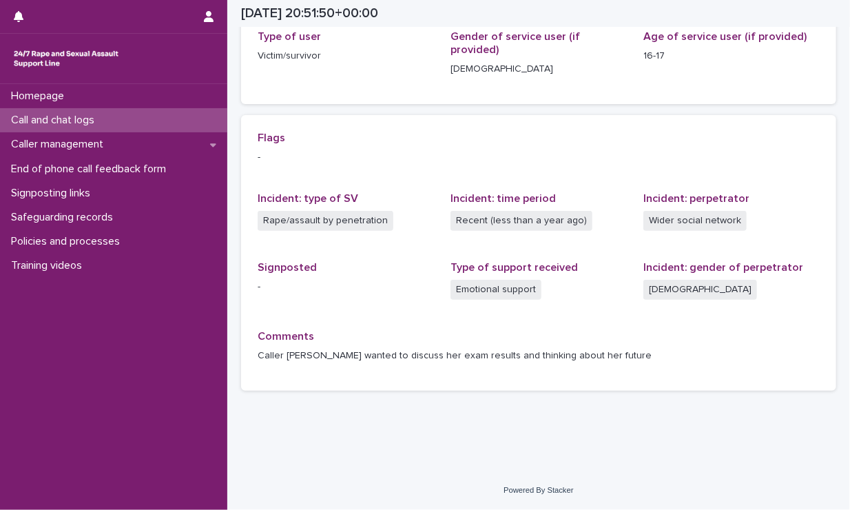
scroll to position [222, 0]
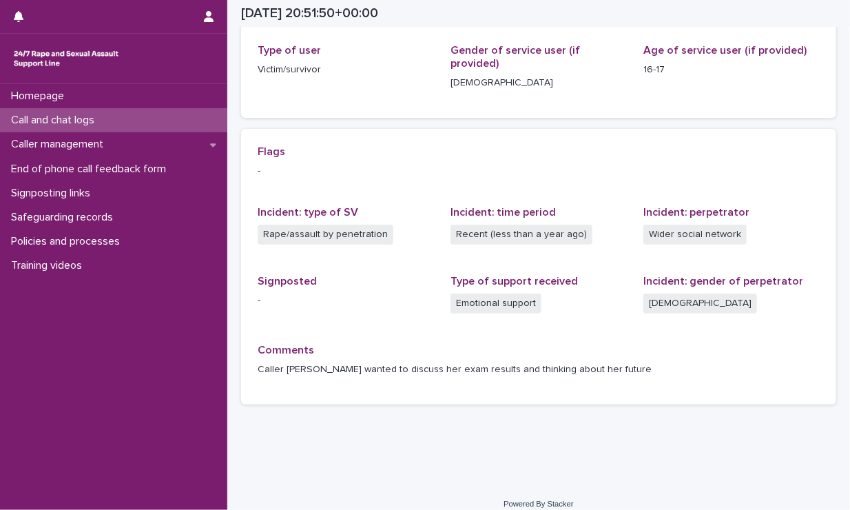
click at [136, 125] on div "Call and chat logs" at bounding box center [113, 120] width 227 height 24
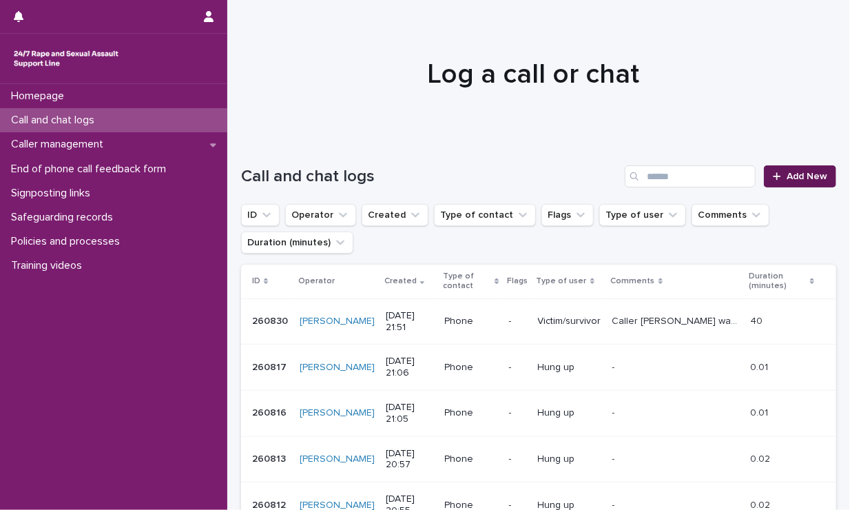
click at [742, 174] on span "Add New" at bounding box center [807, 177] width 41 height 10
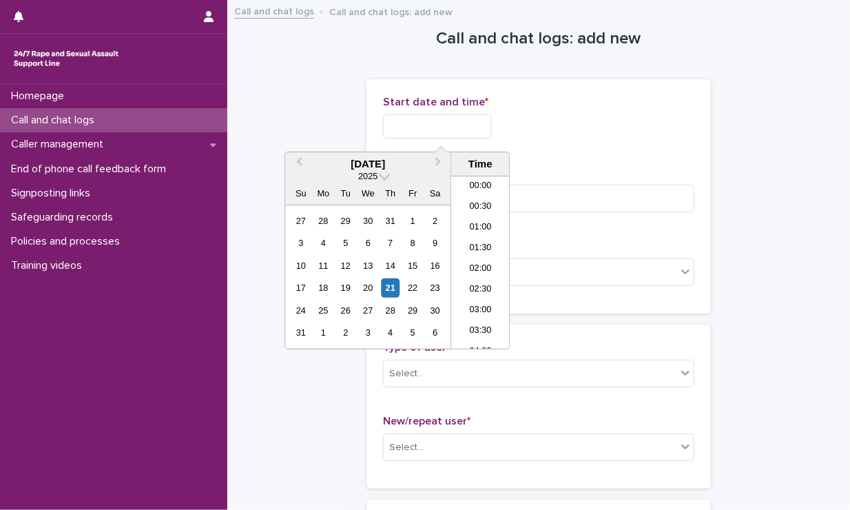
scroll to position [819, 0]
click at [480, 137] on input "text" at bounding box center [437, 126] width 109 height 24
click at [461, 259] on li "21:30" at bounding box center [480, 256] width 59 height 21
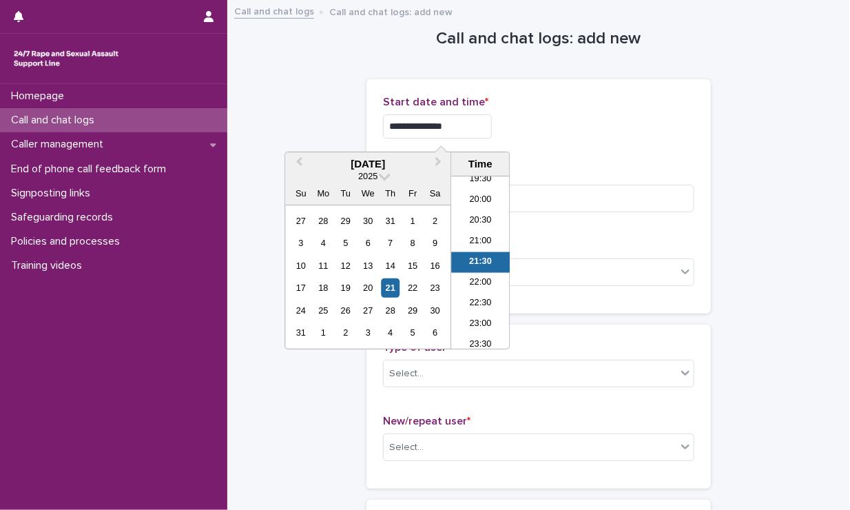
click at [455, 119] on input "**********" at bounding box center [437, 126] width 109 height 24
type input "**********"
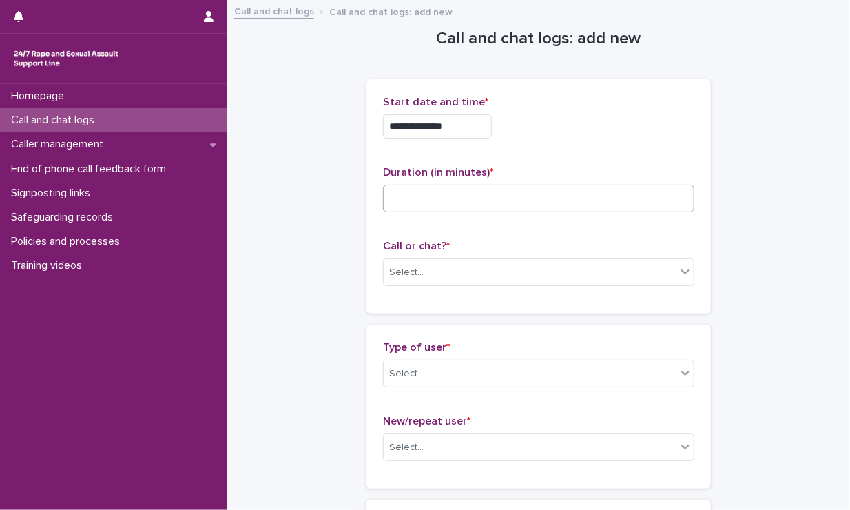
drag, startPoint x: 555, startPoint y: 162, endPoint x: 537, endPoint y: 203, distance: 45.1
click at [537, 203] on div "**********" at bounding box center [538, 196] width 311 height 201
click at [537, 203] on input at bounding box center [538, 199] width 311 height 28
type input "****"
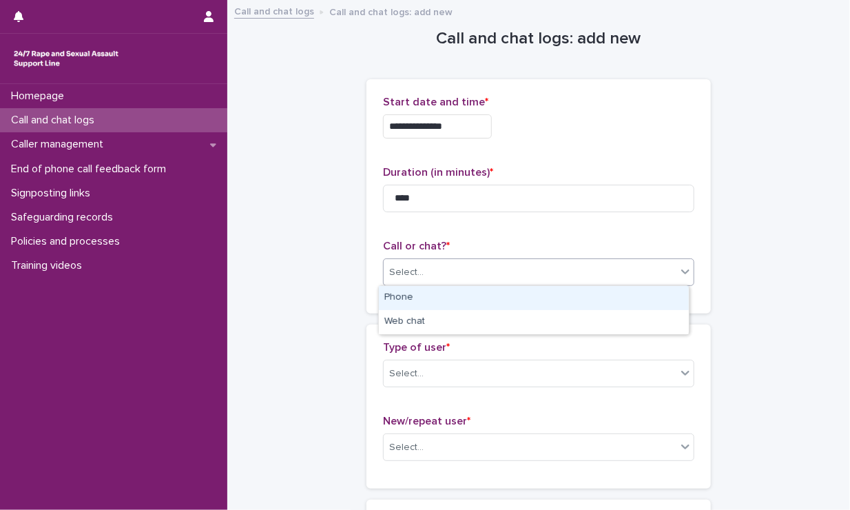
click at [546, 267] on div "Select..." at bounding box center [530, 272] width 293 height 23
click at [504, 301] on div "Phone" at bounding box center [534, 298] width 310 height 24
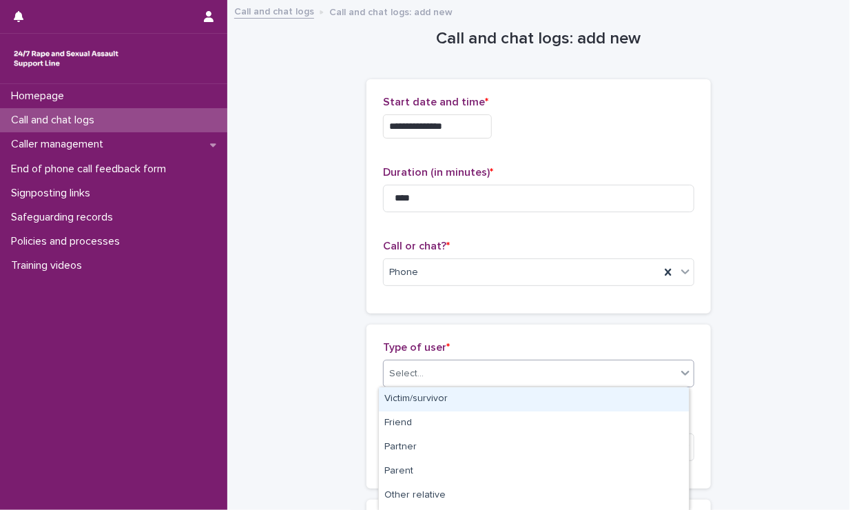
click at [492, 364] on div "Select..." at bounding box center [530, 373] width 293 height 23
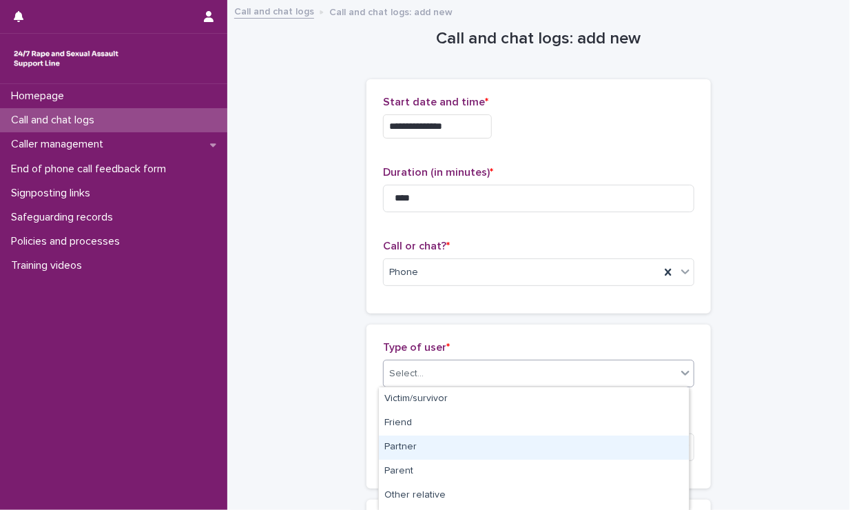
scroll to position [238, 0]
click at [480, 446] on div "Unknown" at bounding box center [534, 451] width 310 height 24
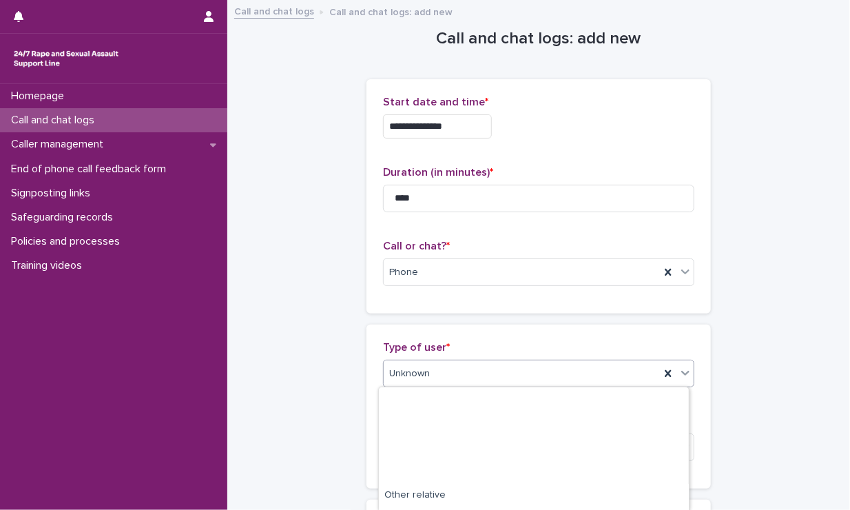
scroll to position [154, 0]
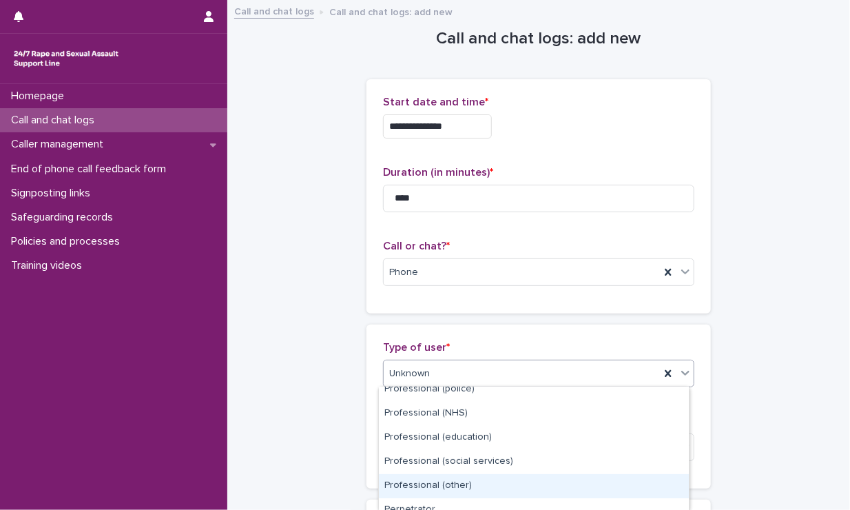
click at [455, 469] on body "**********" at bounding box center [425, 255] width 850 height 510
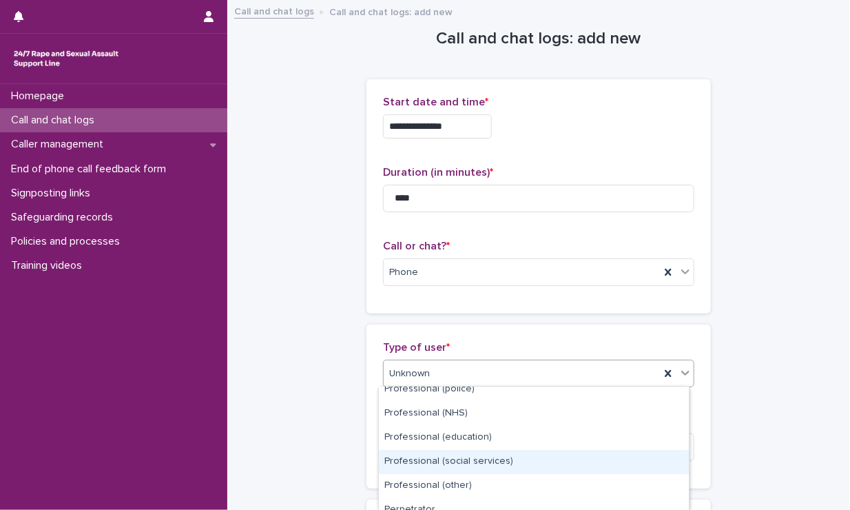
scroll to position [238, 0]
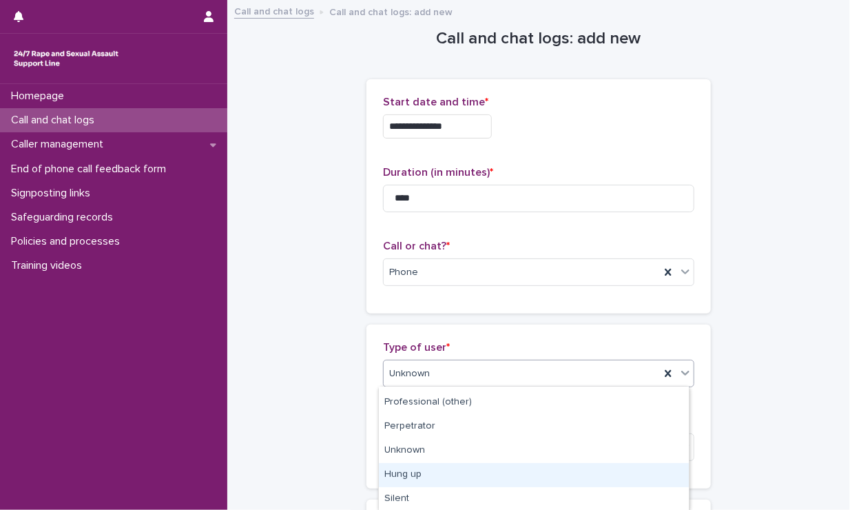
click at [412, 476] on div "Hung up" at bounding box center [534, 475] width 310 height 24
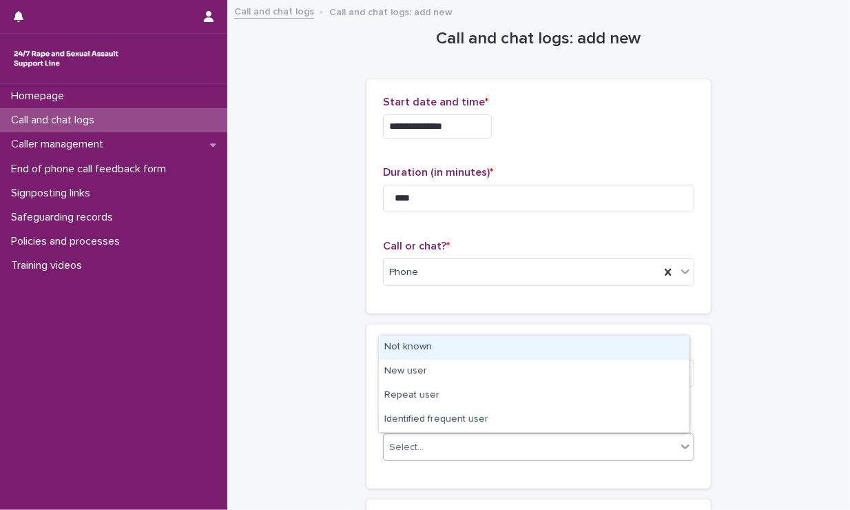
click at [457, 443] on div "Select..." at bounding box center [530, 447] width 293 height 23
click at [435, 352] on div "Not known" at bounding box center [534, 348] width 310 height 24
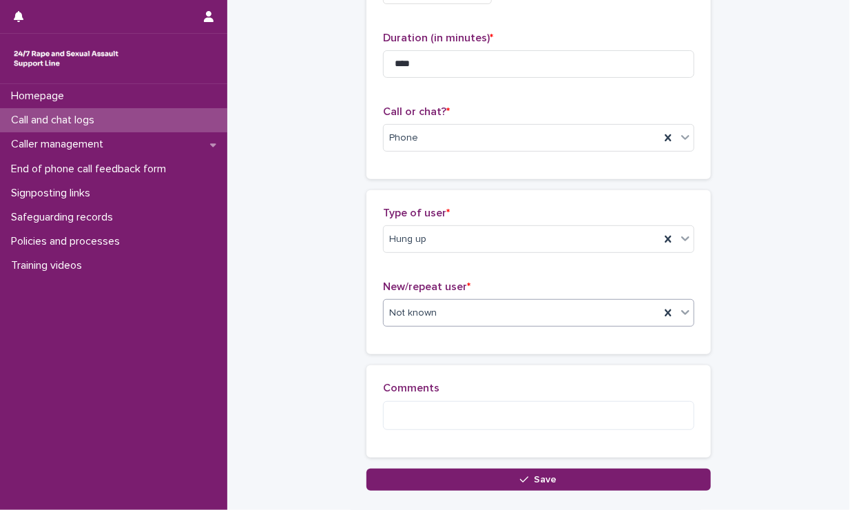
scroll to position [222, 0]
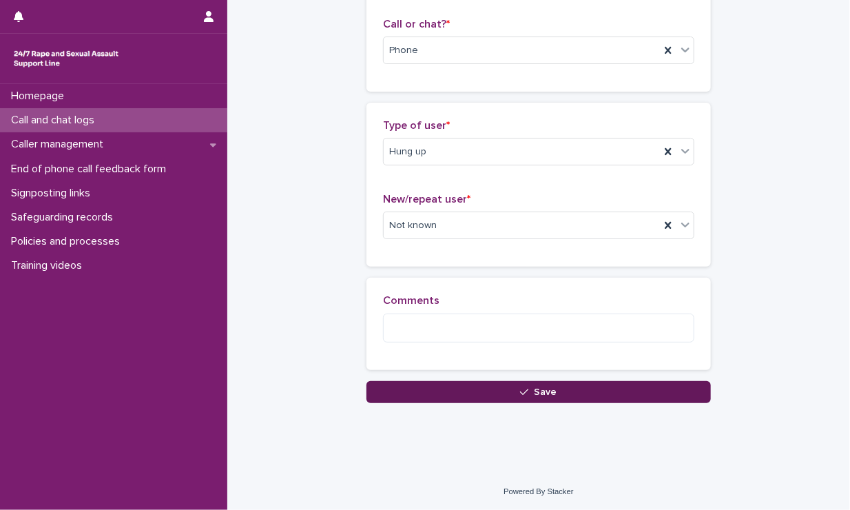
click at [435, 381] on button "Save" at bounding box center [539, 392] width 344 height 22
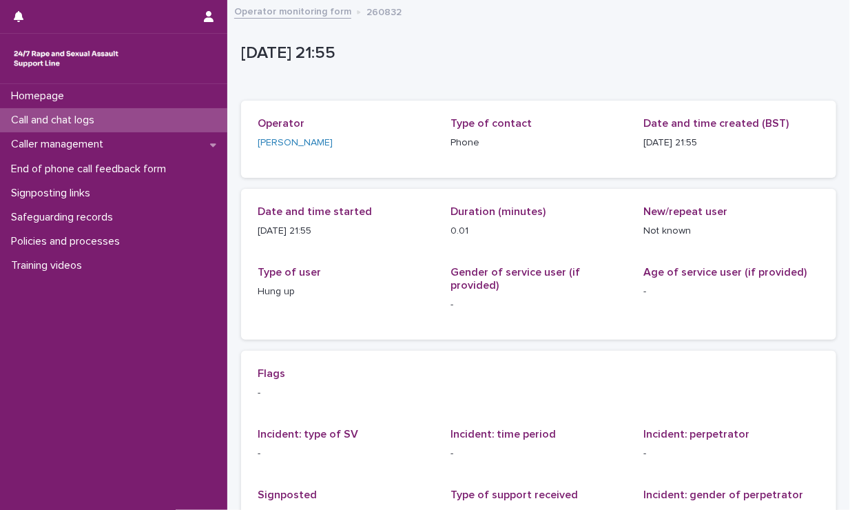
click at [163, 119] on div "Call and chat logs" at bounding box center [113, 120] width 227 height 24
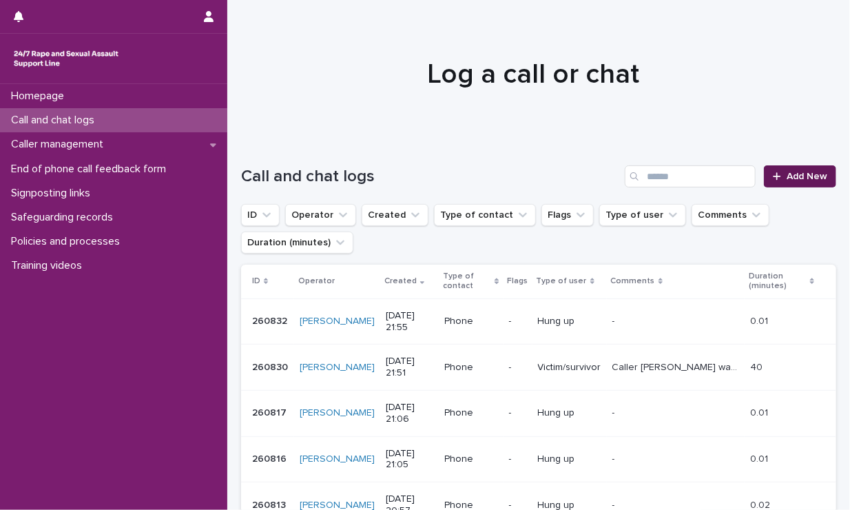
click at [742, 179] on span "Add New" at bounding box center [807, 177] width 41 height 10
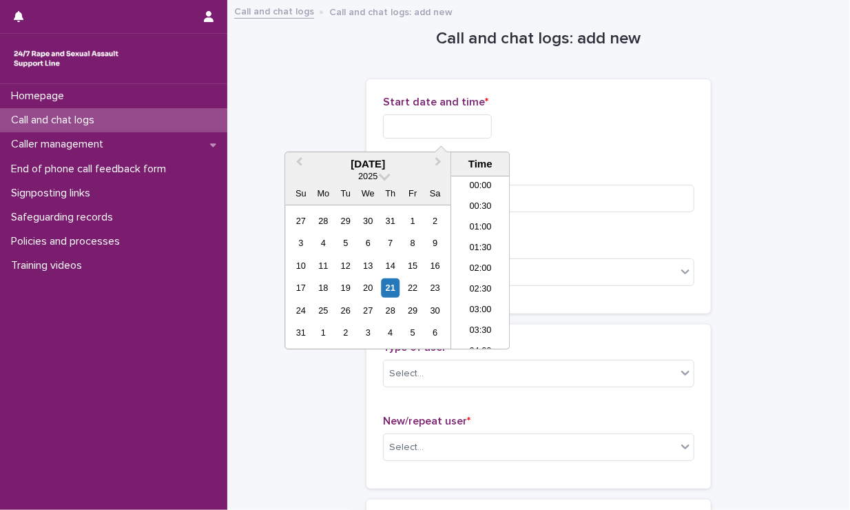
scroll to position [819, 0]
click at [442, 124] on input "text" at bounding box center [437, 126] width 109 height 24
click at [477, 252] on li "21:30" at bounding box center [480, 256] width 59 height 21
click at [469, 123] on input "**********" at bounding box center [437, 126] width 109 height 24
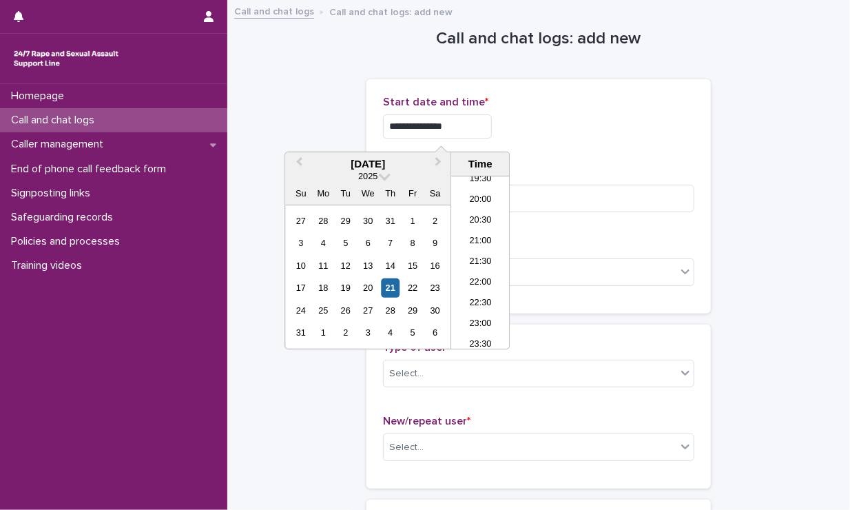
type input "**********"
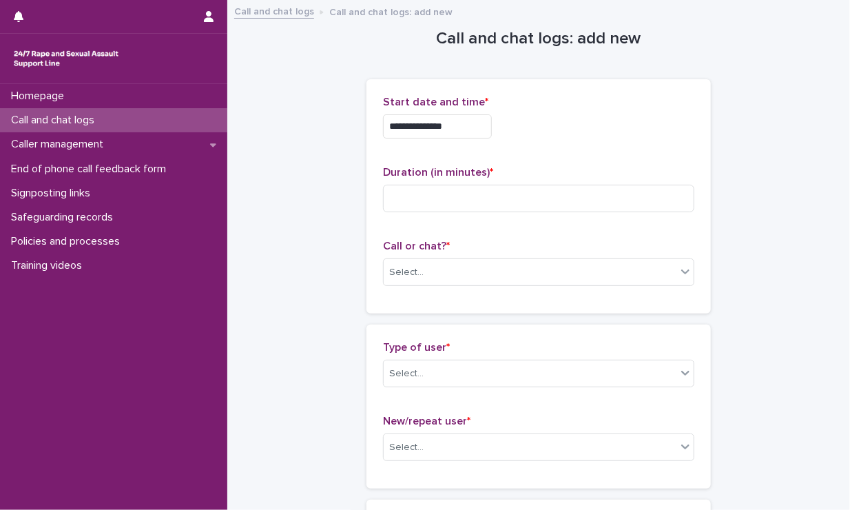
click at [533, 138] on div "**********" at bounding box center [538, 123] width 311 height 54
click at [502, 204] on input at bounding box center [538, 199] width 311 height 28
type input "****"
drag, startPoint x: 517, startPoint y: 294, endPoint x: 522, endPoint y: 276, distance: 18.6
click at [522, 276] on div "Call or chat? * Select..." at bounding box center [538, 268] width 311 height 57
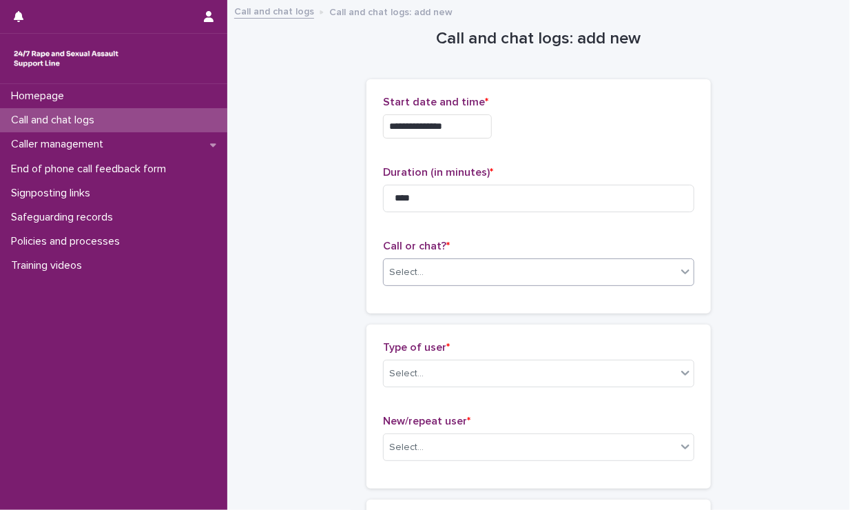
click at [522, 276] on div "Select..." at bounding box center [530, 272] width 293 height 23
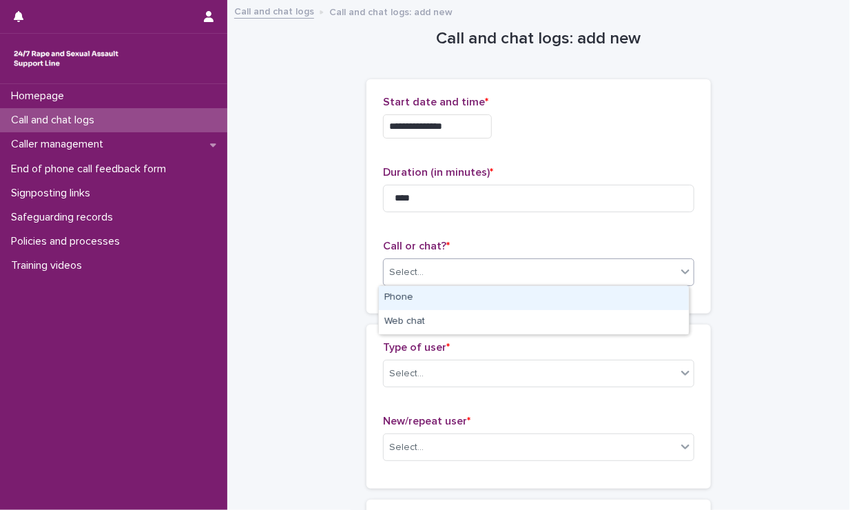
click at [452, 289] on div "Phone" at bounding box center [534, 298] width 310 height 24
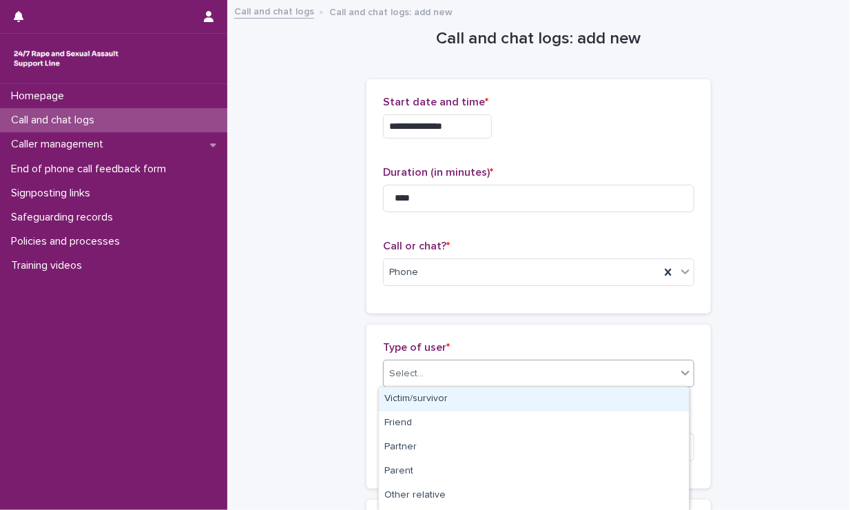
click at [440, 371] on div "Select..." at bounding box center [530, 373] width 293 height 23
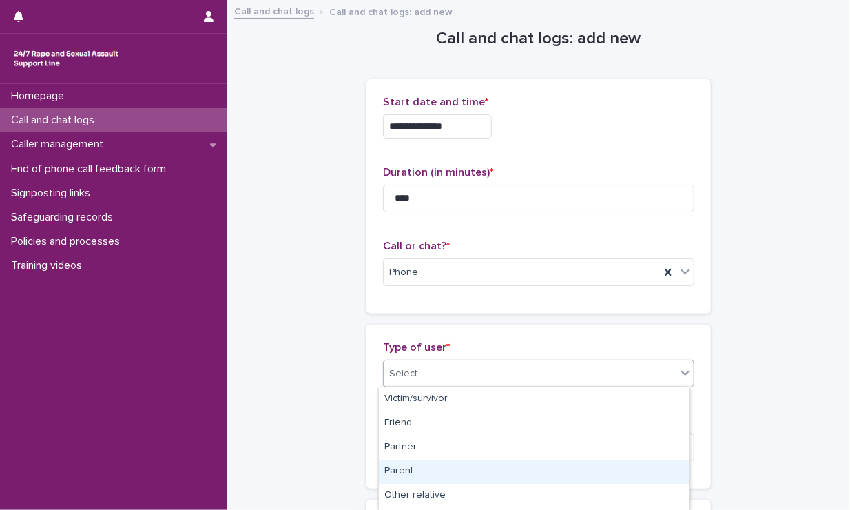
scroll to position [238, 0]
drag, startPoint x: 411, startPoint y: 430, endPoint x: 422, endPoint y: 479, distance: 50.0
click at [422, 479] on div "Hung up" at bounding box center [534, 475] width 310 height 24
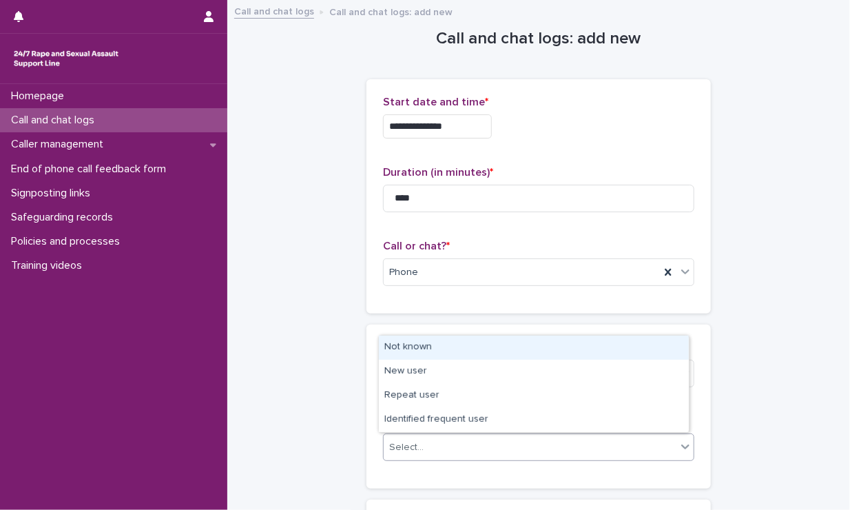
click at [433, 449] on div "Select..." at bounding box center [530, 447] width 293 height 23
click at [427, 353] on div "Not known" at bounding box center [534, 348] width 310 height 24
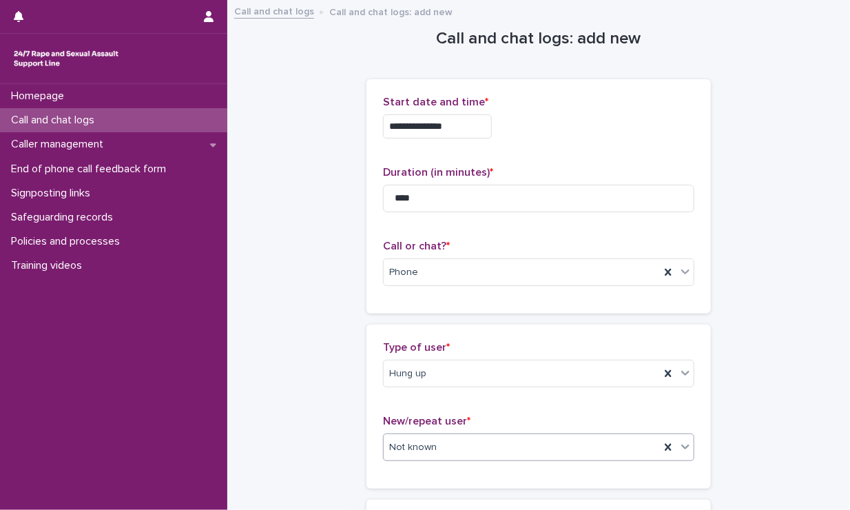
scroll to position [222, 0]
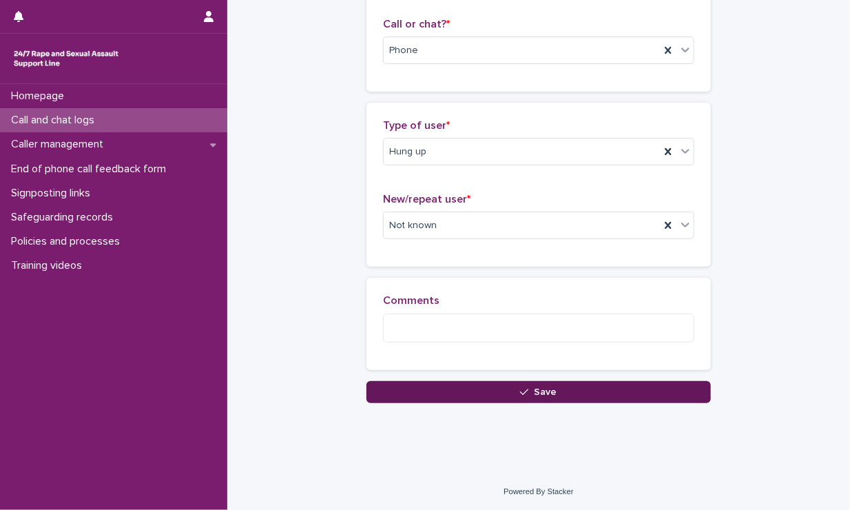
click at [416, 397] on button "Save" at bounding box center [539, 392] width 344 height 22
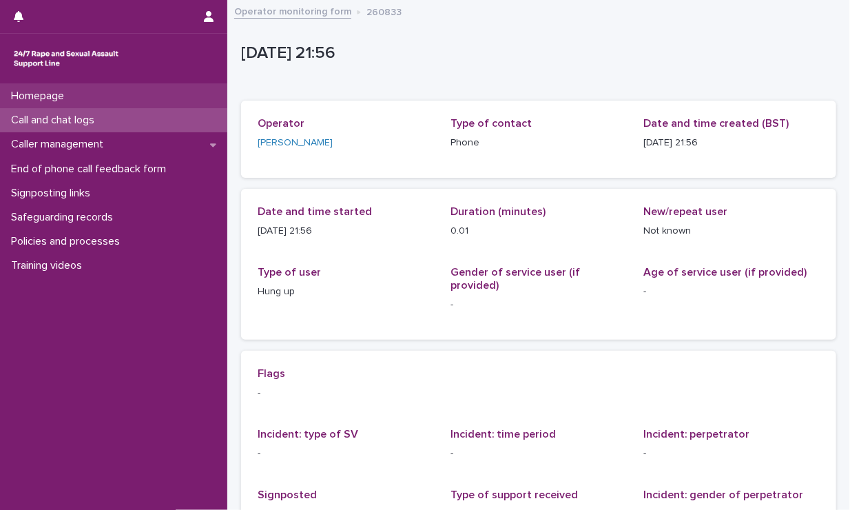
click at [62, 97] on p "Homepage" at bounding box center [41, 96] width 70 height 13
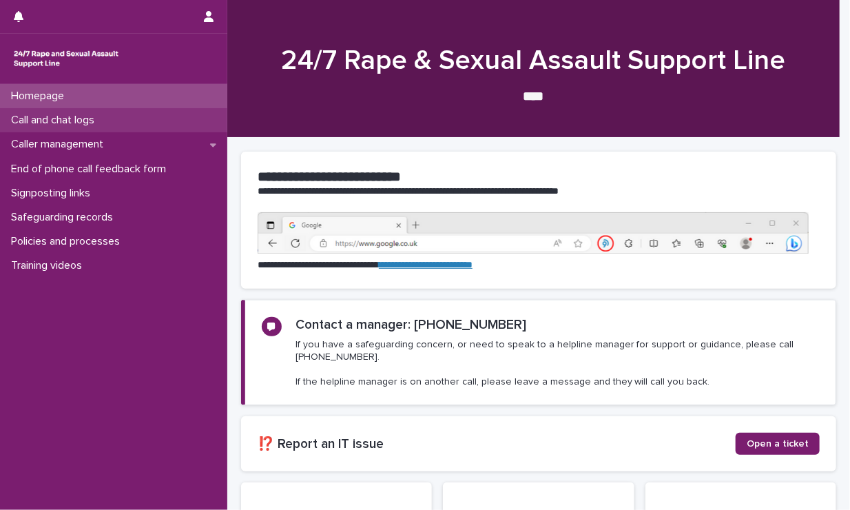
click at [54, 130] on div "Call and chat logs" at bounding box center [113, 120] width 227 height 24
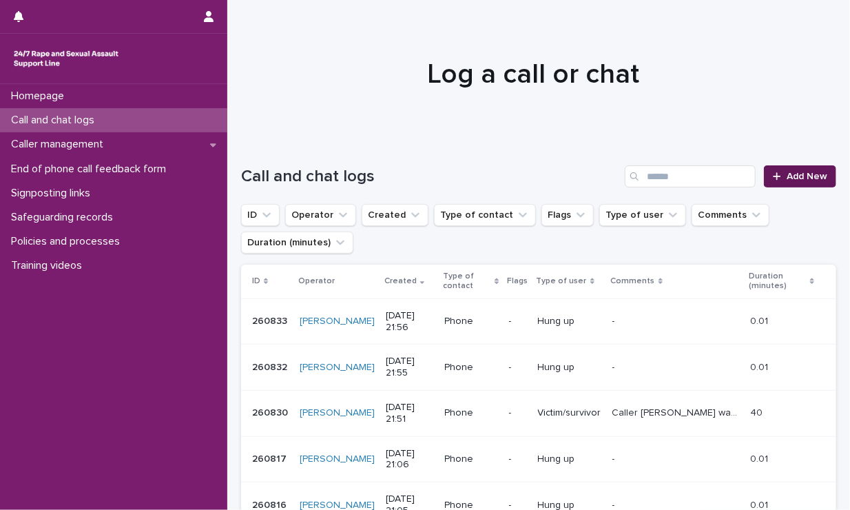
click at [742, 181] on link "Add New" at bounding box center [800, 176] width 72 height 22
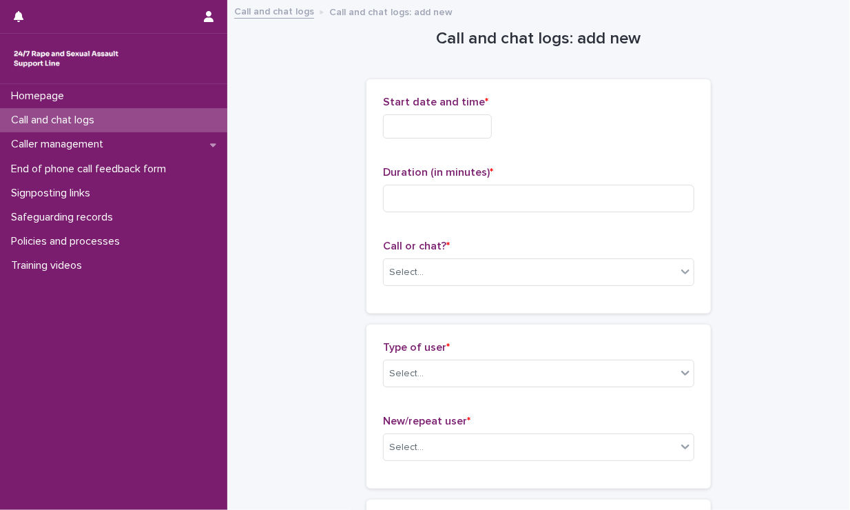
click at [492, 134] on input "text" at bounding box center [437, 126] width 109 height 24
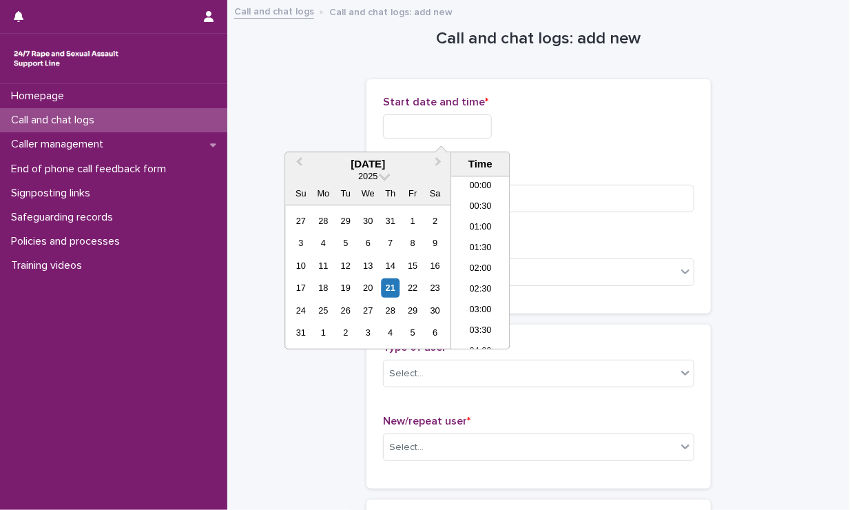
scroll to position [819, 0]
click at [469, 250] on li "21:30" at bounding box center [480, 256] width 59 height 21
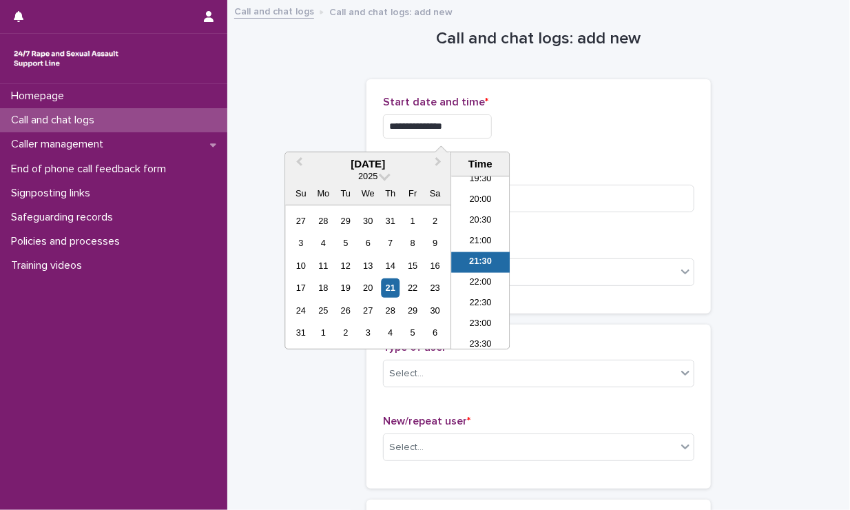
click at [470, 129] on input "**********" at bounding box center [437, 126] width 109 height 24
click at [472, 273] on li "22:00" at bounding box center [480, 283] width 59 height 21
click at [468, 129] on input "**********" at bounding box center [437, 126] width 109 height 24
type input "**********"
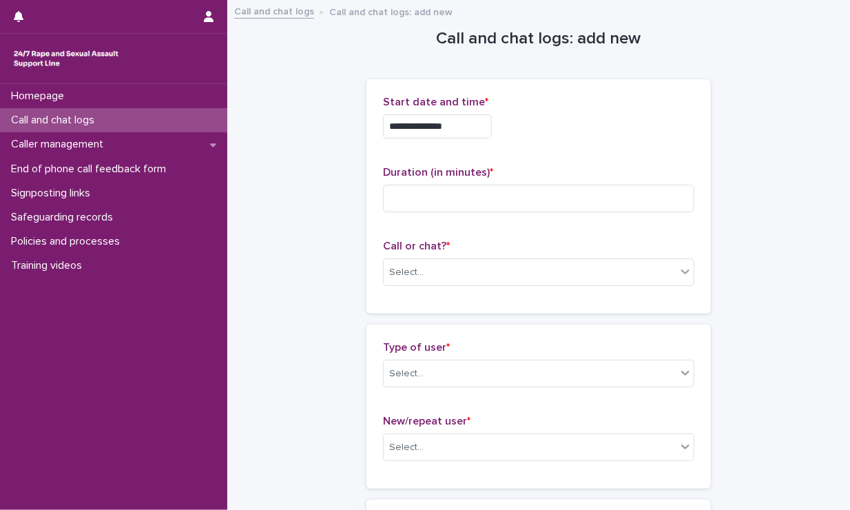
click at [619, 114] on div "**********" at bounding box center [538, 126] width 311 height 24
click at [533, 192] on input at bounding box center [538, 199] width 311 height 28
type input "*"
click at [509, 189] on input "*" at bounding box center [538, 199] width 311 height 28
click at [477, 123] on input "**********" at bounding box center [437, 126] width 109 height 24
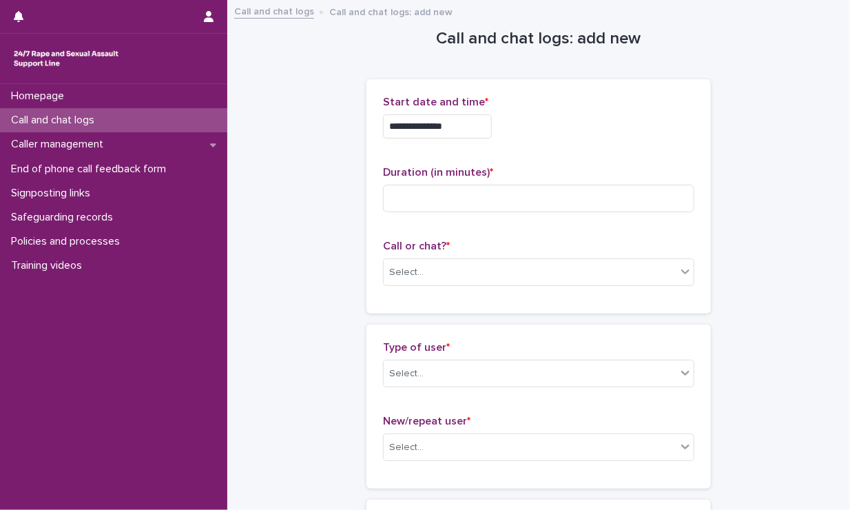
click at [573, 145] on div "**********" at bounding box center [538, 123] width 311 height 54
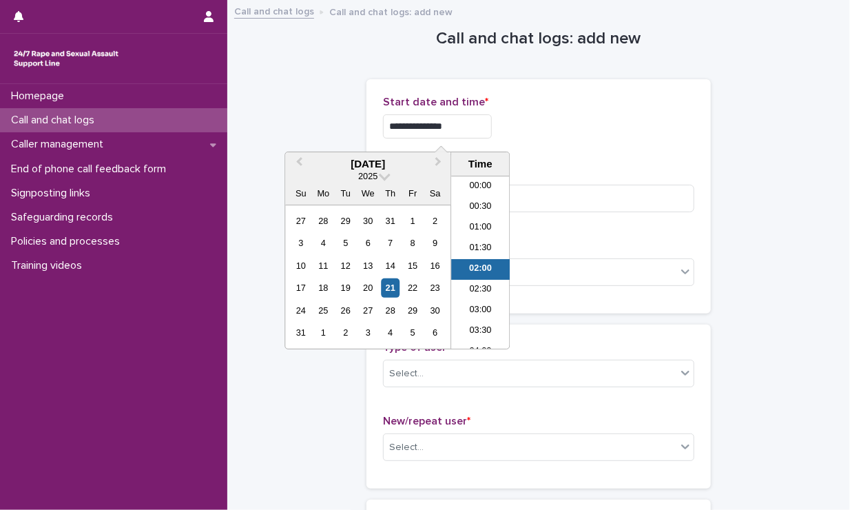
scroll to position [7, 0]
click at [492, 126] on input "**********" at bounding box center [437, 126] width 109 height 24
click at [486, 236] on li "21:00" at bounding box center [480, 235] width 59 height 21
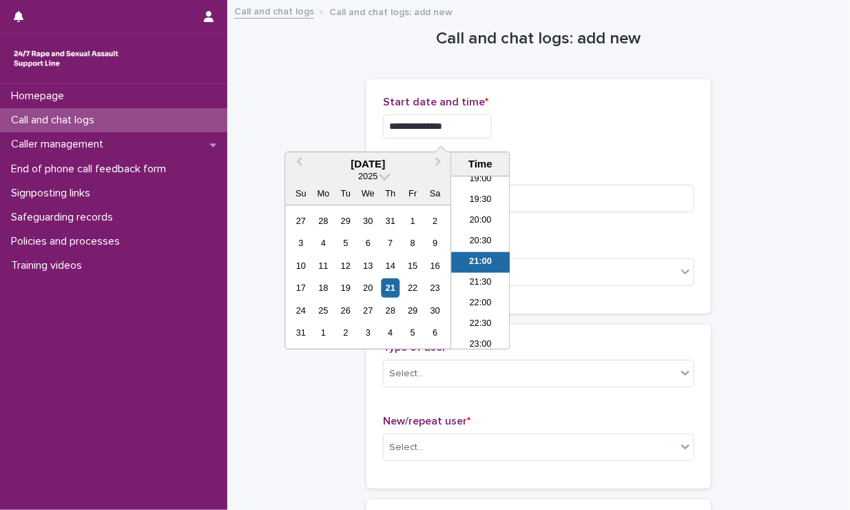
click at [463, 130] on input "**********" at bounding box center [437, 126] width 109 height 24
type input "**********"
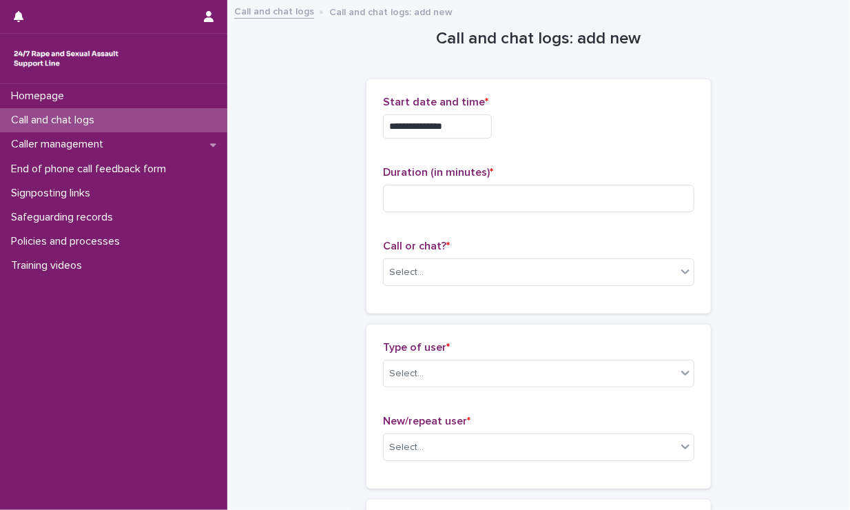
click at [550, 140] on div "**********" at bounding box center [538, 123] width 311 height 54
click at [545, 187] on input at bounding box center [538, 199] width 311 height 28
type input "*"
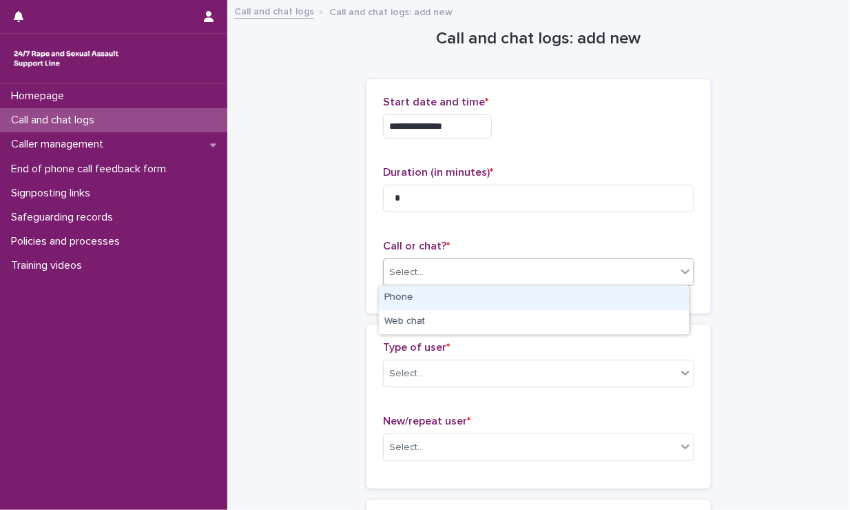
click at [572, 277] on div "Select..." at bounding box center [530, 272] width 293 height 23
click at [540, 289] on div "Phone" at bounding box center [534, 298] width 310 height 24
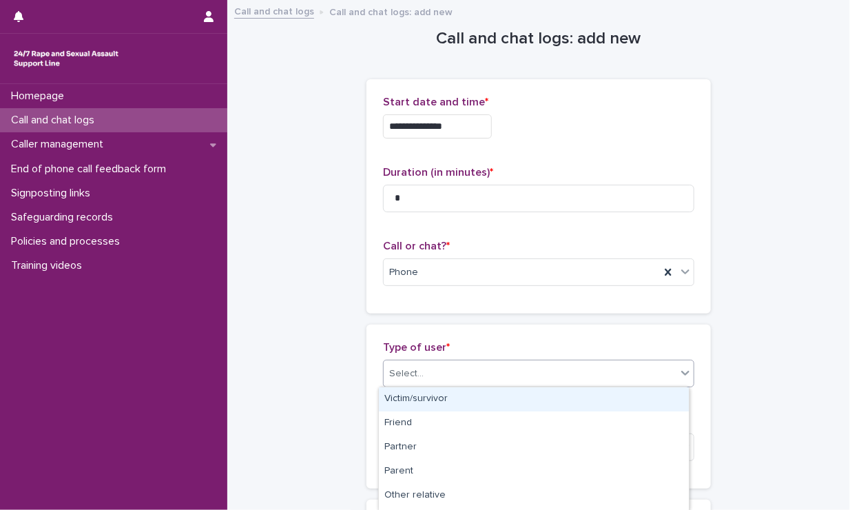
click at [521, 366] on div "Select..." at bounding box center [530, 373] width 293 height 23
click at [470, 402] on div "Victim/survivor" at bounding box center [534, 399] width 310 height 24
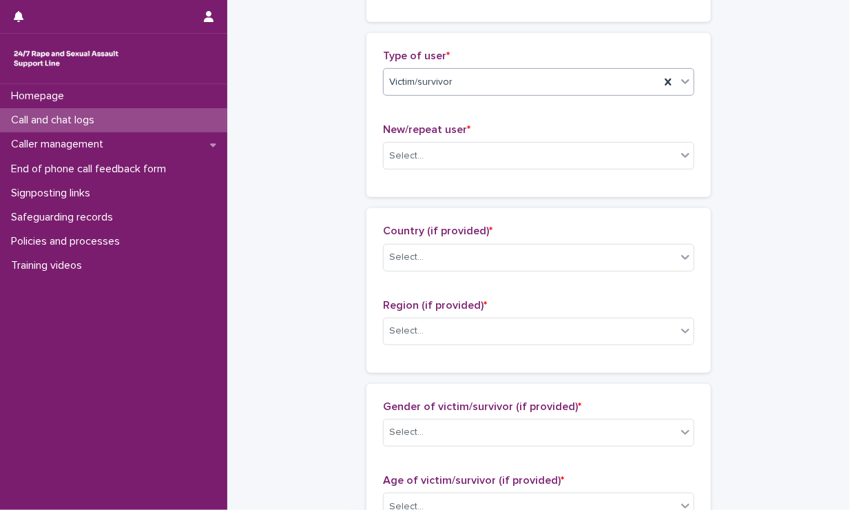
scroll to position [292, 0]
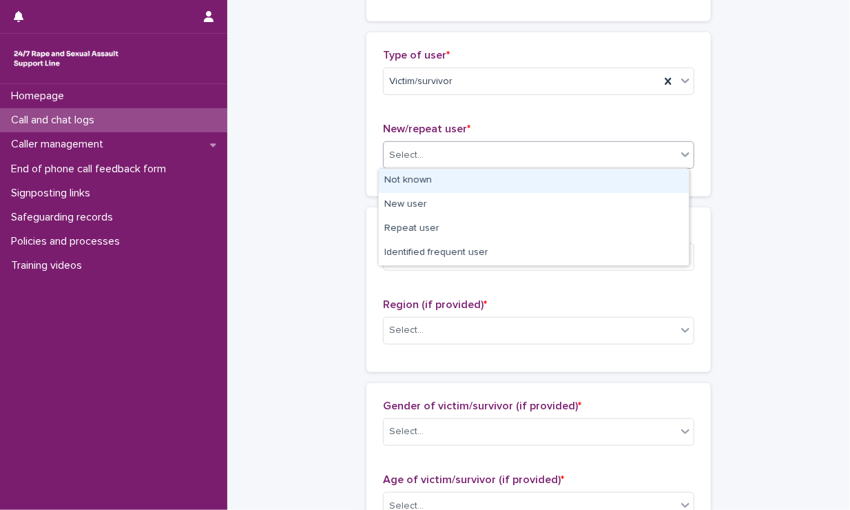
click at [487, 147] on div "Select..." at bounding box center [530, 155] width 293 height 23
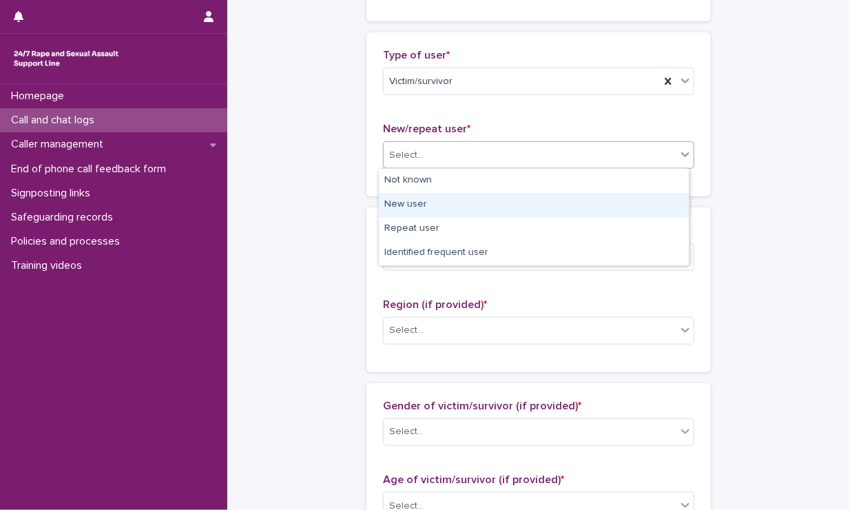
click at [444, 205] on div "New user" at bounding box center [534, 205] width 310 height 24
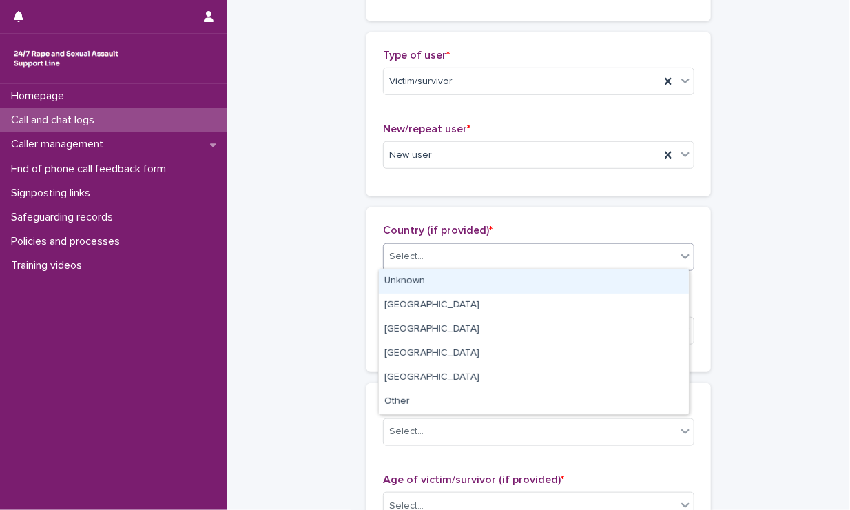
click at [440, 264] on div "Select..." at bounding box center [530, 256] width 293 height 23
click at [424, 278] on div "Unknown" at bounding box center [534, 281] width 310 height 24
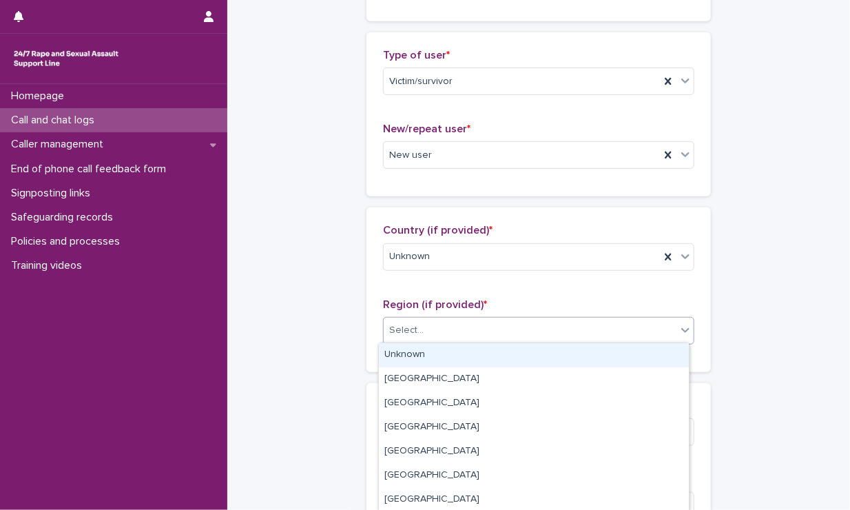
drag, startPoint x: 419, startPoint y: 333, endPoint x: 410, endPoint y: 351, distance: 20.6
click at [410, 351] on body "**********" at bounding box center [425, 255] width 850 height 510
click at [410, 351] on div "Unknown" at bounding box center [534, 355] width 310 height 24
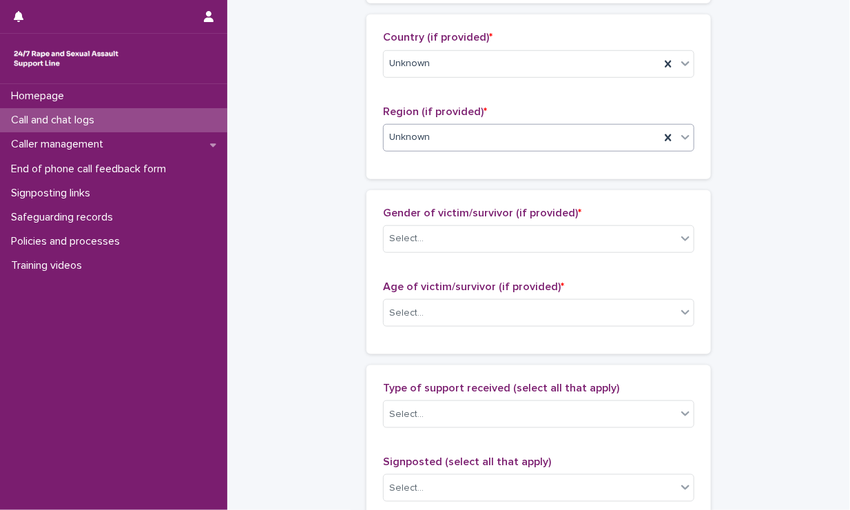
scroll to position [495, 0]
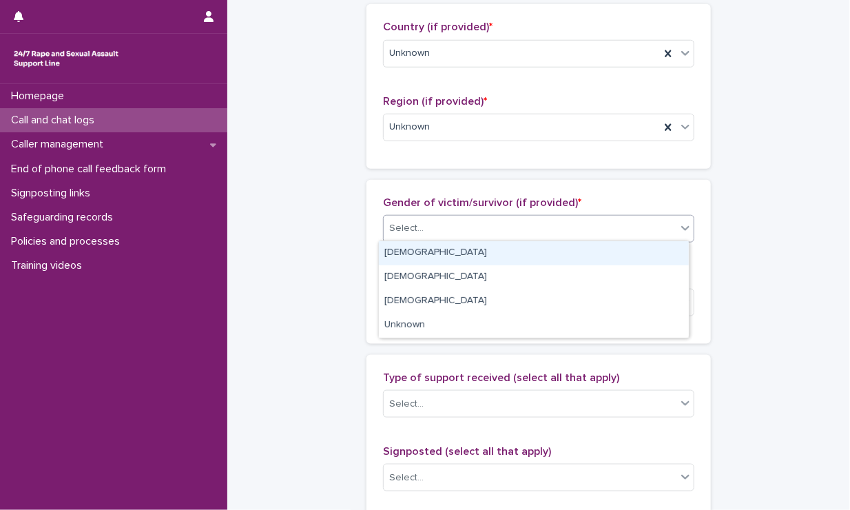
click at [426, 225] on div "Select..." at bounding box center [530, 228] width 293 height 23
click at [413, 256] on div "Female" at bounding box center [534, 253] width 310 height 24
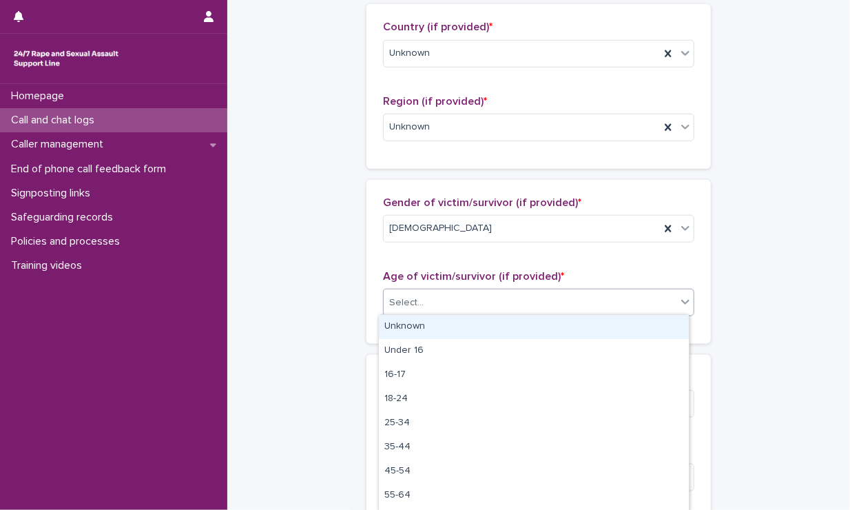
click at [438, 304] on div "Select..." at bounding box center [530, 302] width 293 height 23
click at [424, 327] on div "Unknown" at bounding box center [534, 327] width 310 height 24
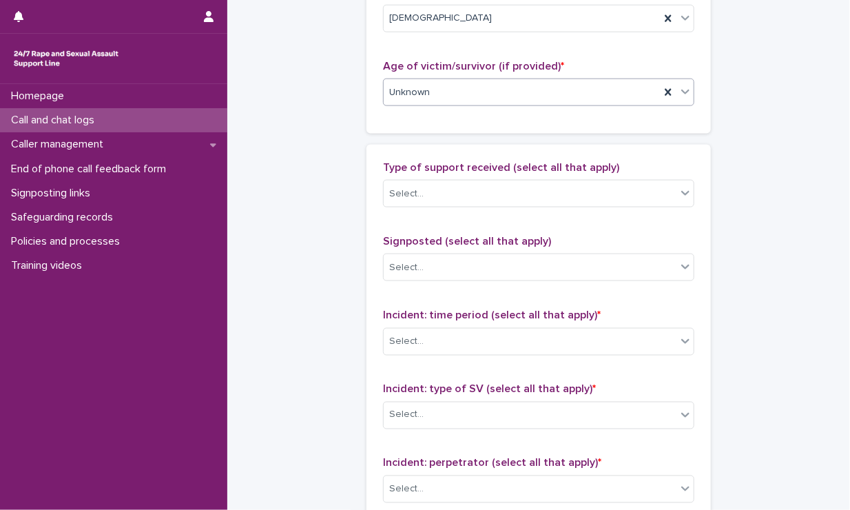
scroll to position [705, 0]
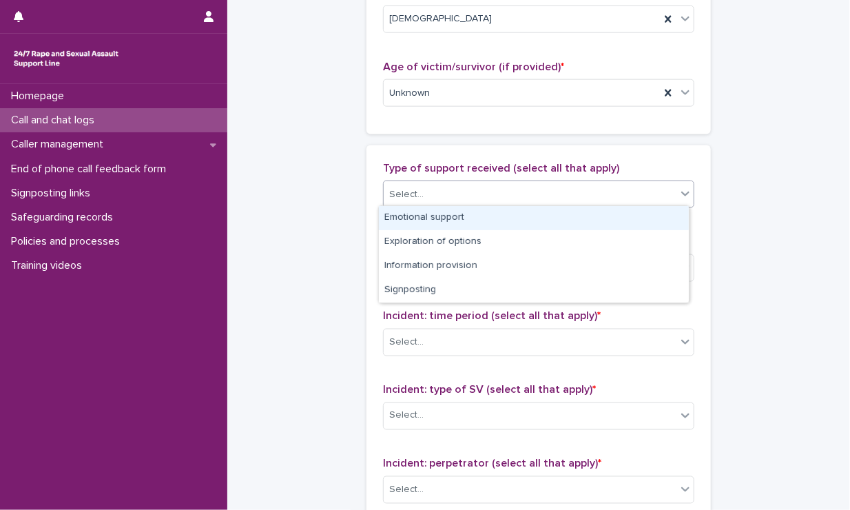
click at [460, 183] on div "Select..." at bounding box center [530, 194] width 293 height 23
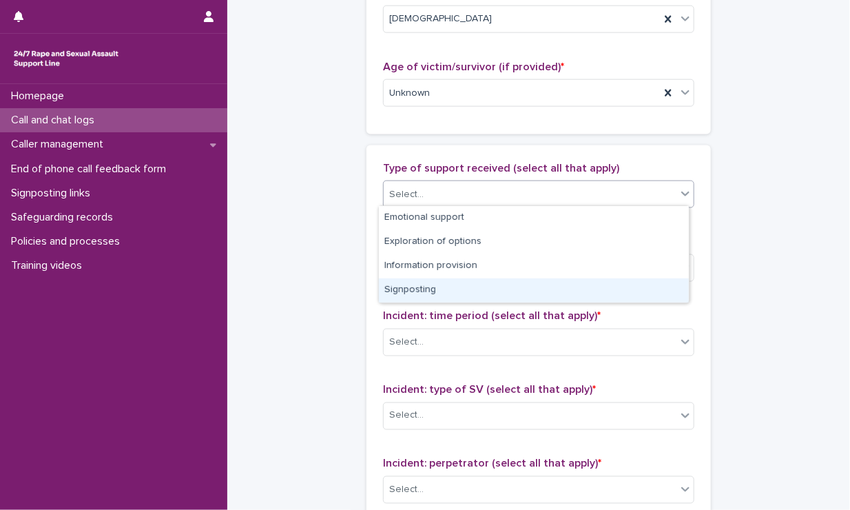
click at [424, 285] on div "Signposting" at bounding box center [534, 290] width 310 height 24
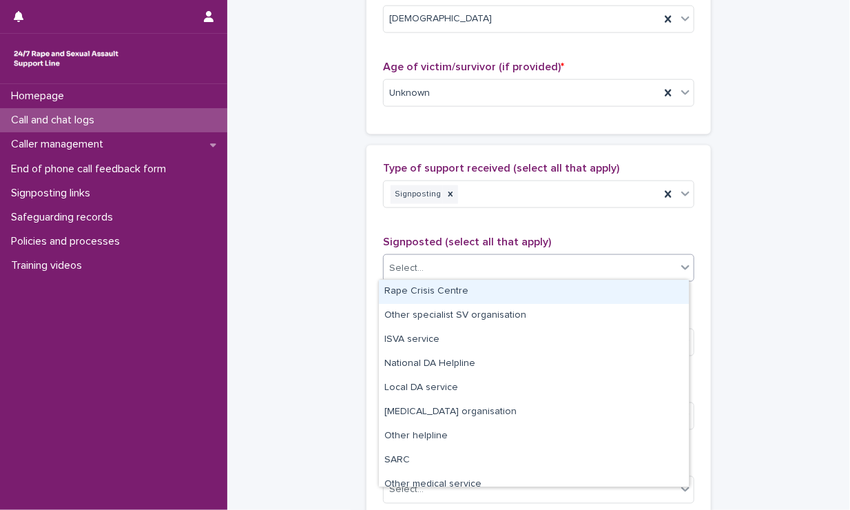
click at [439, 267] on div "Select..." at bounding box center [530, 268] width 293 height 23
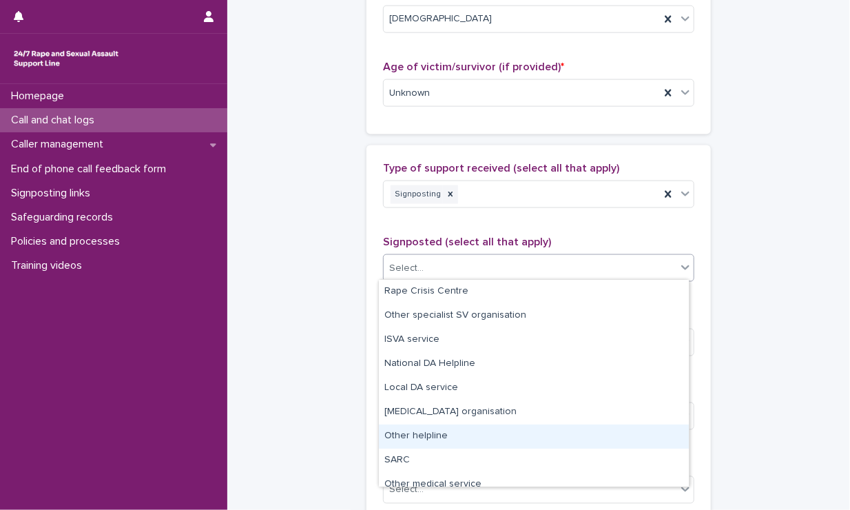
click at [449, 440] on div "Other helpline" at bounding box center [534, 436] width 310 height 24
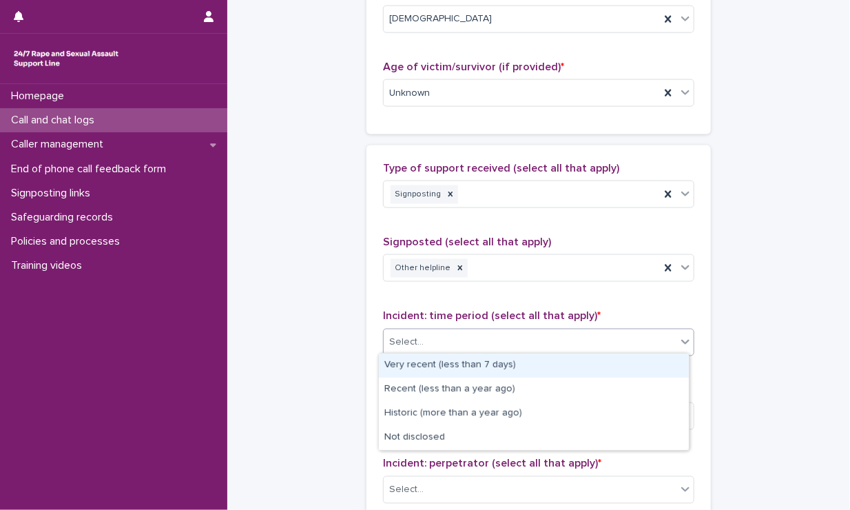
click at [449, 347] on div "Select..." at bounding box center [530, 342] width 293 height 23
click at [438, 370] on div "Very recent (less than 7 days)" at bounding box center [534, 365] width 310 height 24
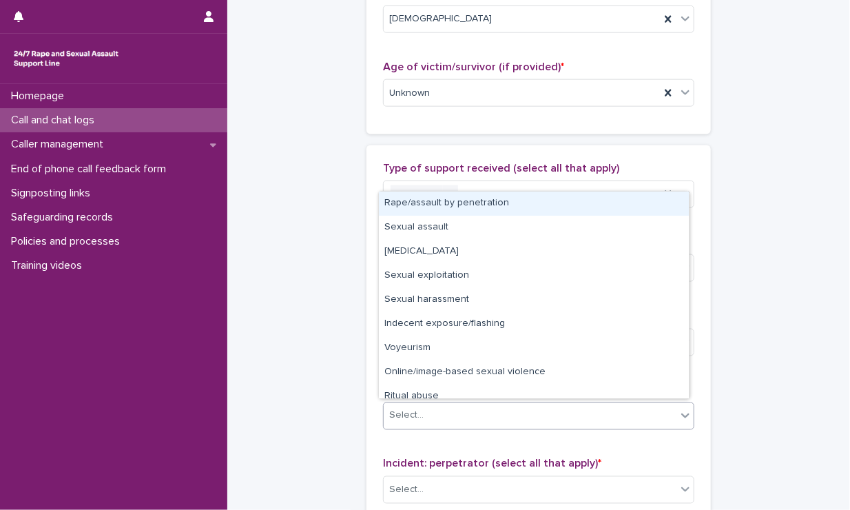
click at [441, 418] on div "Select..." at bounding box center [530, 415] width 293 height 23
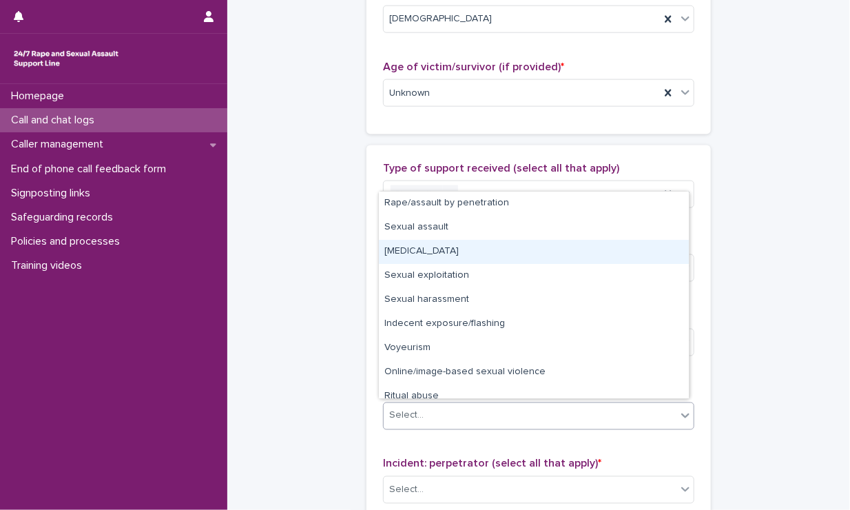
drag, startPoint x: 463, startPoint y: 291, endPoint x: 467, endPoint y: 253, distance: 38.1
click at [467, 253] on div "Child sexual abuse" at bounding box center [534, 252] width 310 height 24
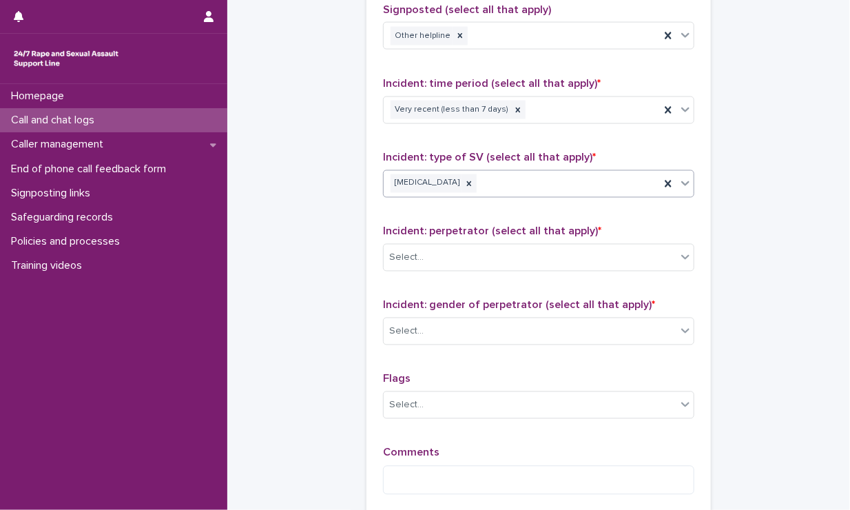
scroll to position [937, 0]
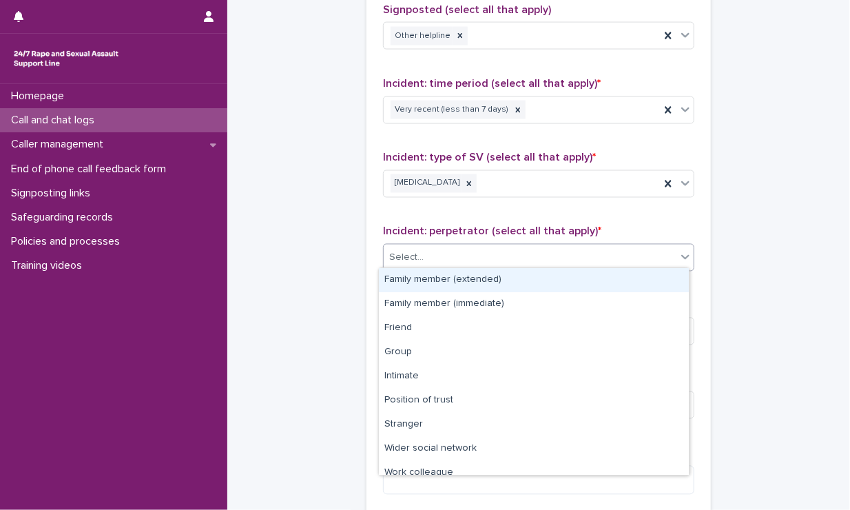
click at [462, 263] on div "Select..." at bounding box center [530, 258] width 293 height 23
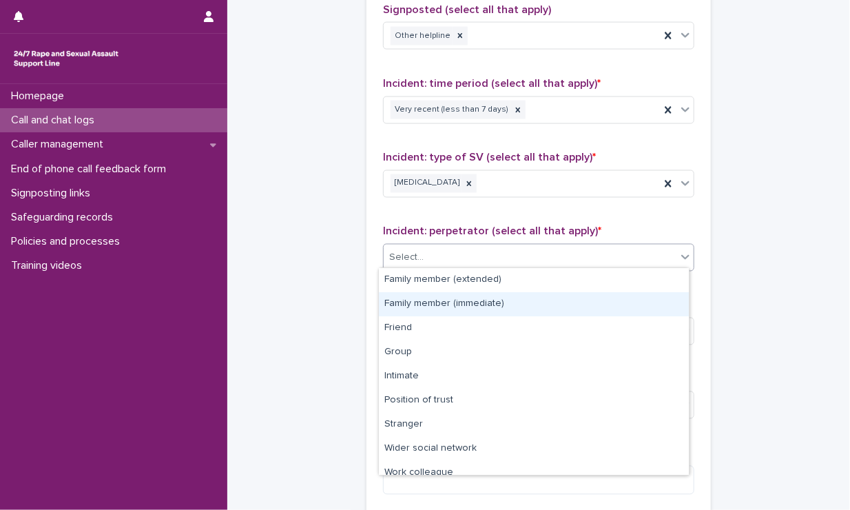
click at [451, 302] on div "Family member (immediate)" at bounding box center [534, 304] width 310 height 24
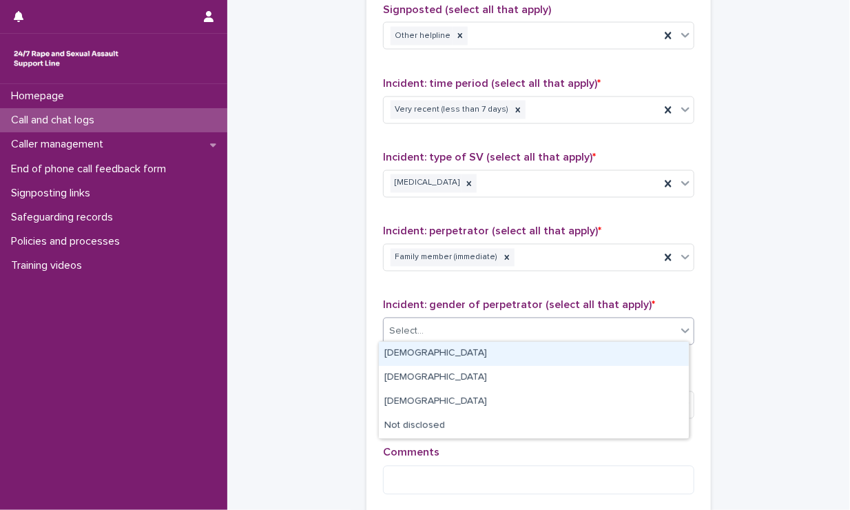
click at [461, 328] on div "Select..." at bounding box center [530, 331] width 293 height 23
click at [438, 355] on div "Male" at bounding box center [534, 354] width 310 height 24
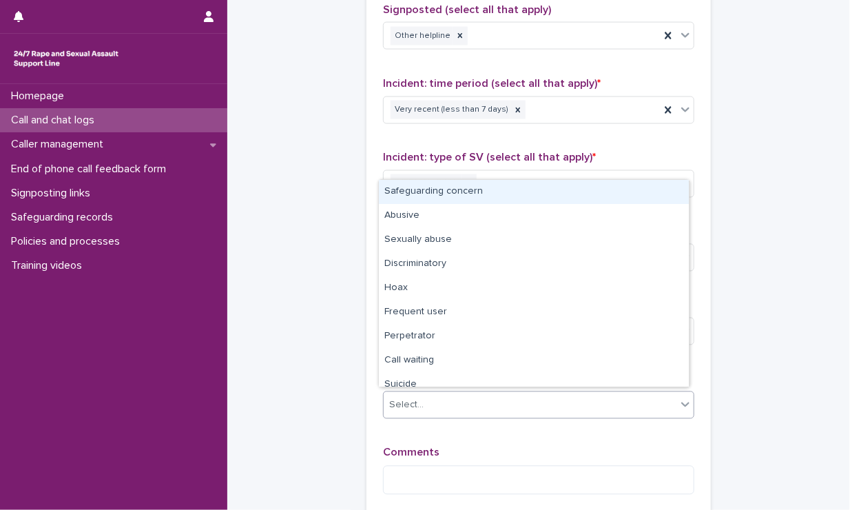
click at [442, 394] on div "Select..." at bounding box center [530, 405] width 293 height 23
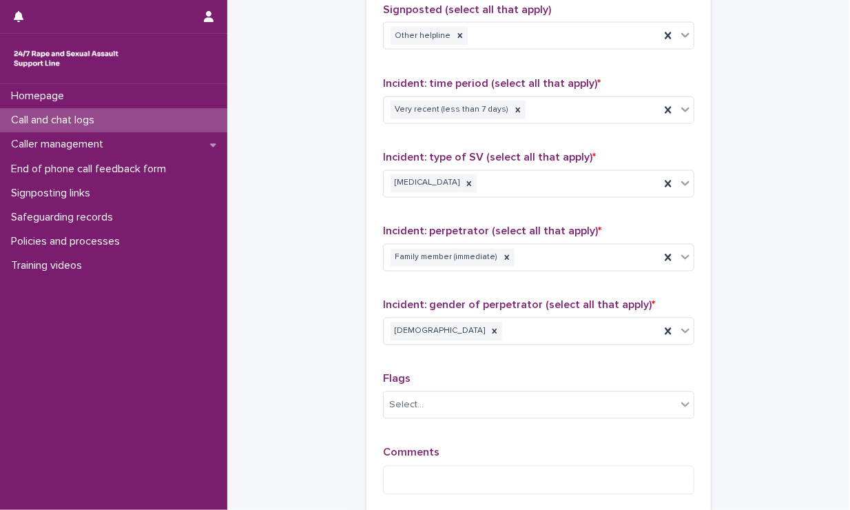
click at [400, 471] on textarea at bounding box center [538, 481] width 311 height 30
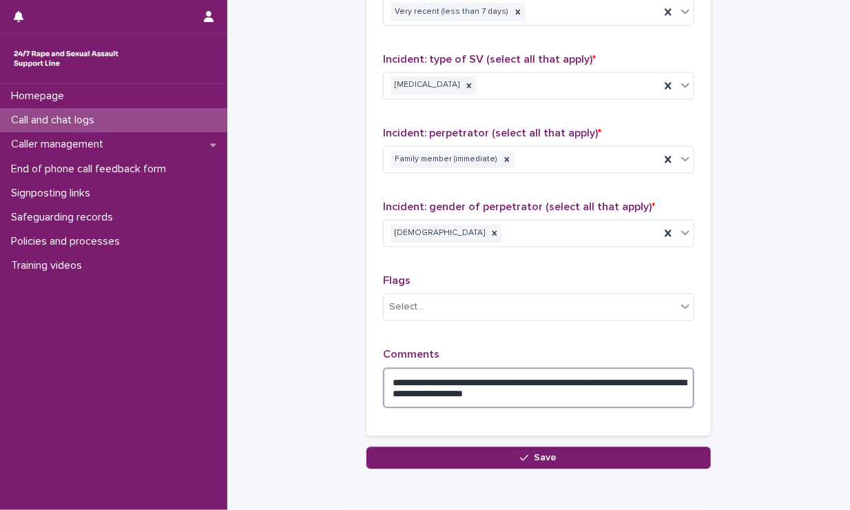
scroll to position [1098, 0]
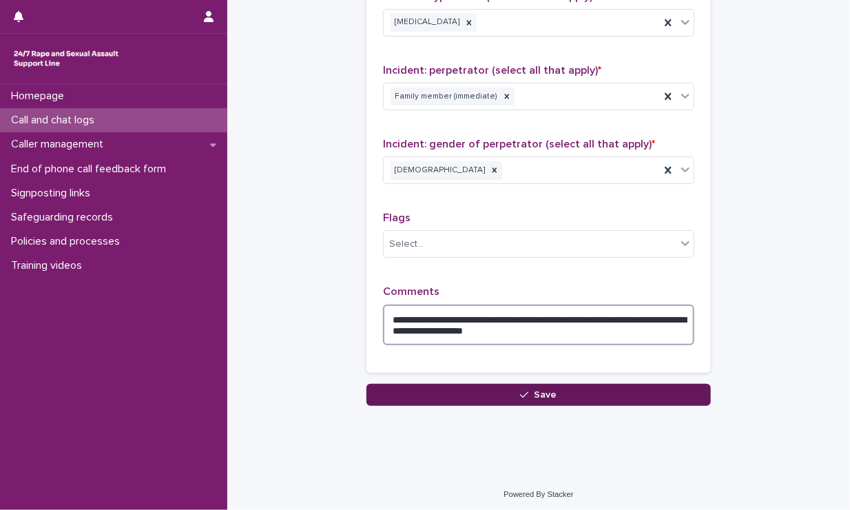
type textarea "**********"
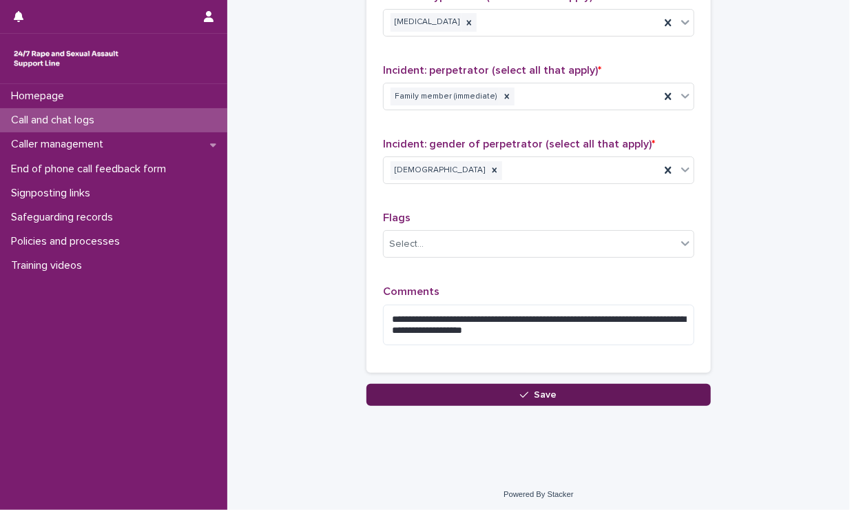
click at [535, 391] on span "Save" at bounding box center [546, 395] width 23 height 10
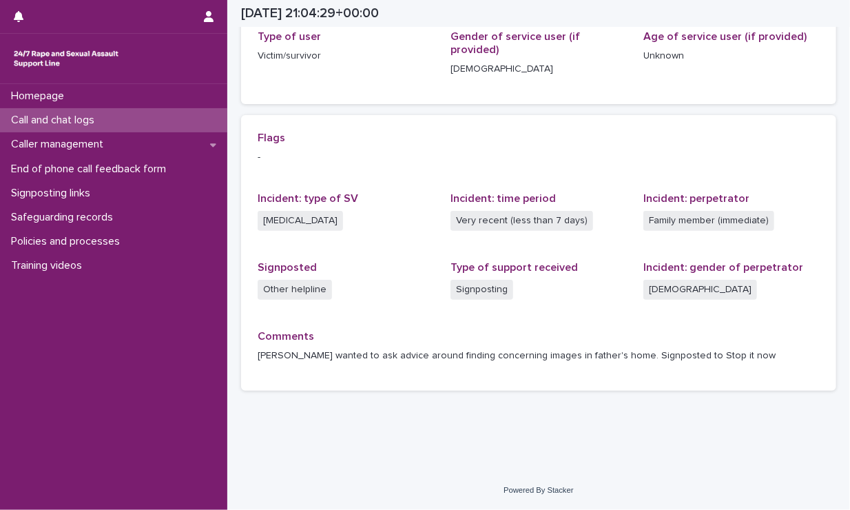
scroll to position [222, 0]
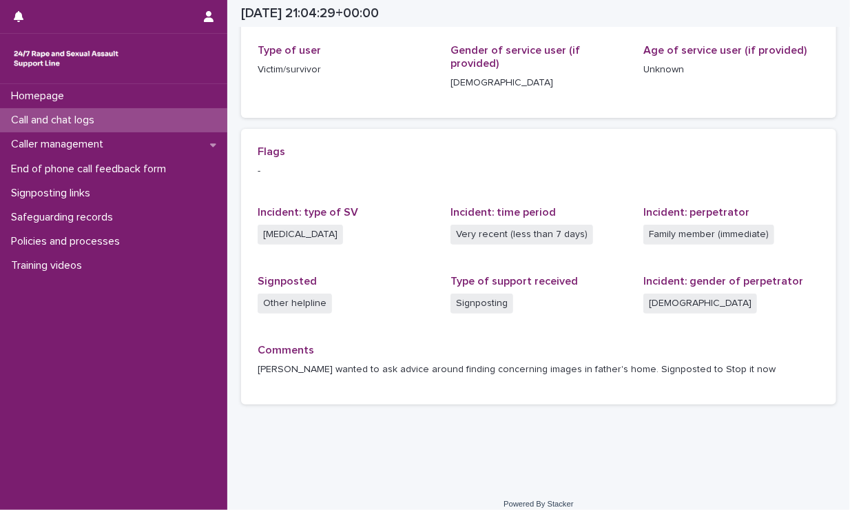
click at [101, 121] on p "Call and chat logs" at bounding box center [56, 120] width 100 height 13
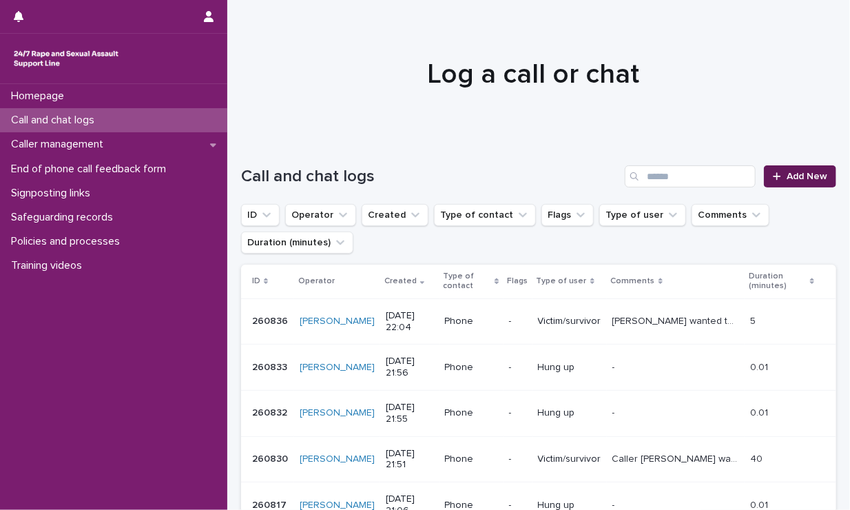
click at [742, 178] on span "Add New" at bounding box center [807, 177] width 41 height 10
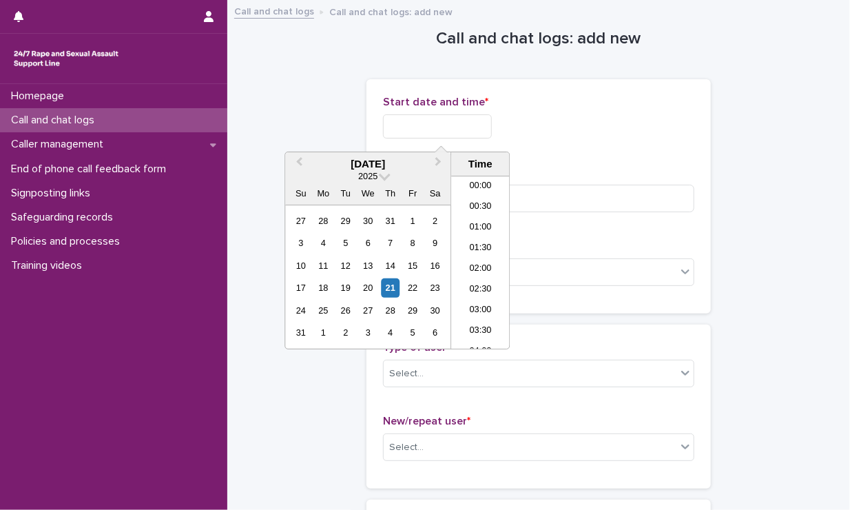
scroll to position [819, 0]
click at [449, 120] on input "text" at bounding box center [437, 126] width 109 height 24
click at [479, 274] on li "22:00" at bounding box center [480, 277] width 59 height 21
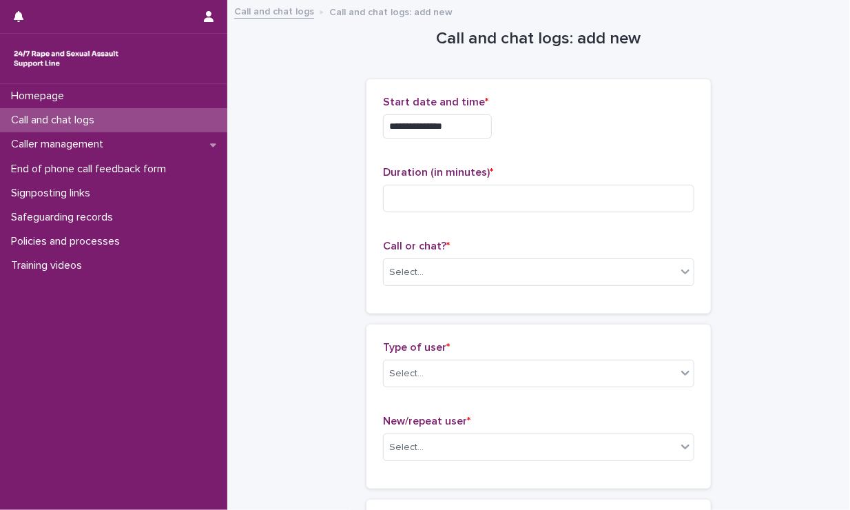
click at [492, 125] on input "**********" at bounding box center [437, 126] width 109 height 24
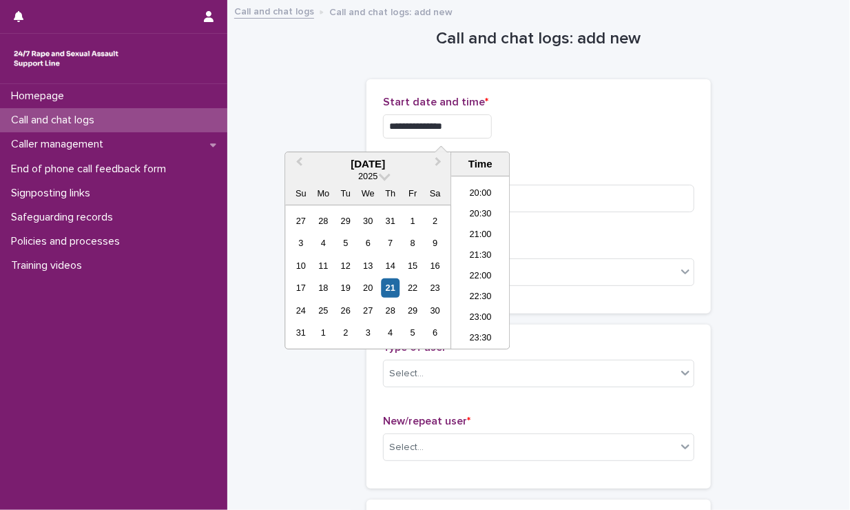
type input "**********"
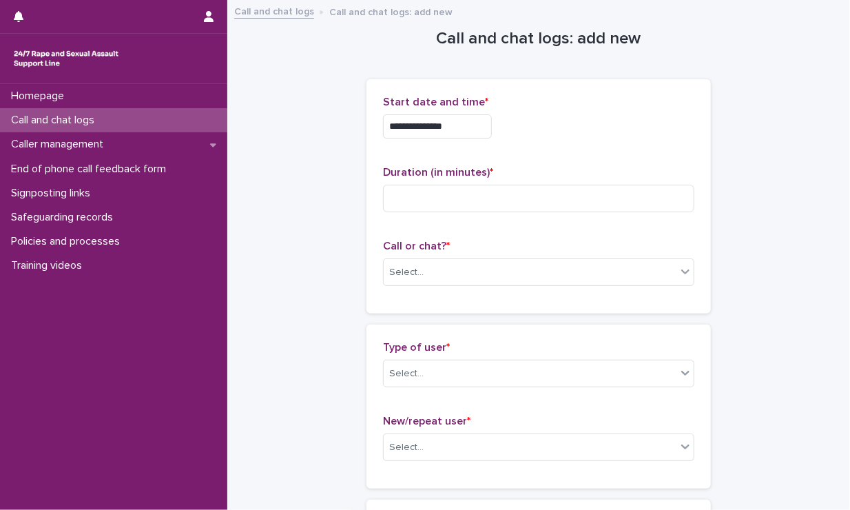
click at [518, 154] on div "**********" at bounding box center [538, 196] width 311 height 201
click at [508, 181] on div "Duration (in minutes) *" at bounding box center [538, 194] width 311 height 57
click at [500, 195] on input at bounding box center [538, 199] width 311 height 28
type input "****"
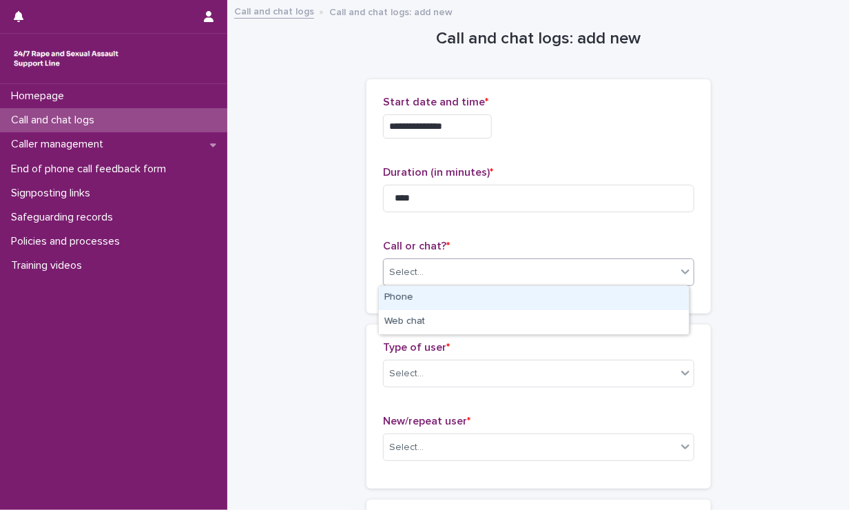
click at [503, 261] on div "Select..." at bounding box center [530, 272] width 293 height 23
click at [471, 302] on div "Phone" at bounding box center [534, 298] width 310 height 24
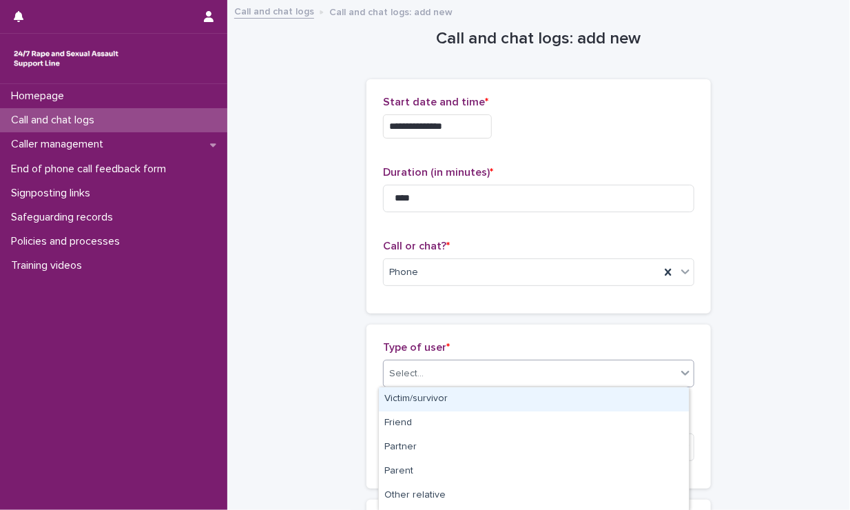
click at [477, 369] on div "Select..." at bounding box center [530, 373] width 293 height 23
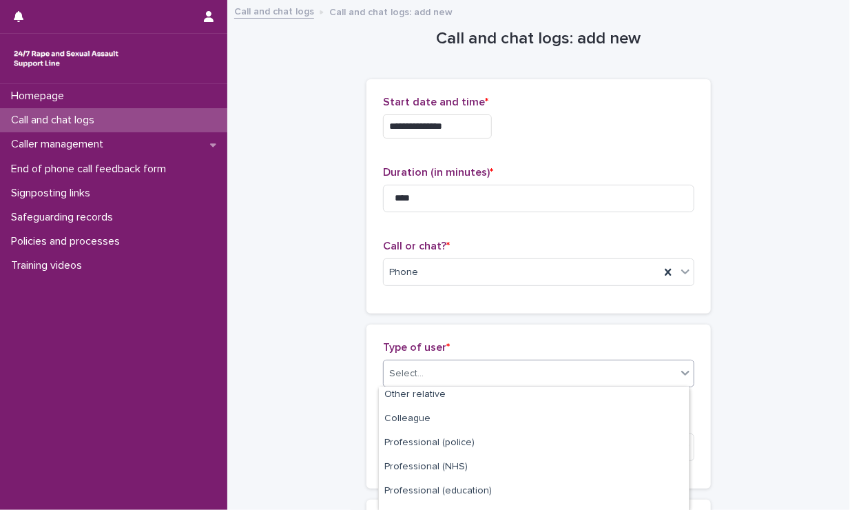
scroll to position [238, 0]
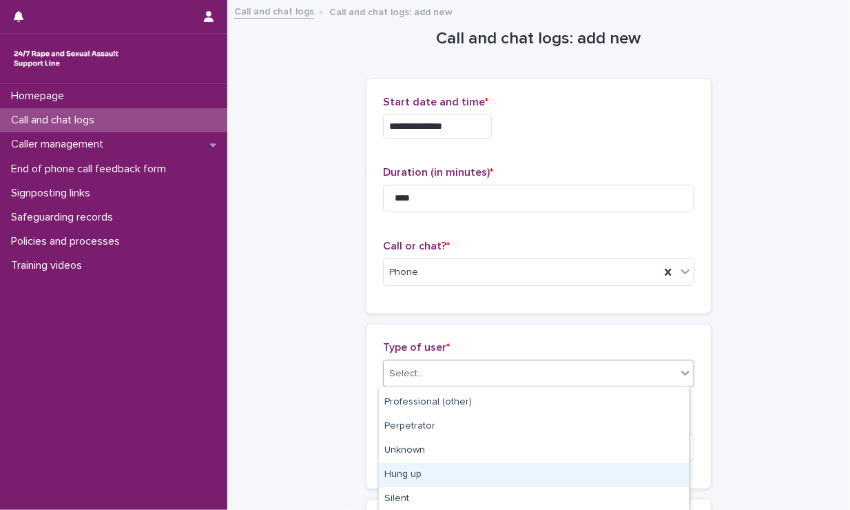
click at [504, 473] on div "Hung up" at bounding box center [534, 475] width 310 height 24
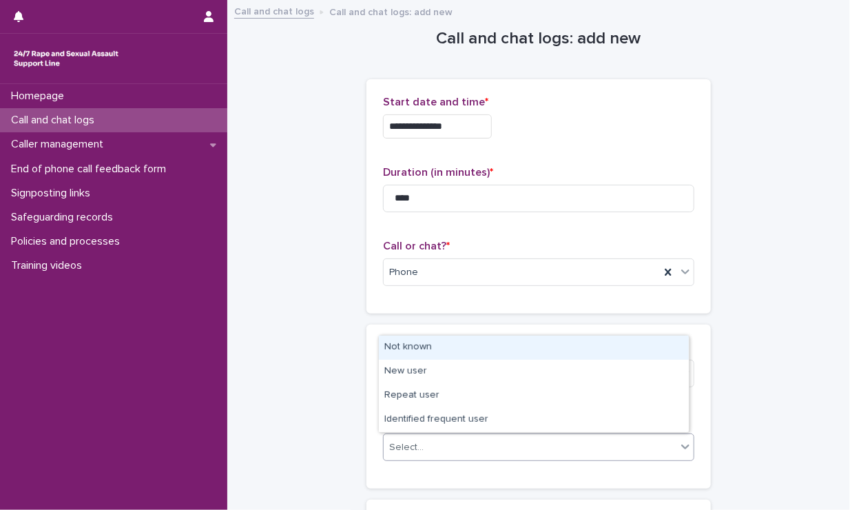
click at [497, 456] on div "Select..." at bounding box center [530, 447] width 293 height 23
click at [446, 349] on div "Not known" at bounding box center [534, 348] width 310 height 24
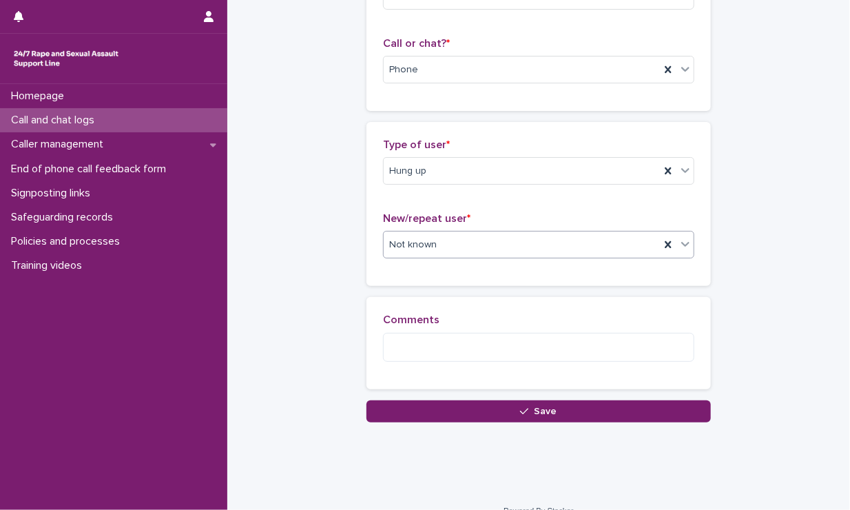
scroll to position [222, 0]
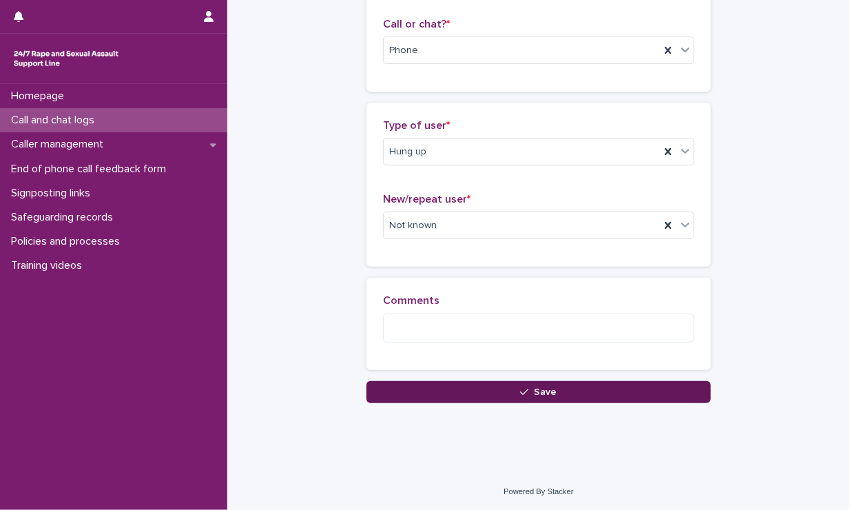
click at [448, 385] on button "Save" at bounding box center [539, 392] width 344 height 22
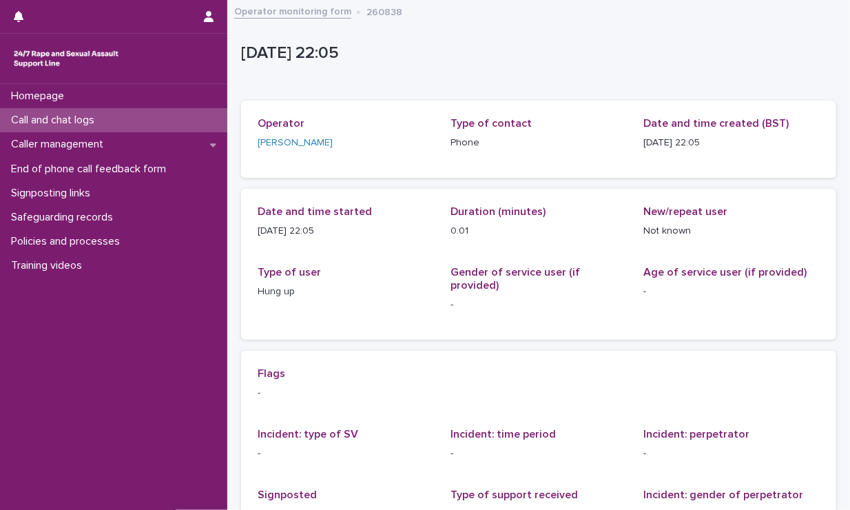
click at [130, 114] on div "Call and chat logs" at bounding box center [113, 120] width 227 height 24
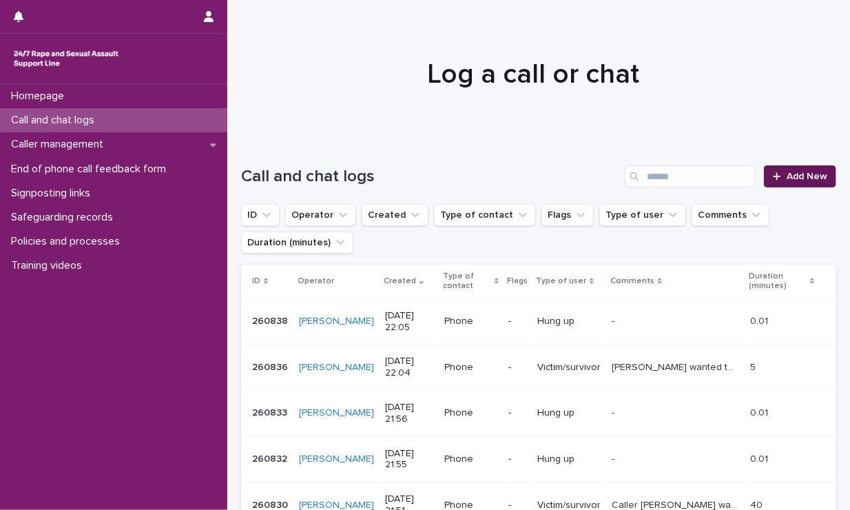
click at [742, 185] on link "Add New" at bounding box center [800, 176] width 72 height 22
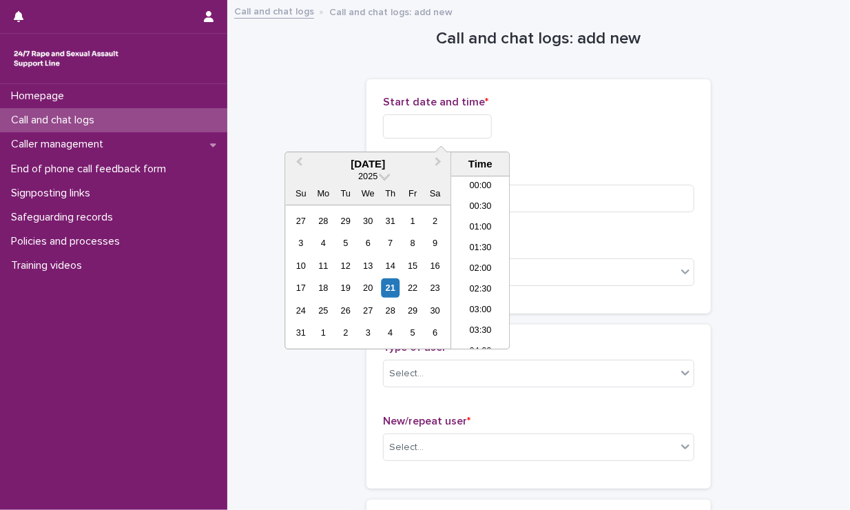
click at [449, 136] on input "text" at bounding box center [437, 126] width 109 height 24
click at [473, 279] on li "22:00" at bounding box center [480, 277] width 59 height 21
click at [475, 132] on input "**********" at bounding box center [437, 126] width 109 height 24
type input "**********"
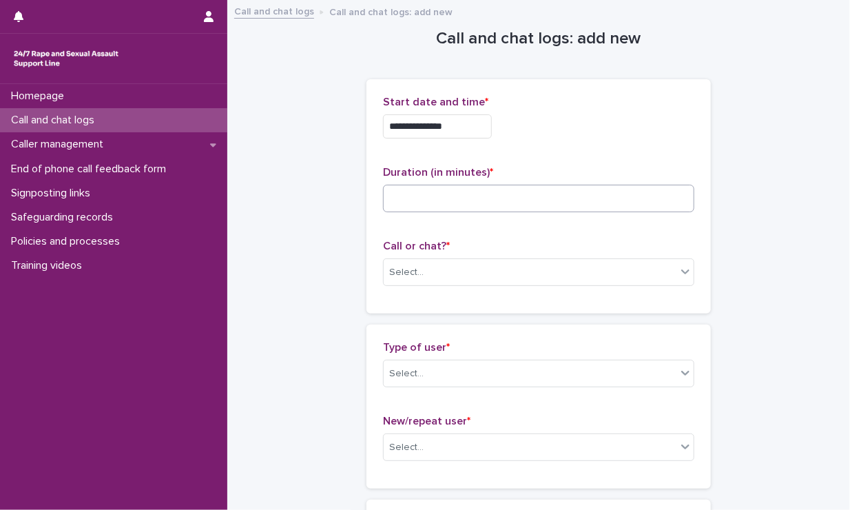
drag, startPoint x: 546, startPoint y: 159, endPoint x: 520, endPoint y: 197, distance: 46.5
click at [520, 197] on div "**********" at bounding box center [538, 196] width 311 height 201
click at [520, 197] on input at bounding box center [538, 199] width 311 height 28
type input "***"
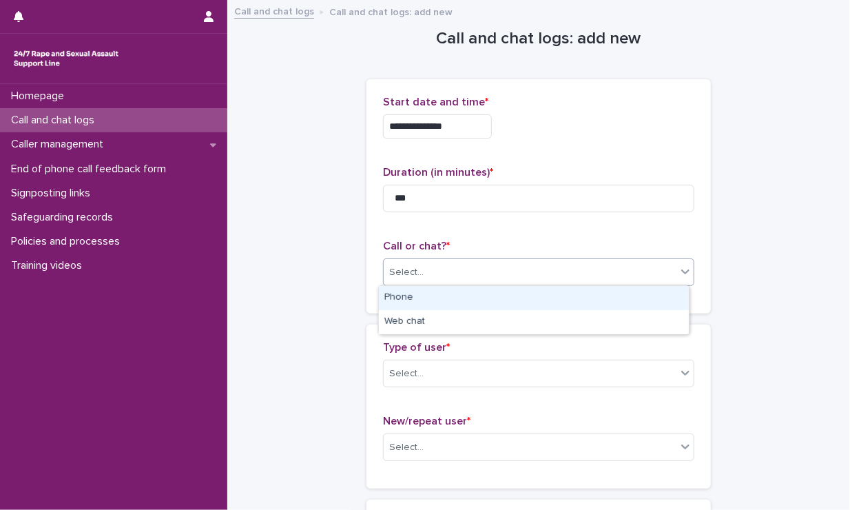
click at [513, 277] on div "Select..." at bounding box center [530, 272] width 293 height 23
click at [474, 305] on div "Phone" at bounding box center [534, 298] width 310 height 24
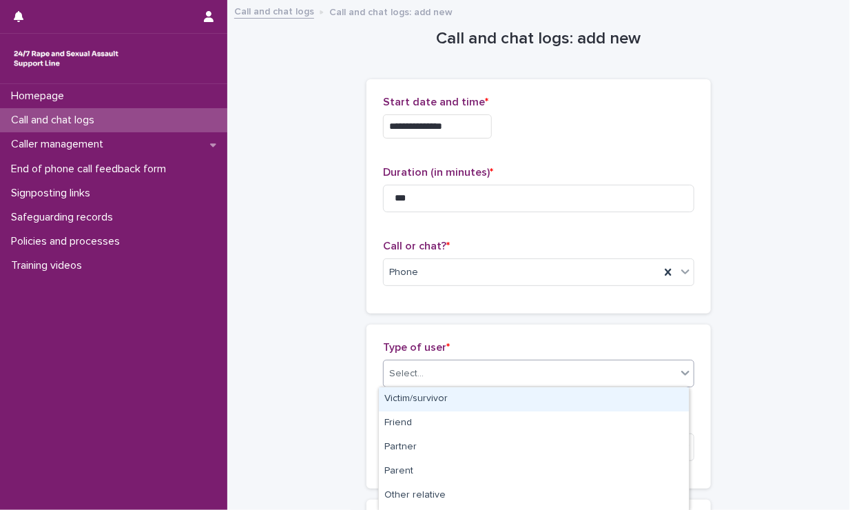
click at [449, 373] on div "Select..." at bounding box center [530, 373] width 293 height 23
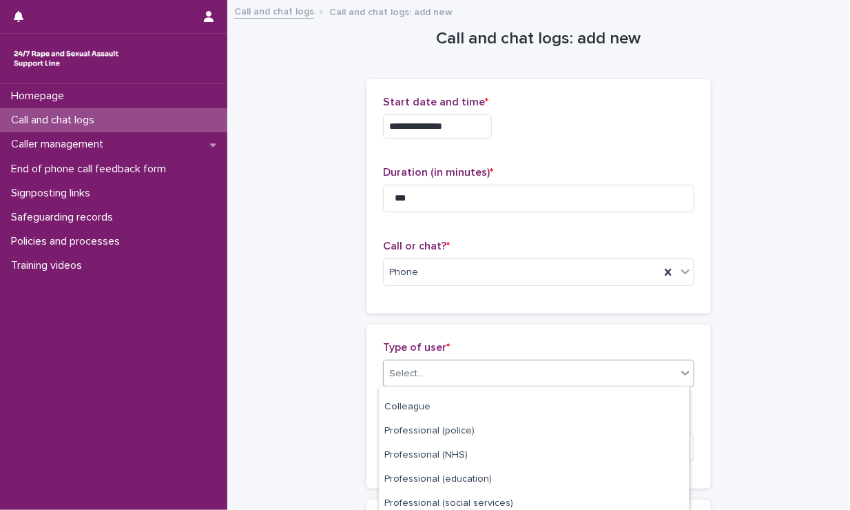
scroll to position [238, 0]
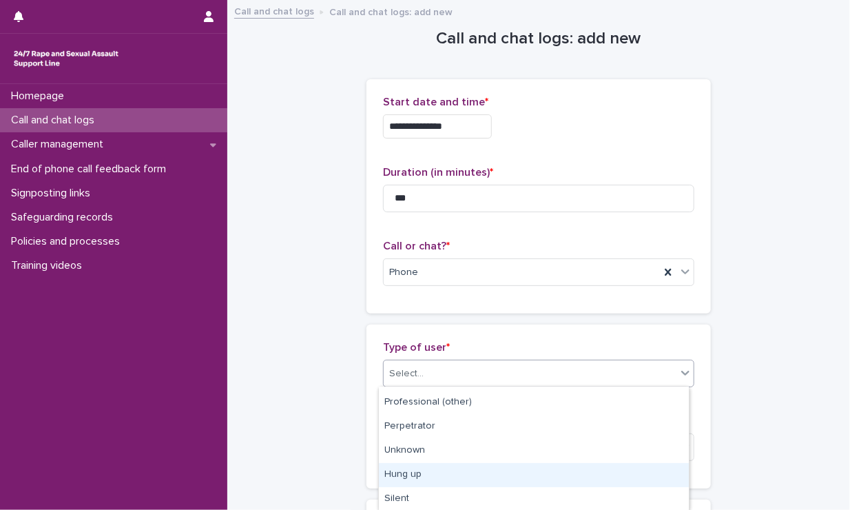
click at [420, 470] on div "Hung up" at bounding box center [534, 475] width 310 height 24
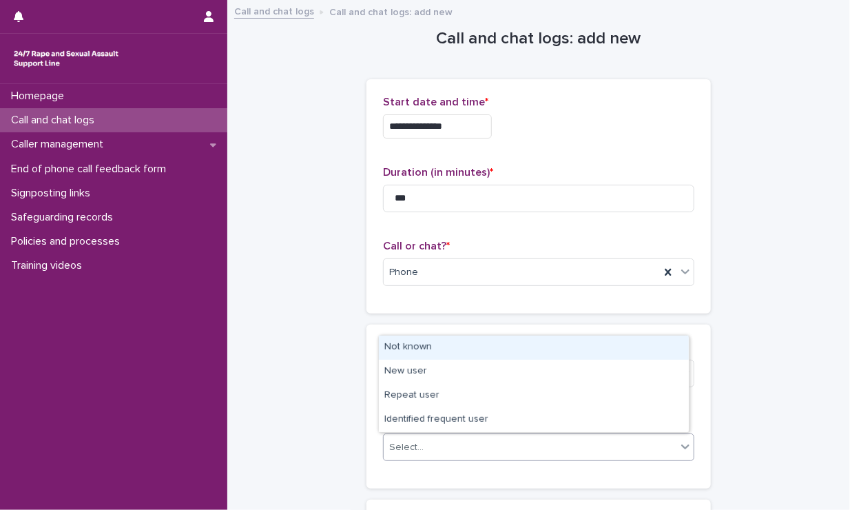
click at [444, 436] on div "Select..." at bounding box center [530, 447] width 293 height 23
click at [449, 347] on div "Not known" at bounding box center [534, 348] width 310 height 24
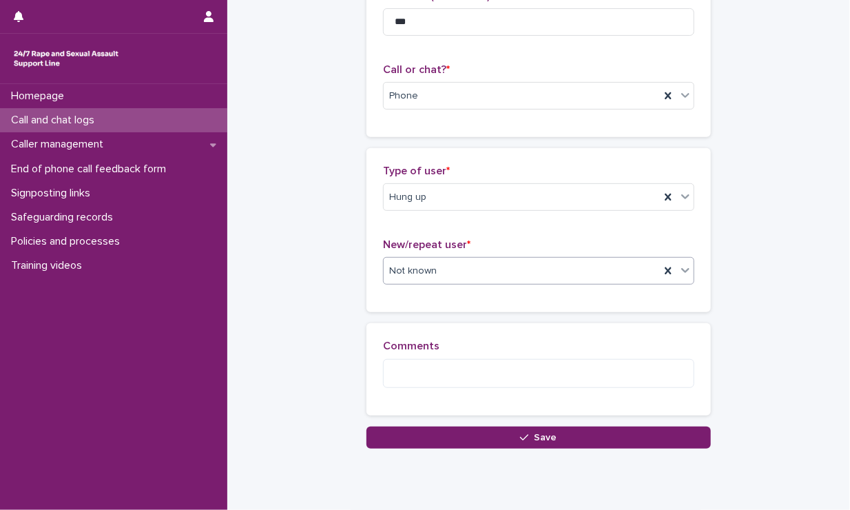
scroll to position [181, 0]
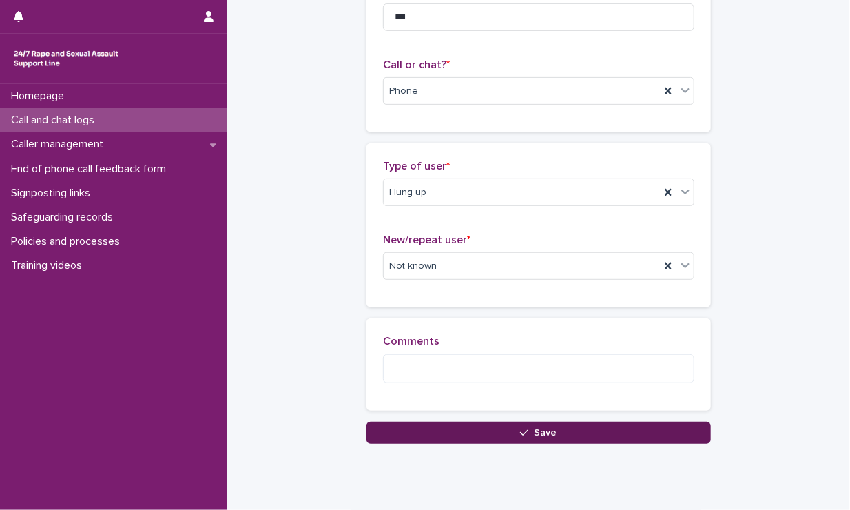
click at [438, 425] on button "Save" at bounding box center [539, 433] width 344 height 22
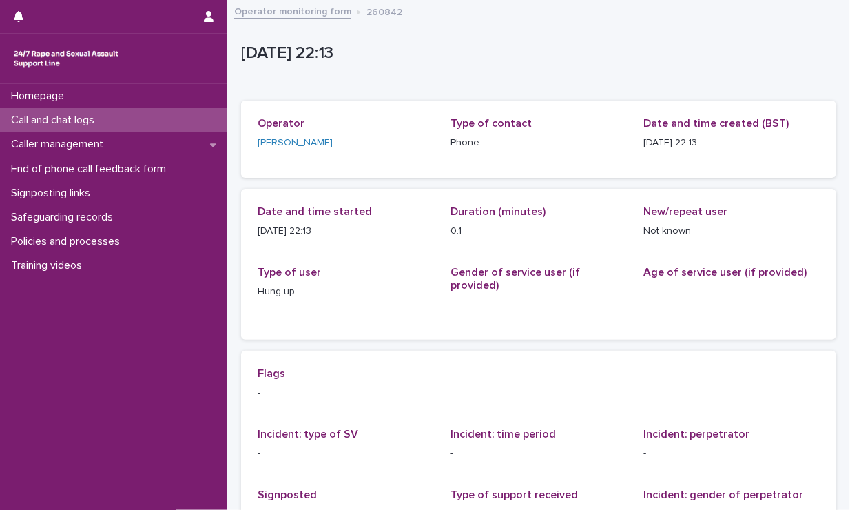
click at [93, 117] on p "Call and chat logs" at bounding box center [56, 120] width 100 height 13
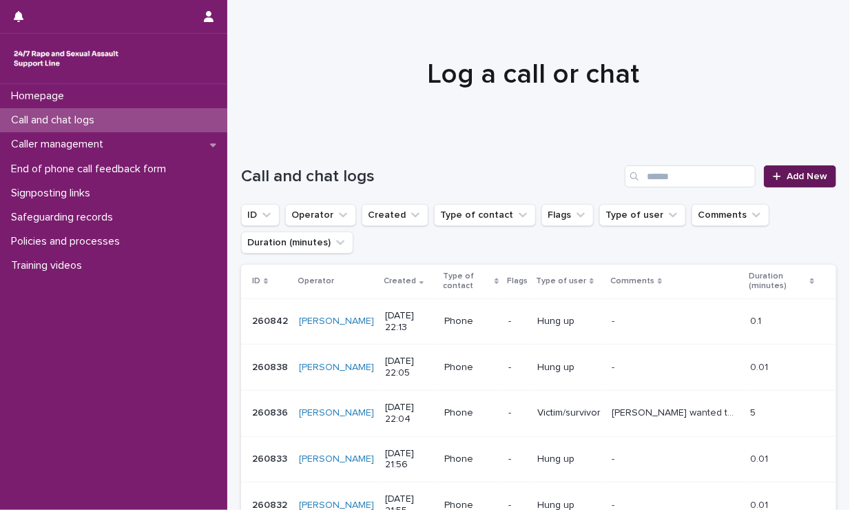
click at [742, 178] on span "Add New" at bounding box center [807, 177] width 41 height 10
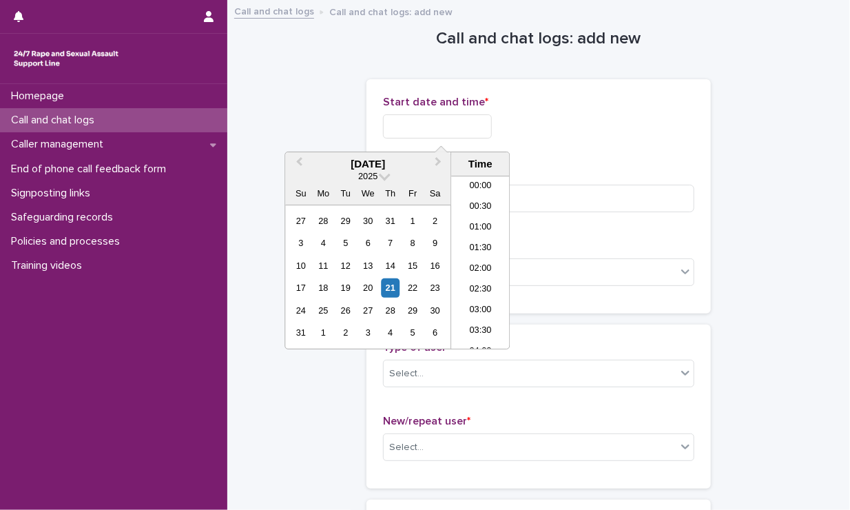
scroll to position [819, 0]
click at [447, 132] on input "text" at bounding box center [437, 126] width 109 height 24
click at [469, 272] on li "22:00" at bounding box center [480, 277] width 59 height 21
click at [466, 132] on input "**********" at bounding box center [437, 126] width 109 height 24
type input "**********"
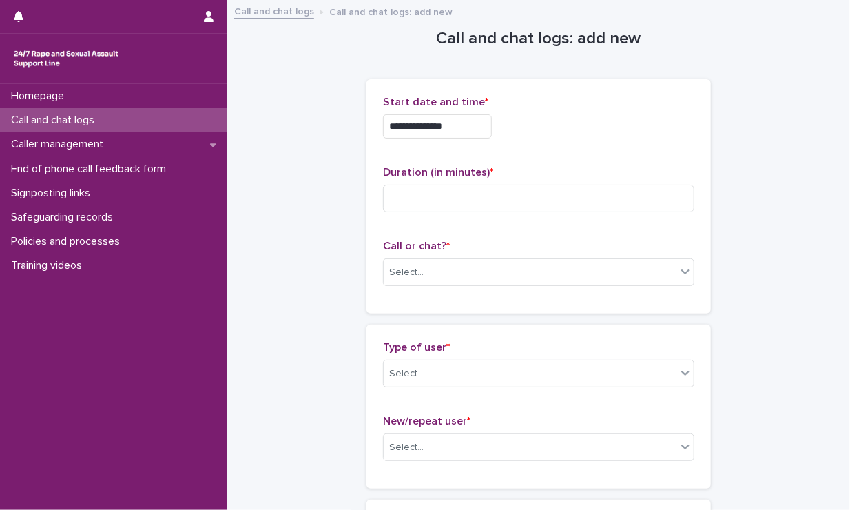
click at [560, 109] on div "**********" at bounding box center [538, 123] width 311 height 54
click at [513, 185] on input at bounding box center [538, 199] width 311 height 28
type input "***"
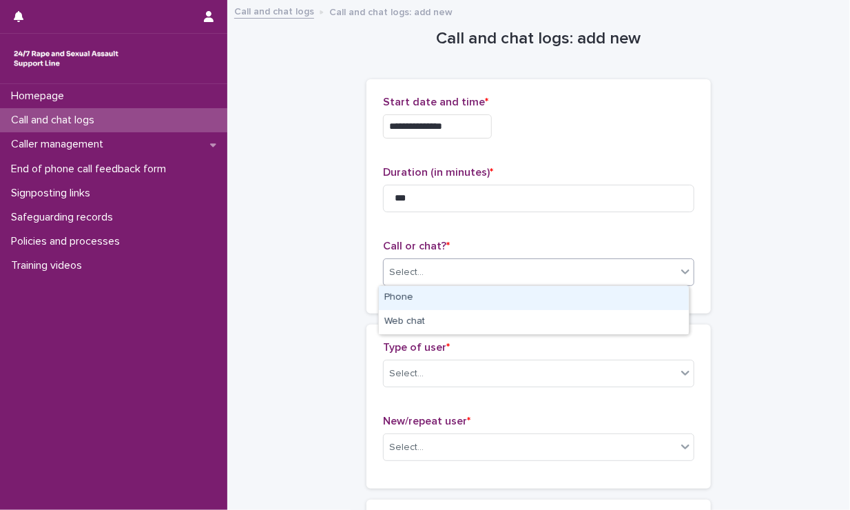
click at [514, 274] on div "Select..." at bounding box center [530, 272] width 293 height 23
click at [489, 302] on div "Phone" at bounding box center [534, 298] width 310 height 24
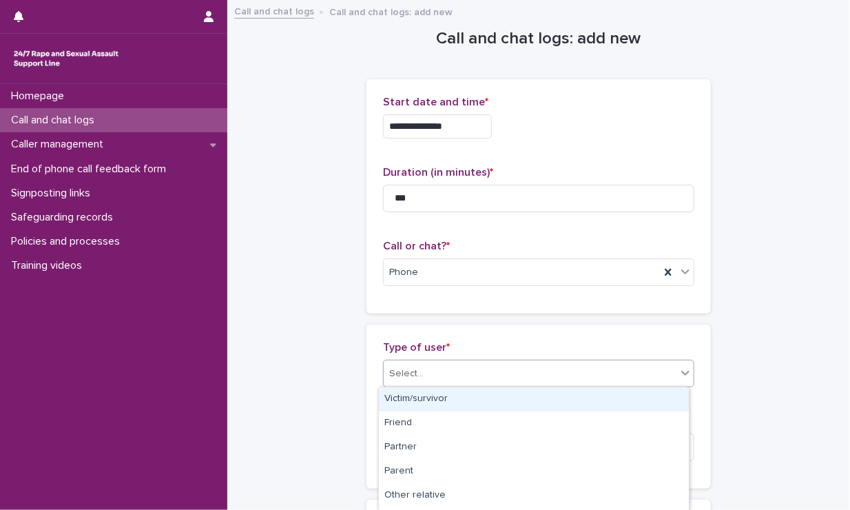
click at [477, 382] on div "Select..." at bounding box center [530, 373] width 293 height 23
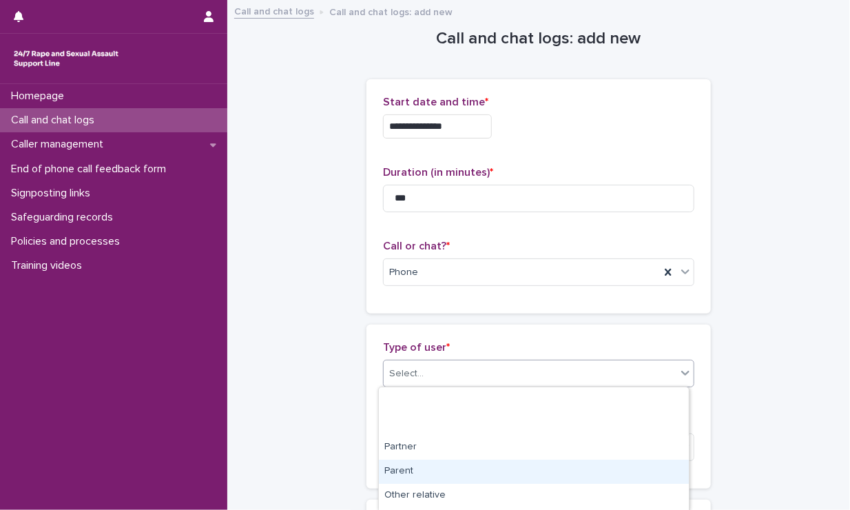
scroll to position [238, 0]
click at [461, 479] on div "Hung up" at bounding box center [534, 475] width 310 height 24
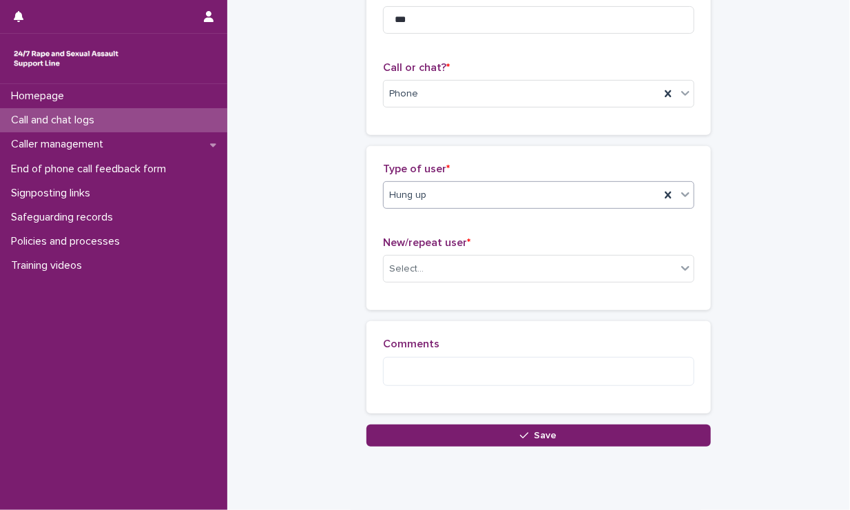
scroll to position [186, 0]
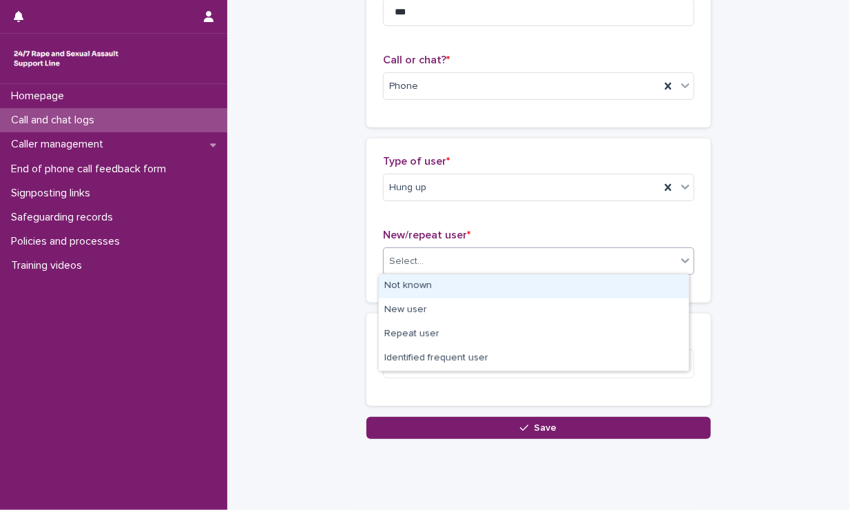
click at [449, 267] on div "Select..." at bounding box center [530, 261] width 293 height 23
click at [440, 282] on div "Not known" at bounding box center [534, 286] width 310 height 24
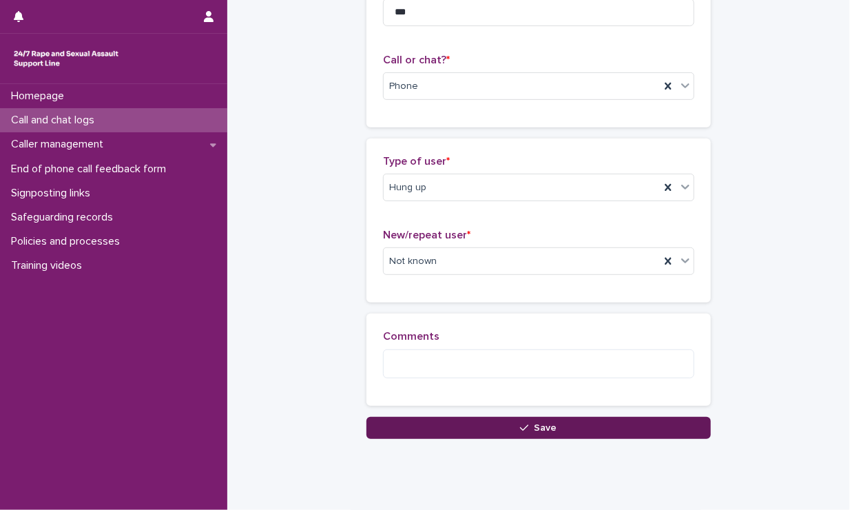
click at [469, 421] on button "Save" at bounding box center [539, 428] width 344 height 22
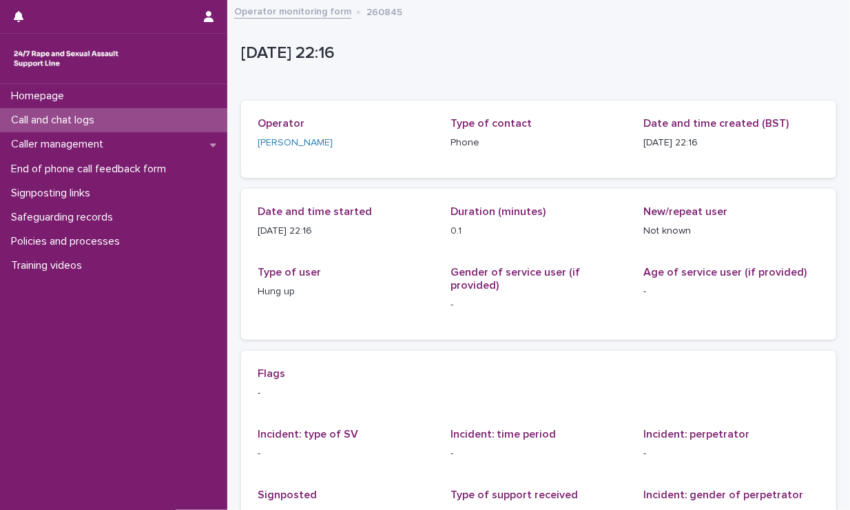
click at [116, 115] on div "Call and chat logs" at bounding box center [113, 120] width 227 height 24
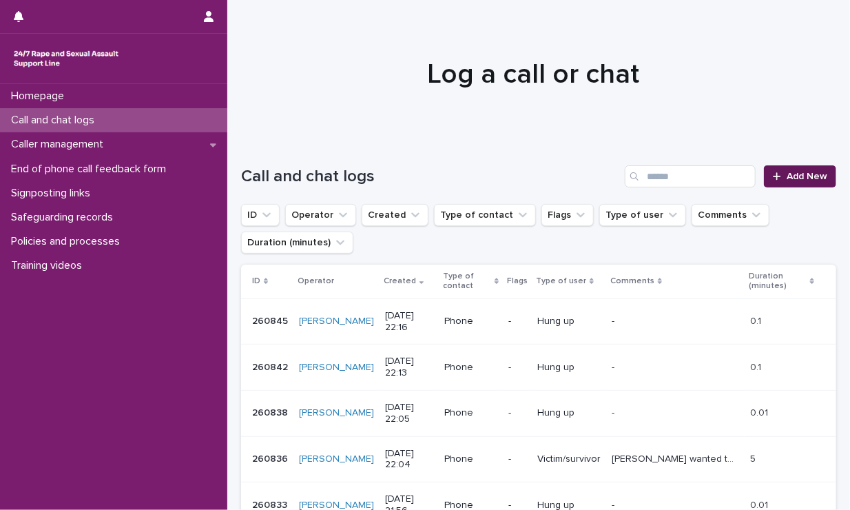
click at [742, 181] on link "Add New" at bounding box center [800, 176] width 72 height 22
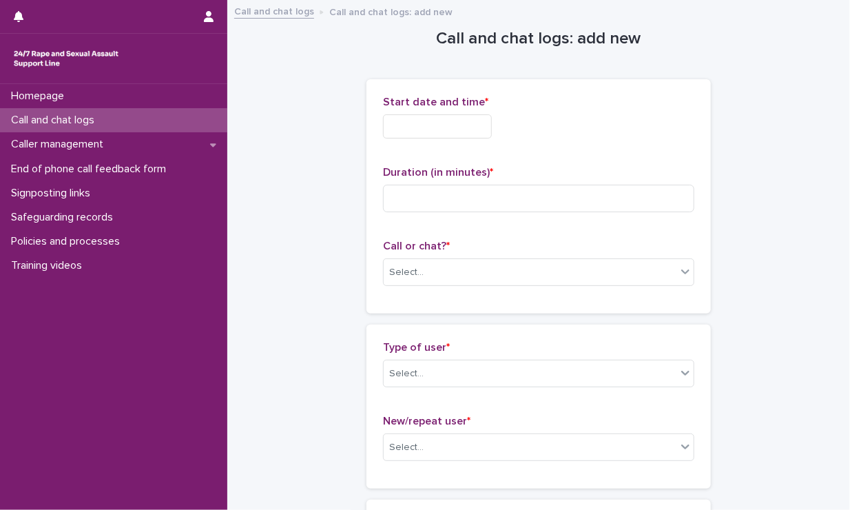
scroll to position [1, 0]
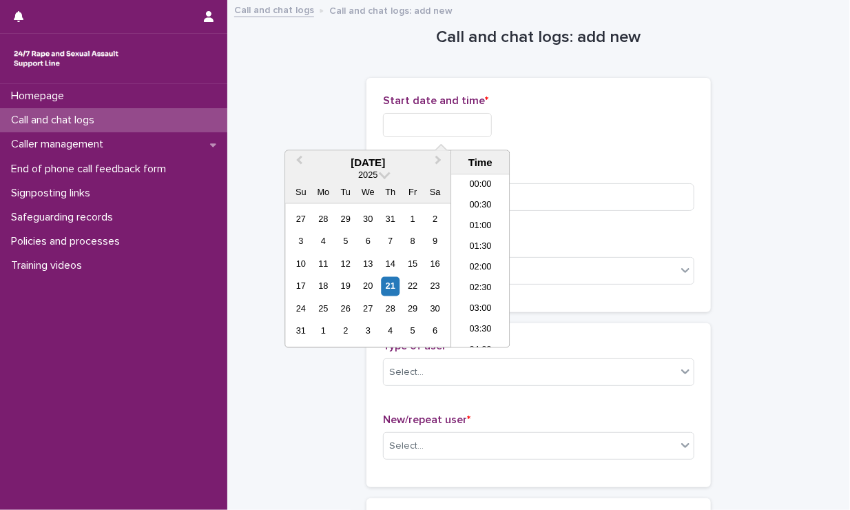
click at [438, 121] on input "text" at bounding box center [437, 125] width 109 height 24
click at [469, 276] on li "22:00" at bounding box center [480, 275] width 59 height 21
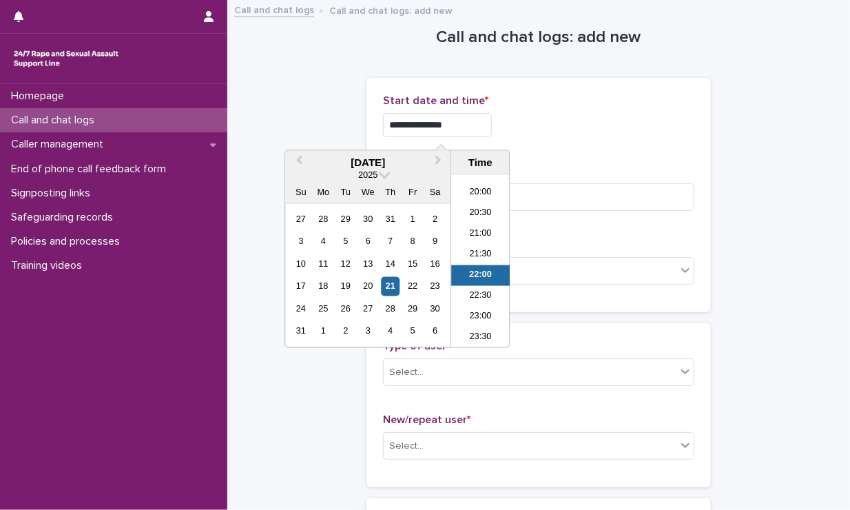
click at [455, 125] on input "**********" at bounding box center [437, 125] width 109 height 24
type input "**********"
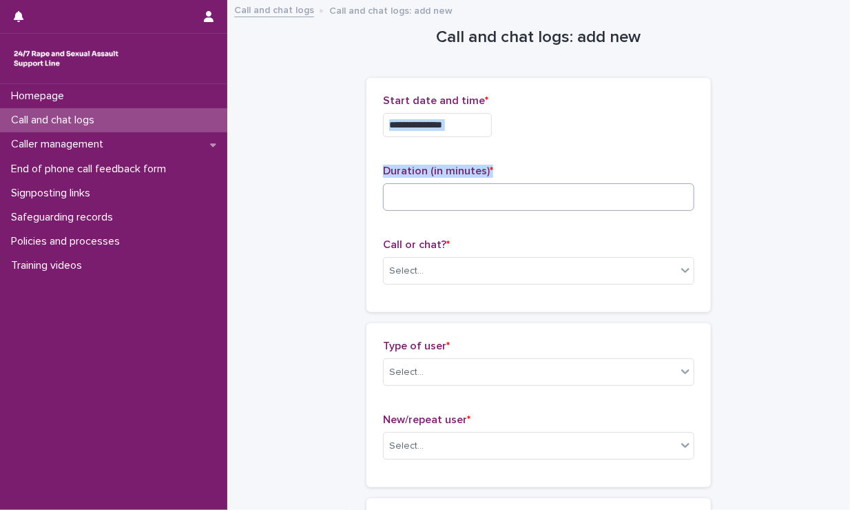
drag, startPoint x: 551, startPoint y: 145, endPoint x: 522, endPoint y: 191, distance: 54.9
click at [522, 191] on div "**********" at bounding box center [538, 194] width 311 height 201
click at [522, 191] on input at bounding box center [538, 197] width 311 height 28
type input "****"
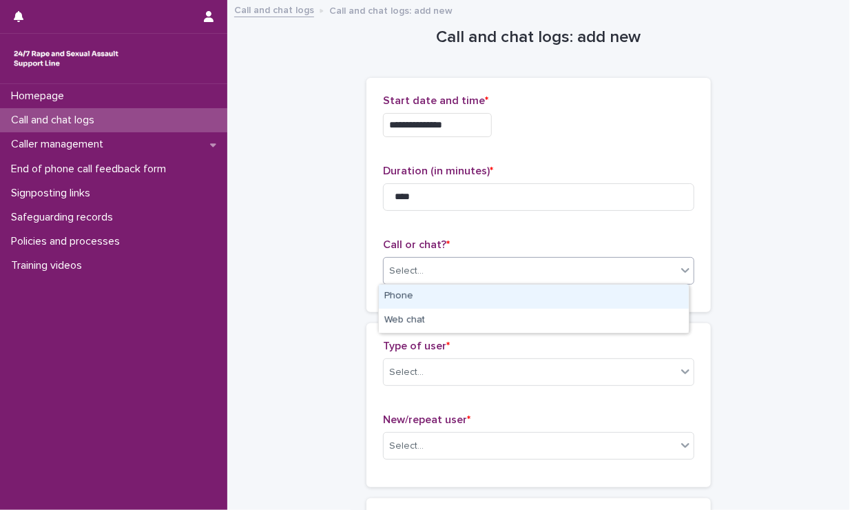
click at [535, 267] on div "Select..." at bounding box center [530, 271] width 293 height 23
click at [512, 291] on div "Phone" at bounding box center [534, 297] width 310 height 24
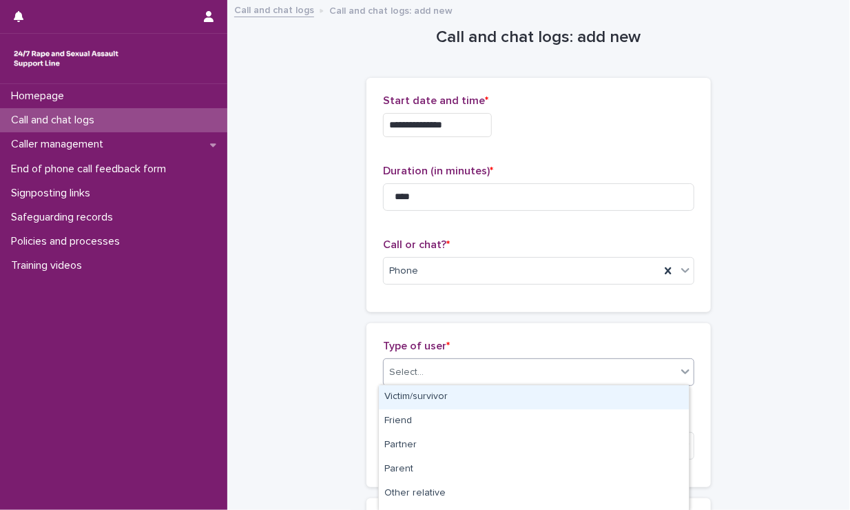
click at [486, 378] on div "Select..." at bounding box center [530, 372] width 293 height 23
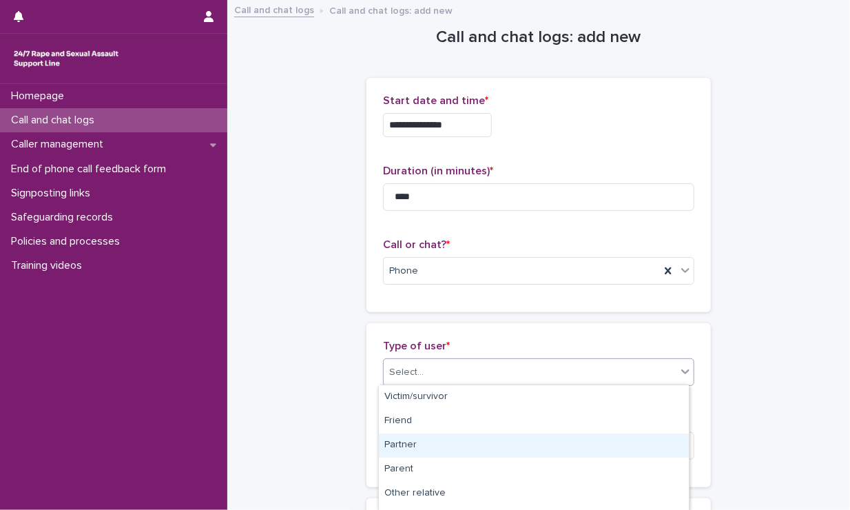
scroll to position [236, 0]
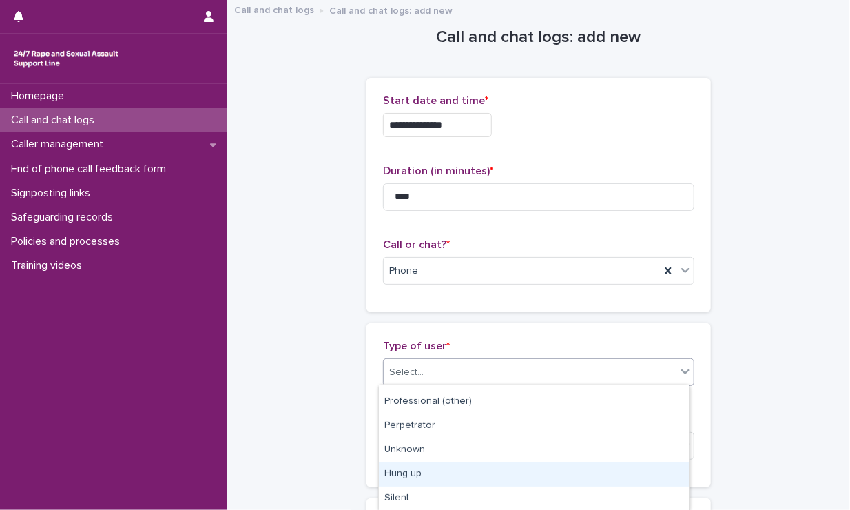
drag, startPoint x: 444, startPoint y: 461, endPoint x: 435, endPoint y: 473, distance: 14.3
click at [435, 473] on div "Hung up" at bounding box center [534, 474] width 310 height 24
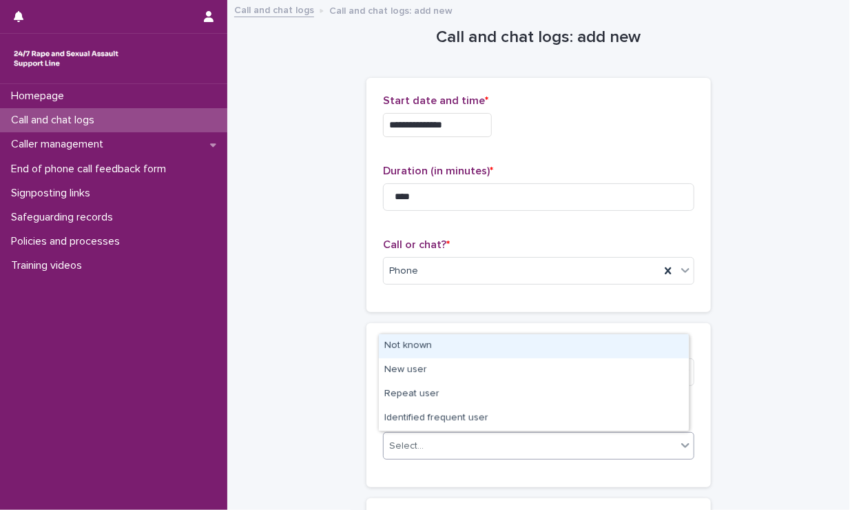
click at [466, 442] on div "Select..." at bounding box center [530, 446] width 293 height 23
click at [442, 336] on div "Not known" at bounding box center [534, 346] width 310 height 24
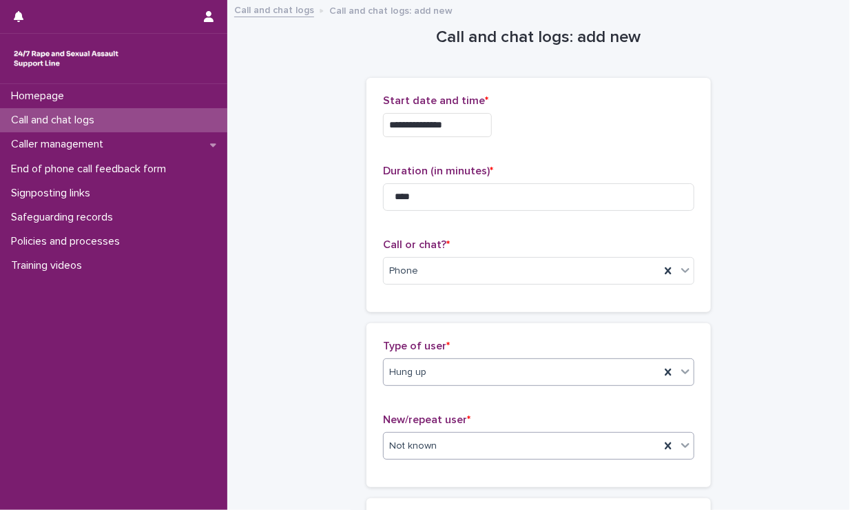
scroll to position [222, 0]
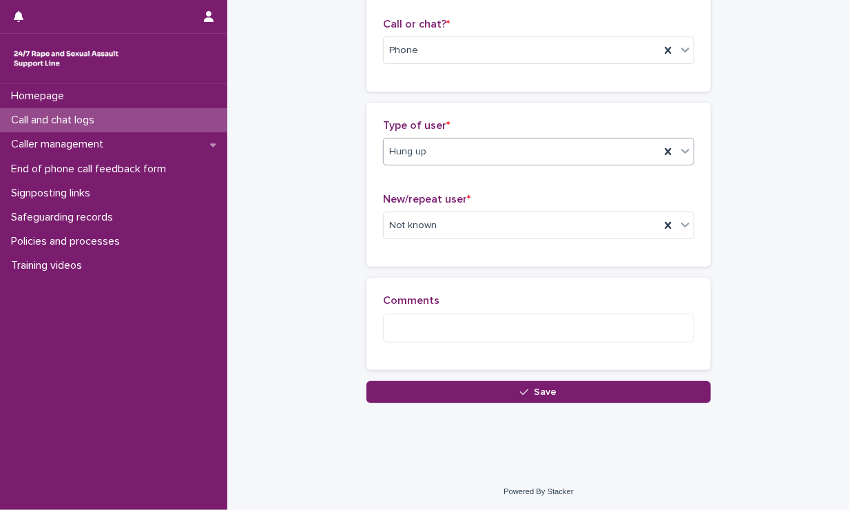
click at [504, 382] on button "Save" at bounding box center [539, 392] width 344 height 22
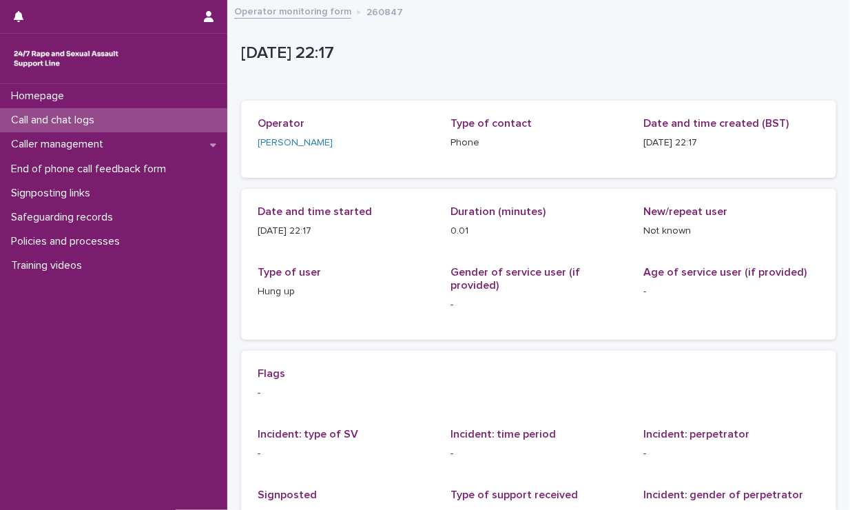
click at [127, 121] on div "Call and chat logs" at bounding box center [113, 120] width 227 height 24
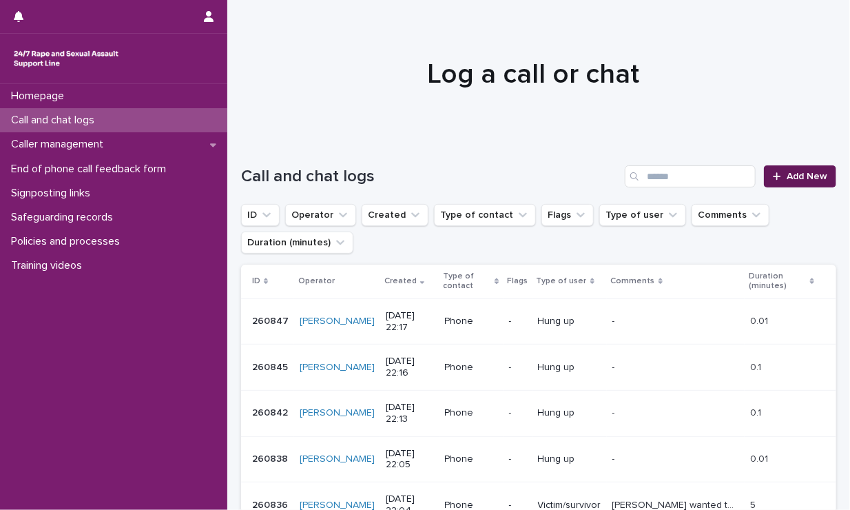
click at [742, 173] on span "Add New" at bounding box center [807, 177] width 41 height 10
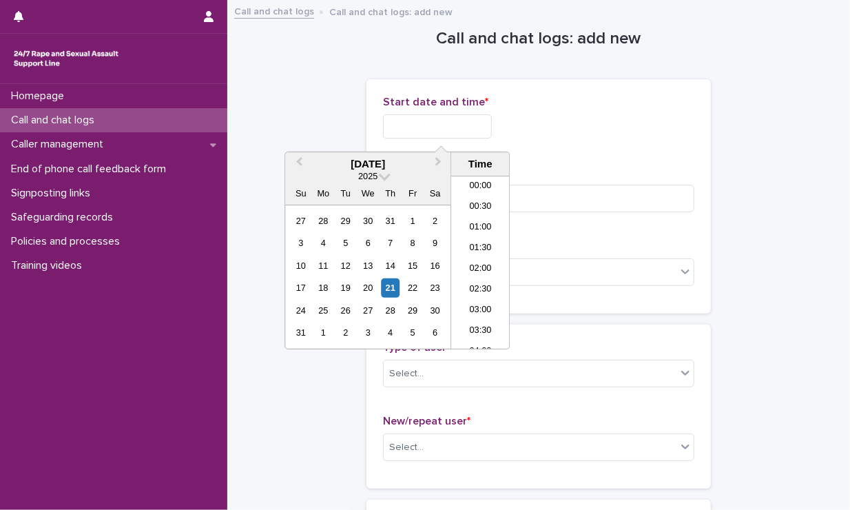
click at [492, 120] on input "text" at bounding box center [437, 126] width 109 height 24
click at [468, 282] on li "22:00" at bounding box center [480, 277] width 59 height 21
click at [462, 123] on input "**********" at bounding box center [437, 126] width 109 height 24
type input "**********"
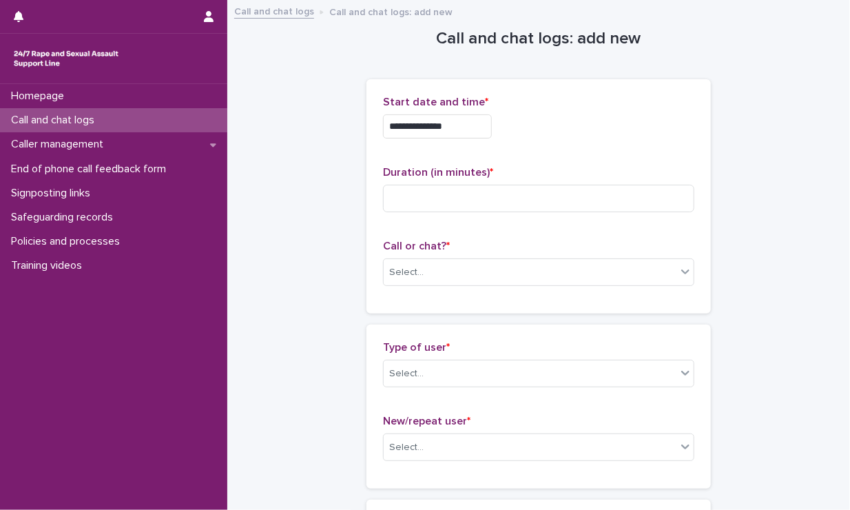
click at [550, 173] on p "Duration (in minutes) *" at bounding box center [538, 172] width 311 height 13
click at [533, 208] on input at bounding box center [538, 199] width 311 height 28
type input "****"
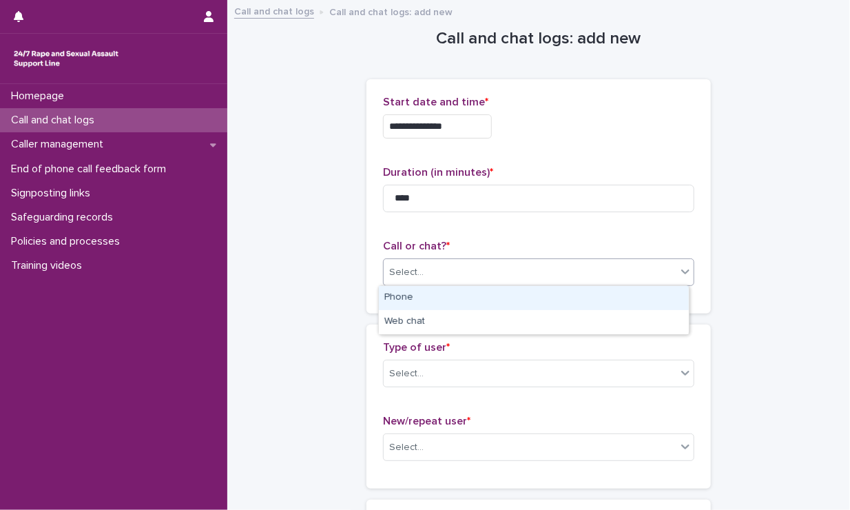
click at [537, 277] on div "Select..." at bounding box center [530, 272] width 293 height 23
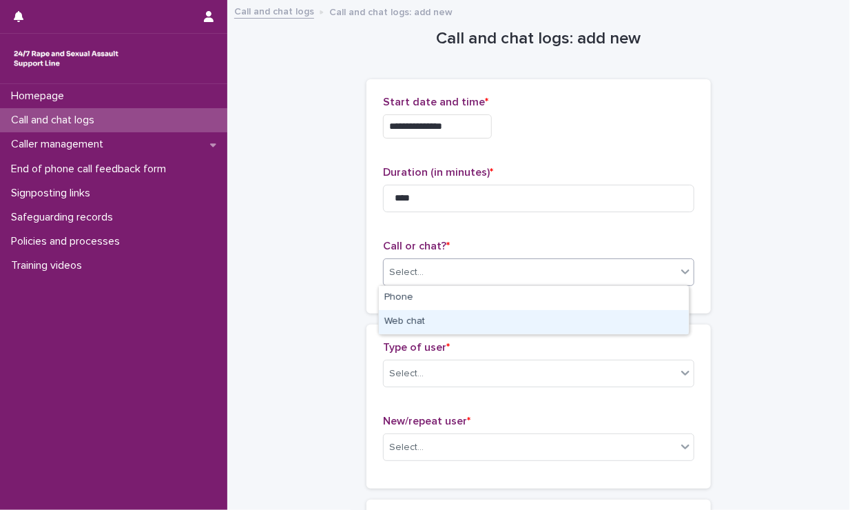
click at [496, 320] on div "Web chat" at bounding box center [534, 322] width 310 height 24
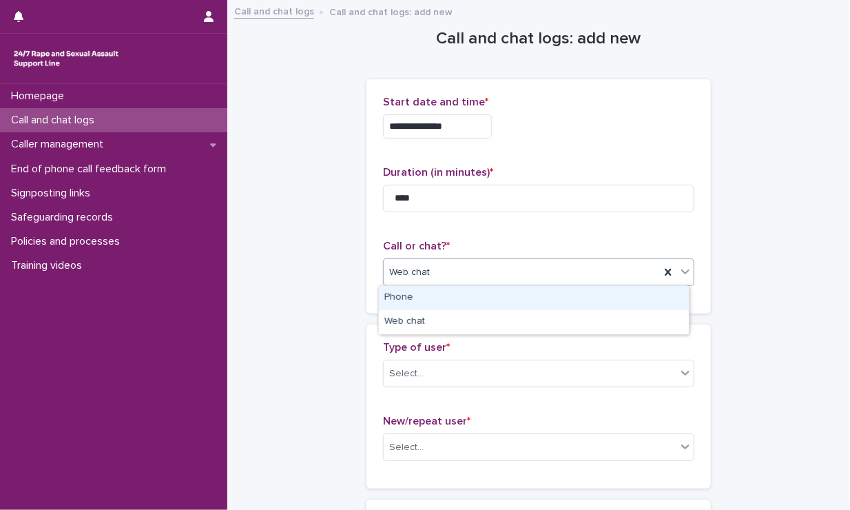
drag, startPoint x: 495, startPoint y: 275, endPoint x: 454, endPoint y: 303, distance: 50.1
click at [454, 303] on body "**********" at bounding box center [425, 255] width 850 height 510
click at [454, 303] on div "Phone" at bounding box center [534, 298] width 310 height 24
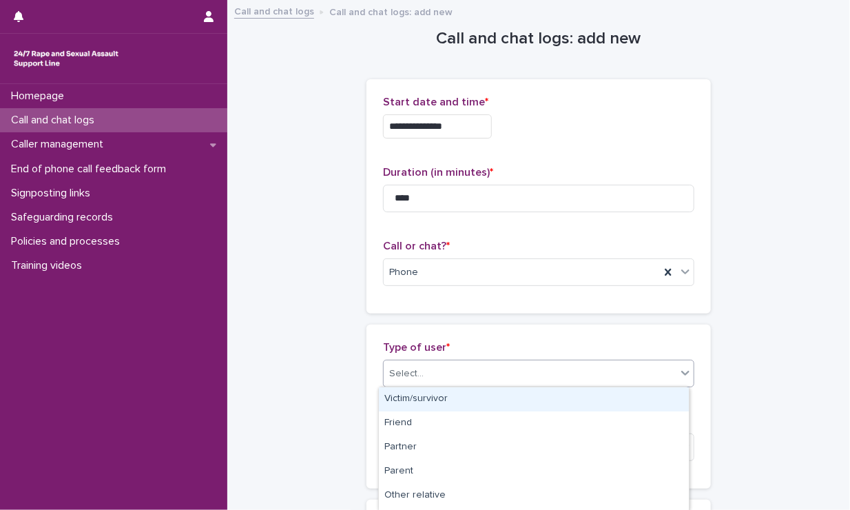
click at [469, 380] on div "Select..." at bounding box center [530, 373] width 293 height 23
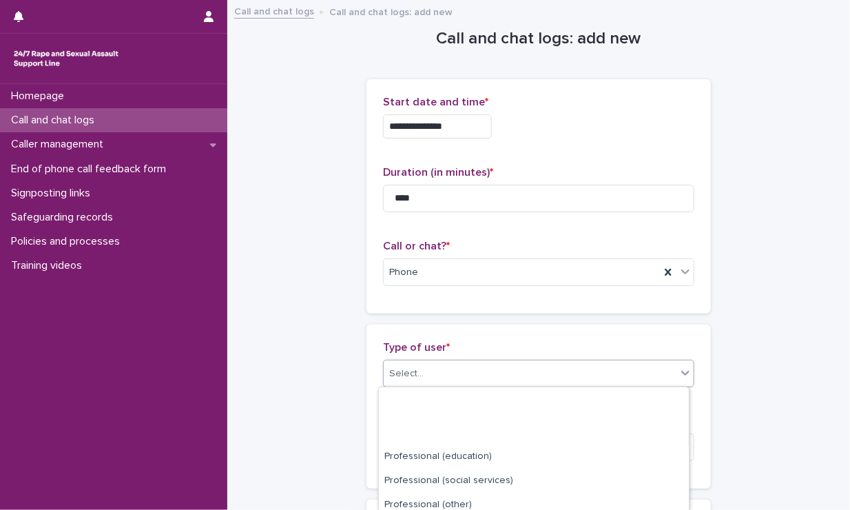
scroll to position [238, 0]
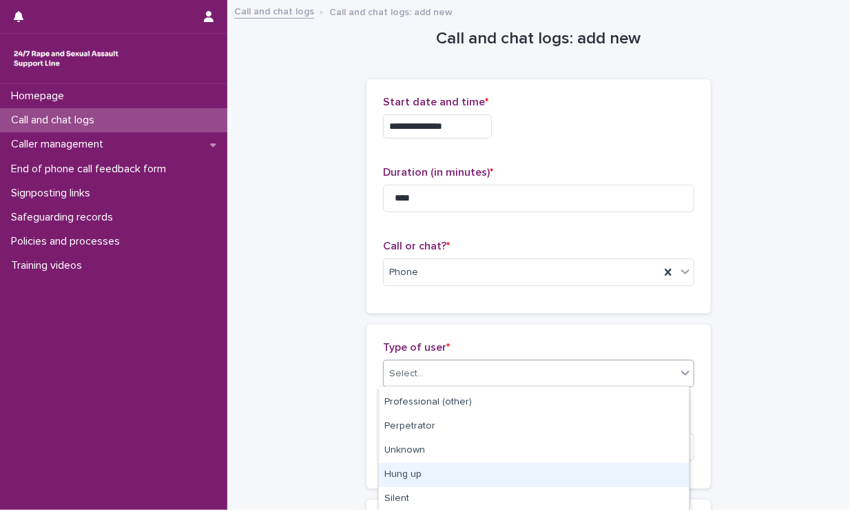
click at [425, 464] on div "Hung up" at bounding box center [534, 475] width 310 height 24
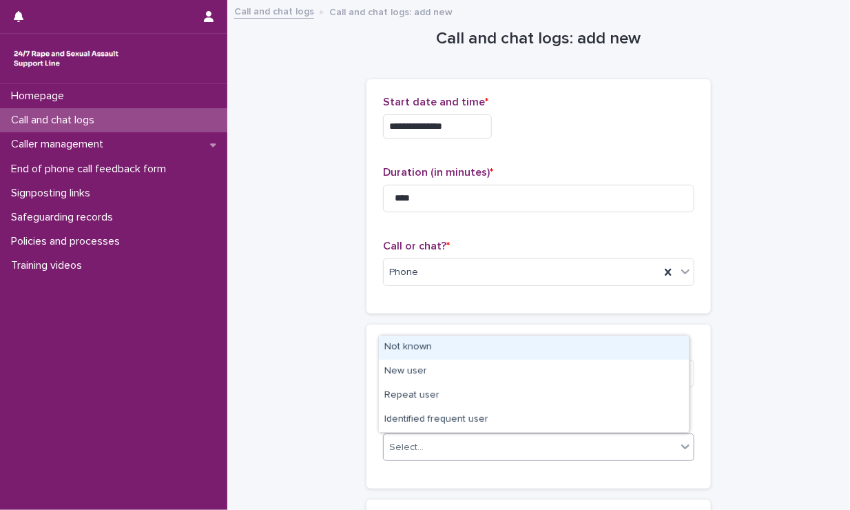
click at [436, 446] on div "Select..." at bounding box center [530, 447] width 293 height 23
click at [423, 347] on div "Not known" at bounding box center [534, 348] width 310 height 24
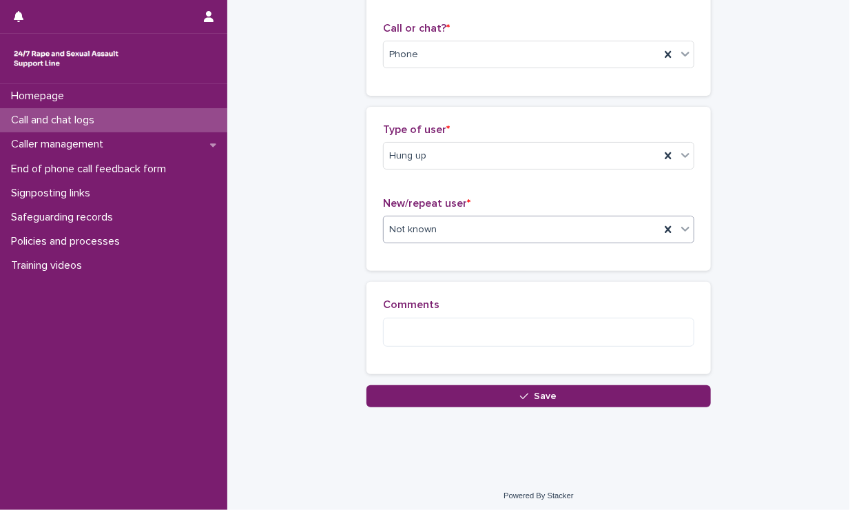
scroll to position [222, 0]
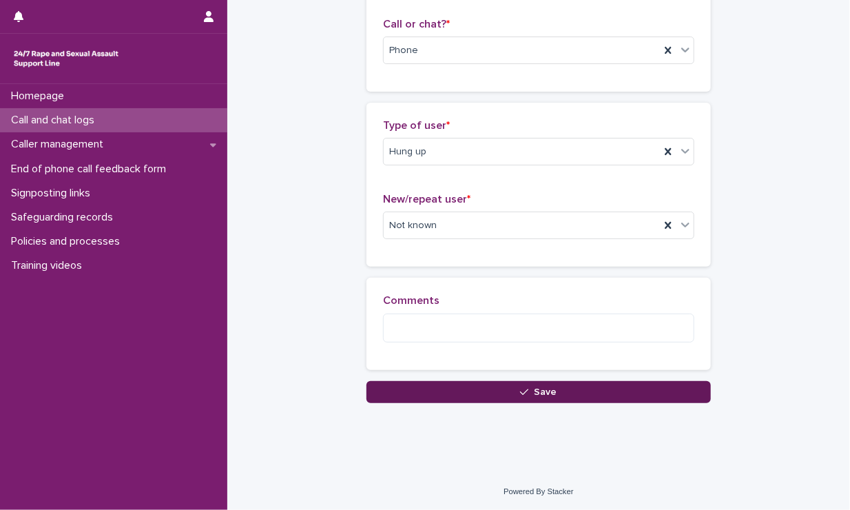
click at [427, 393] on button "Save" at bounding box center [539, 392] width 344 height 22
